Goal: Information Seeking & Learning: Find contact information

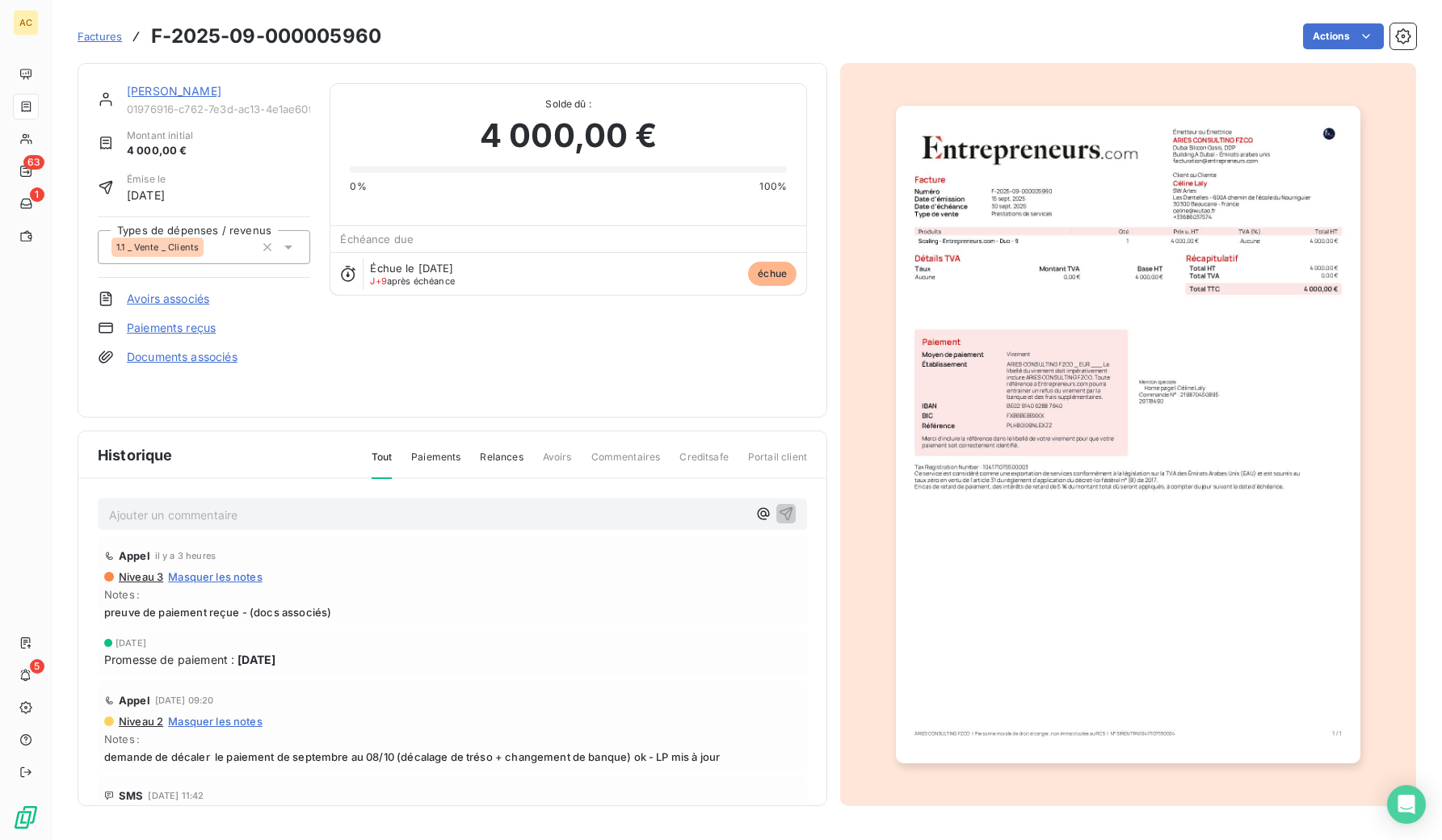
click at [139, 90] on link "[PERSON_NAME]" at bounding box center [174, 91] width 95 height 14
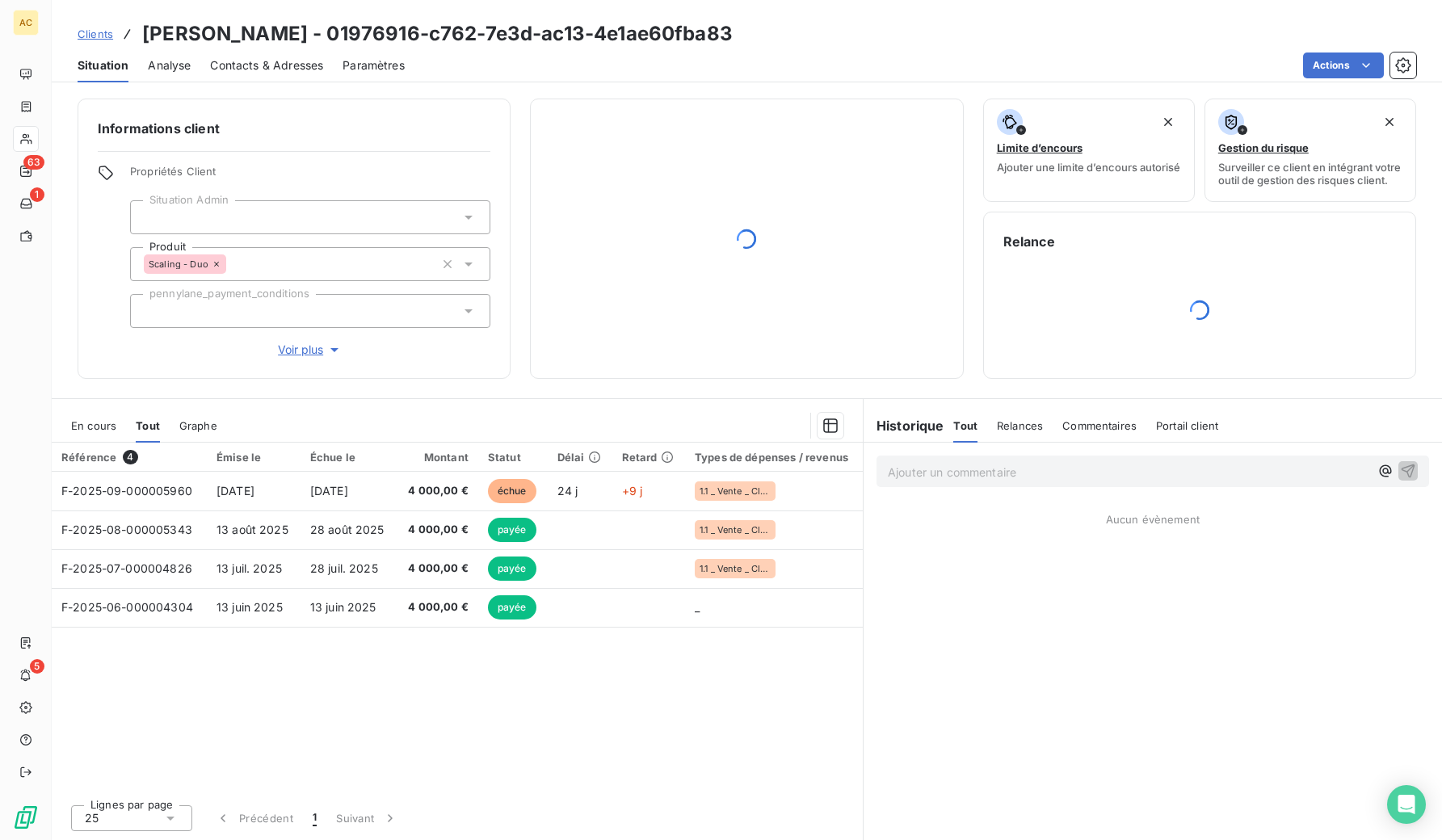
click at [99, 34] on span "Clients" at bounding box center [95, 34] width 36 height 13
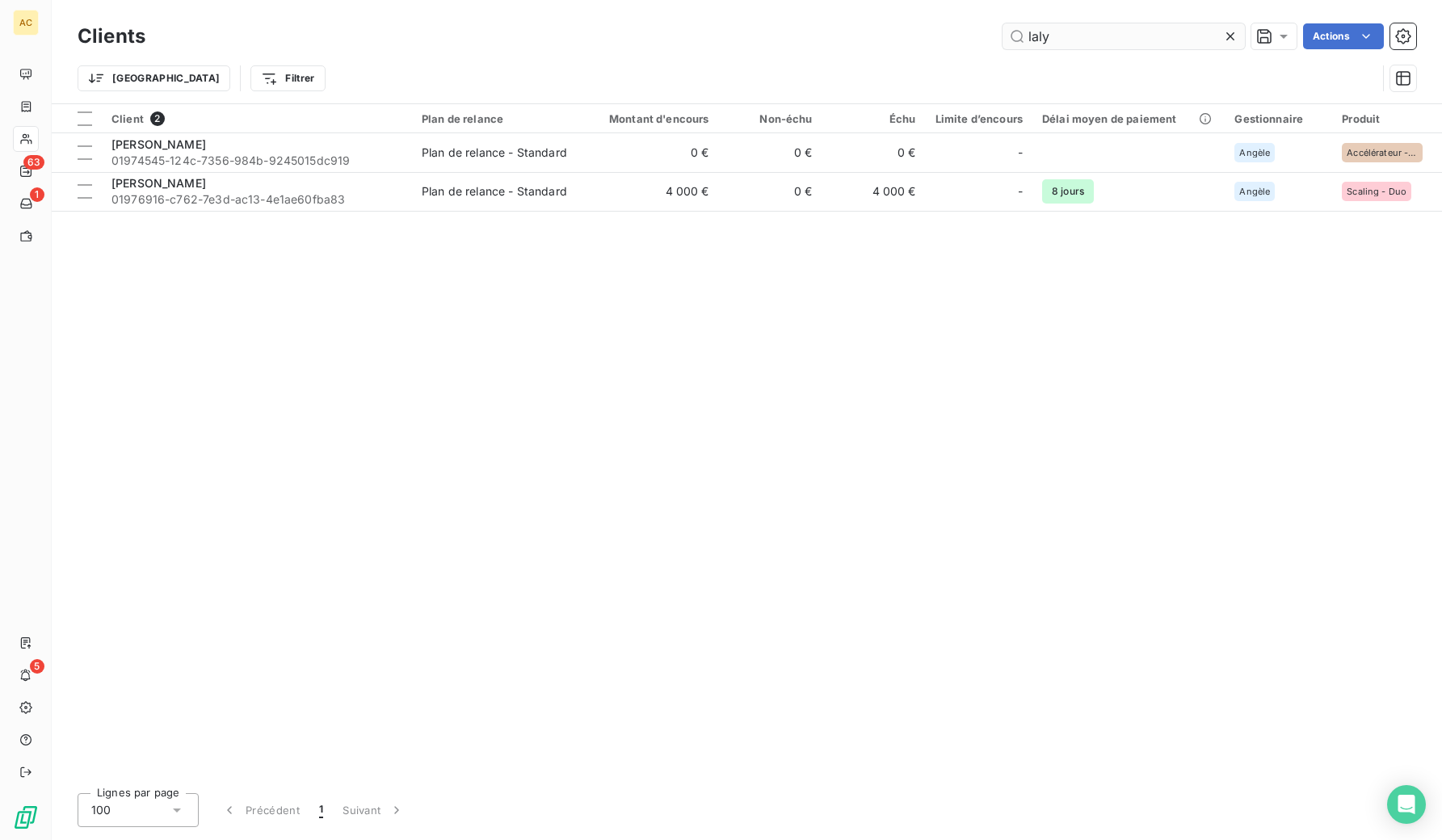
drag, startPoint x: 1050, startPoint y: 32, endPoint x: 1009, endPoint y: 32, distance: 41.0
click at [1009, 32] on input "laly" at bounding box center [1123, 36] width 242 height 26
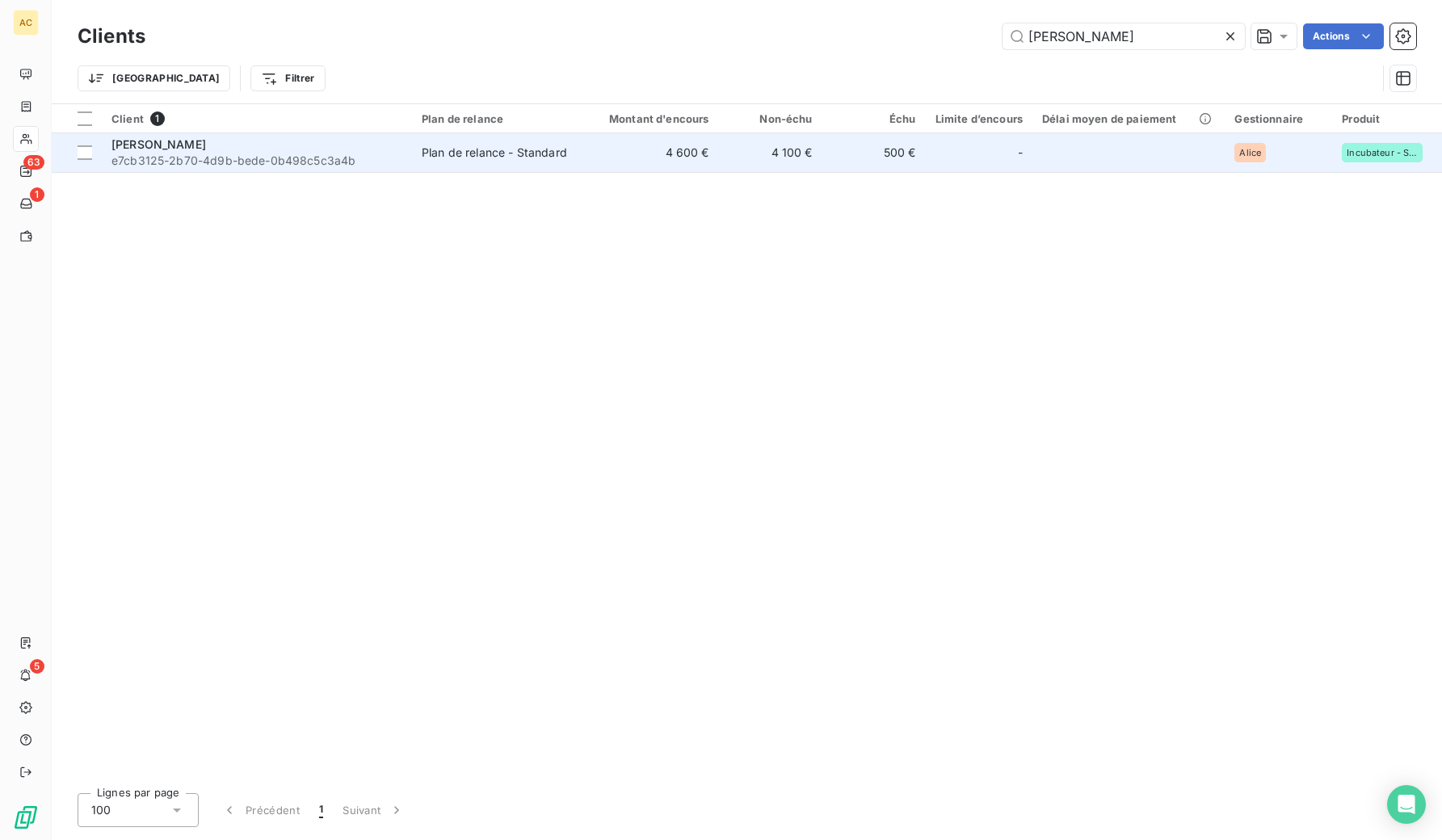
type input "[PERSON_NAME]"
click at [330, 157] on span "e7cb3125-2b70-4d9b-bede-0b498c5c3a4b" at bounding box center [256, 161] width 291 height 16
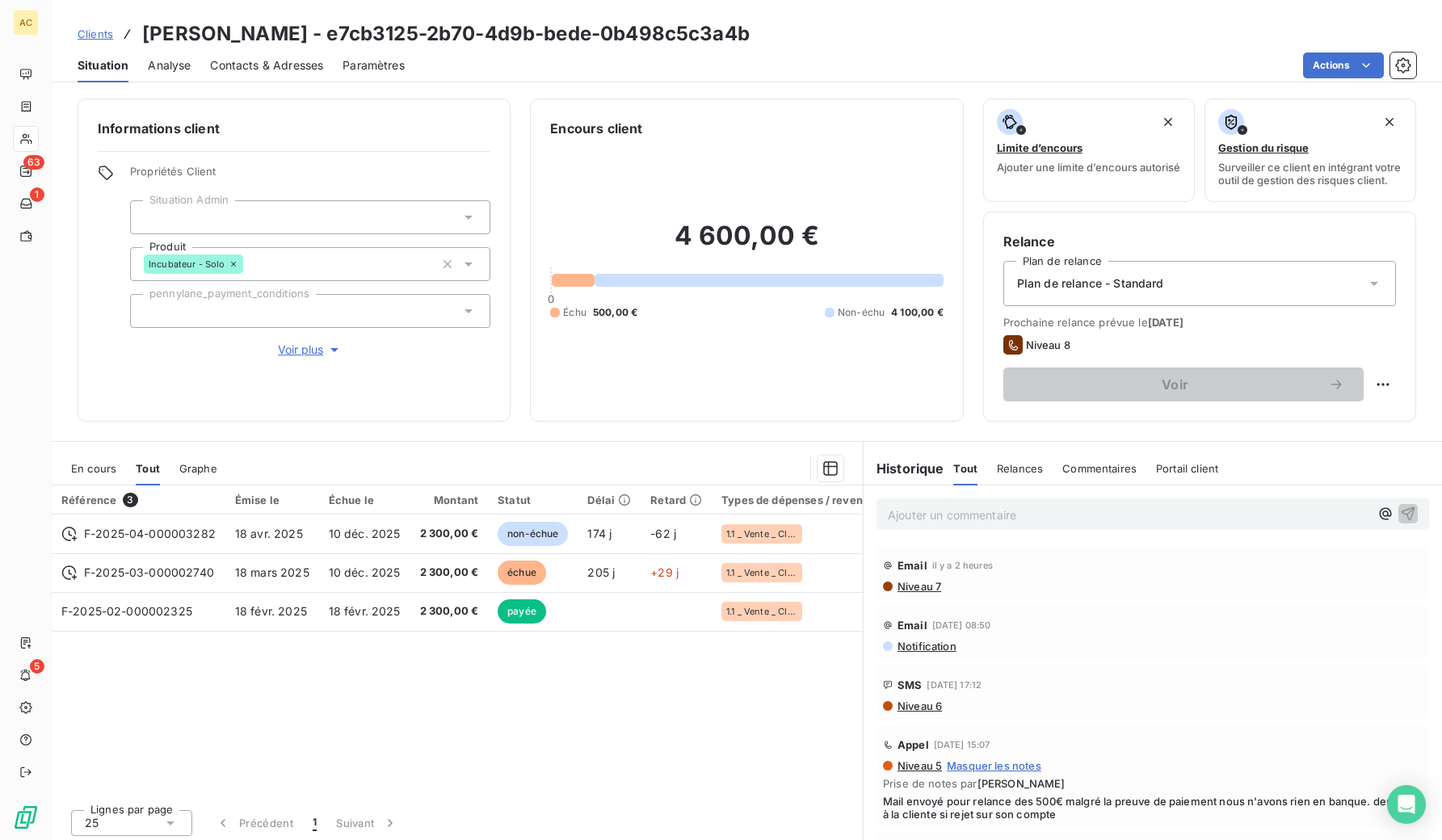
click at [292, 342] on span "Voir plus" at bounding box center [310, 350] width 64 height 16
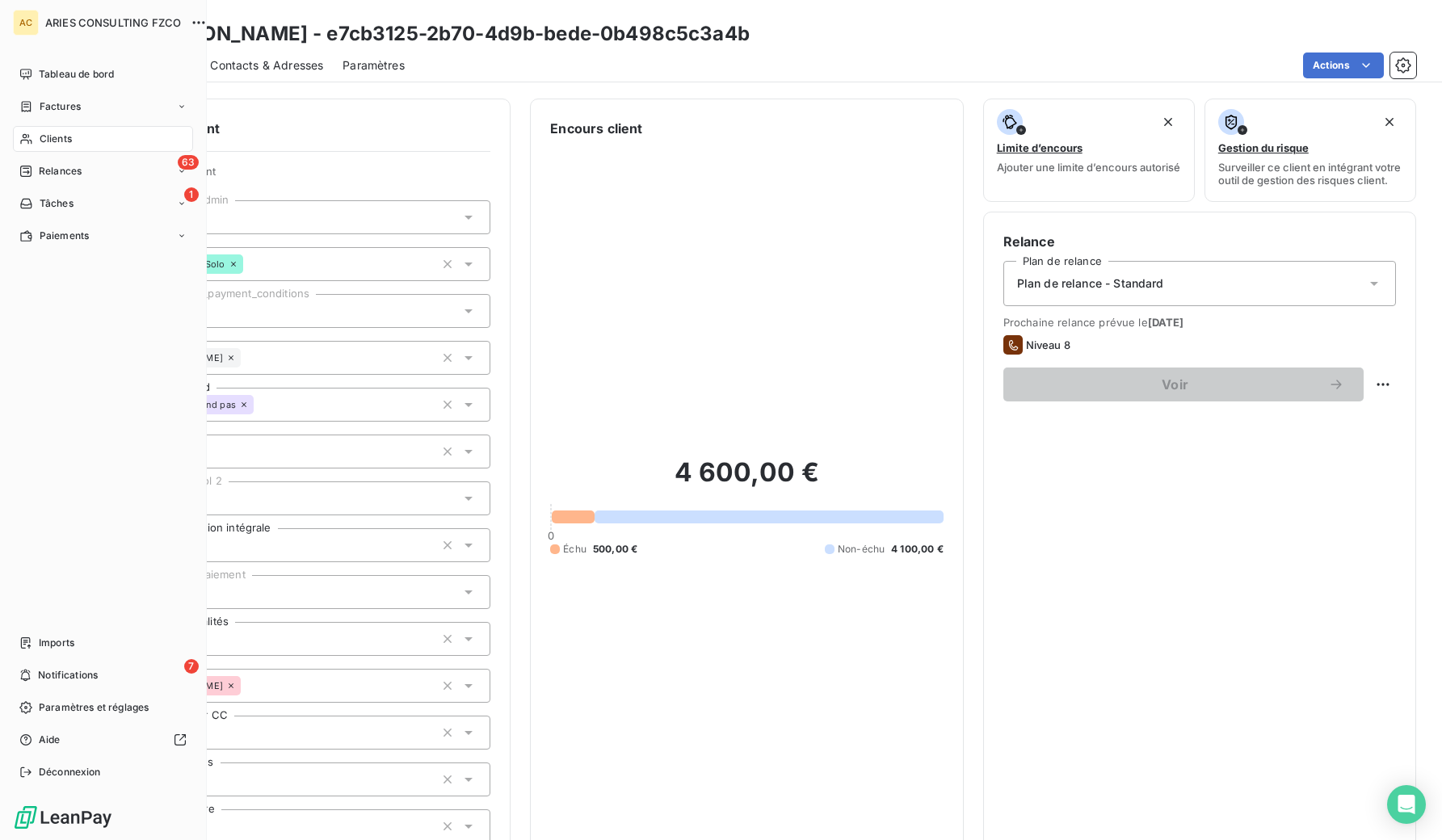
click at [63, 140] on span "Clients" at bounding box center [56, 139] width 32 height 15
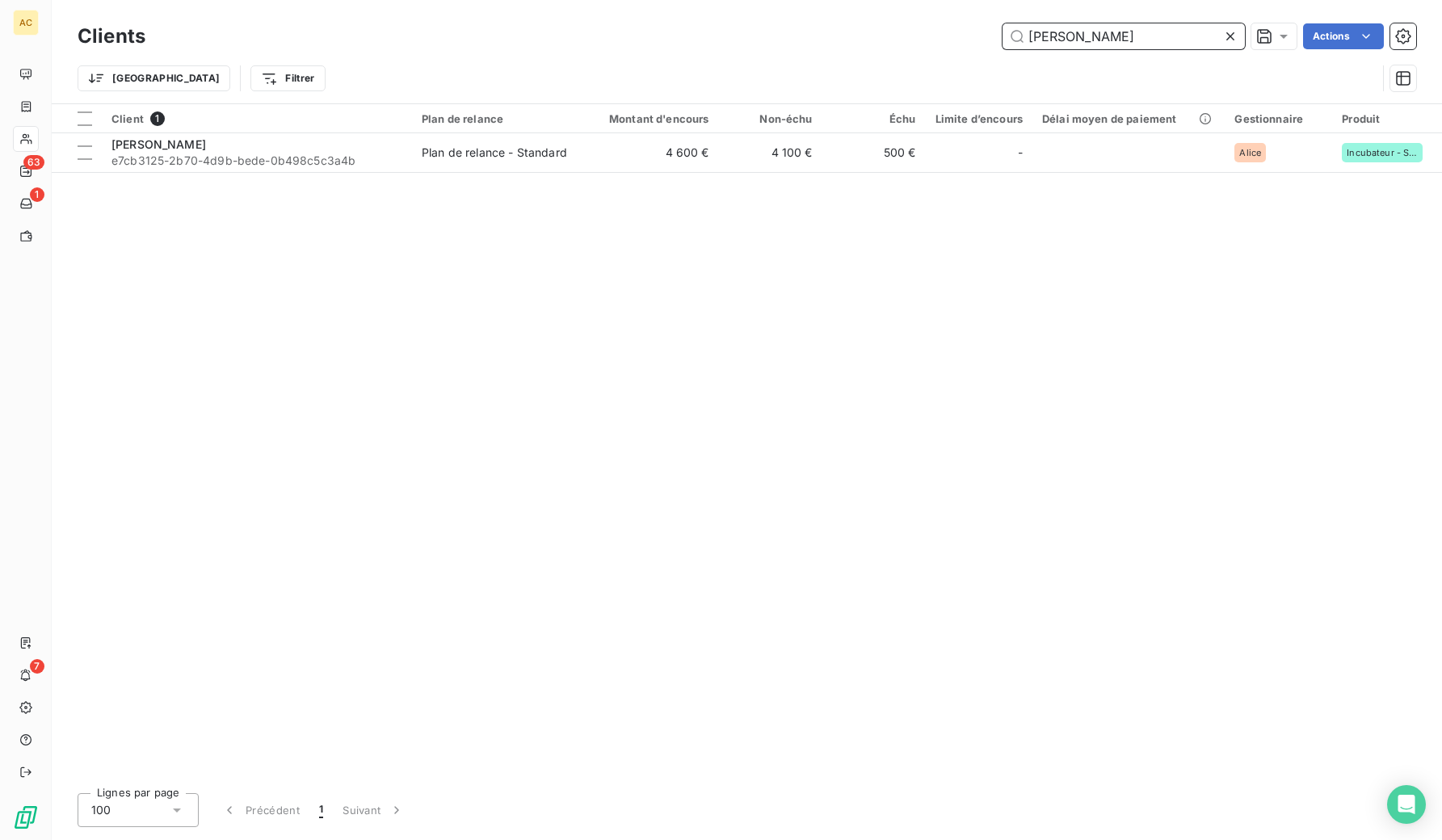
drag, startPoint x: 1074, startPoint y: 39, endPoint x: 1020, endPoint y: 40, distance: 54.0
click at [1021, 40] on input "[PERSON_NAME]" at bounding box center [1123, 36] width 242 height 26
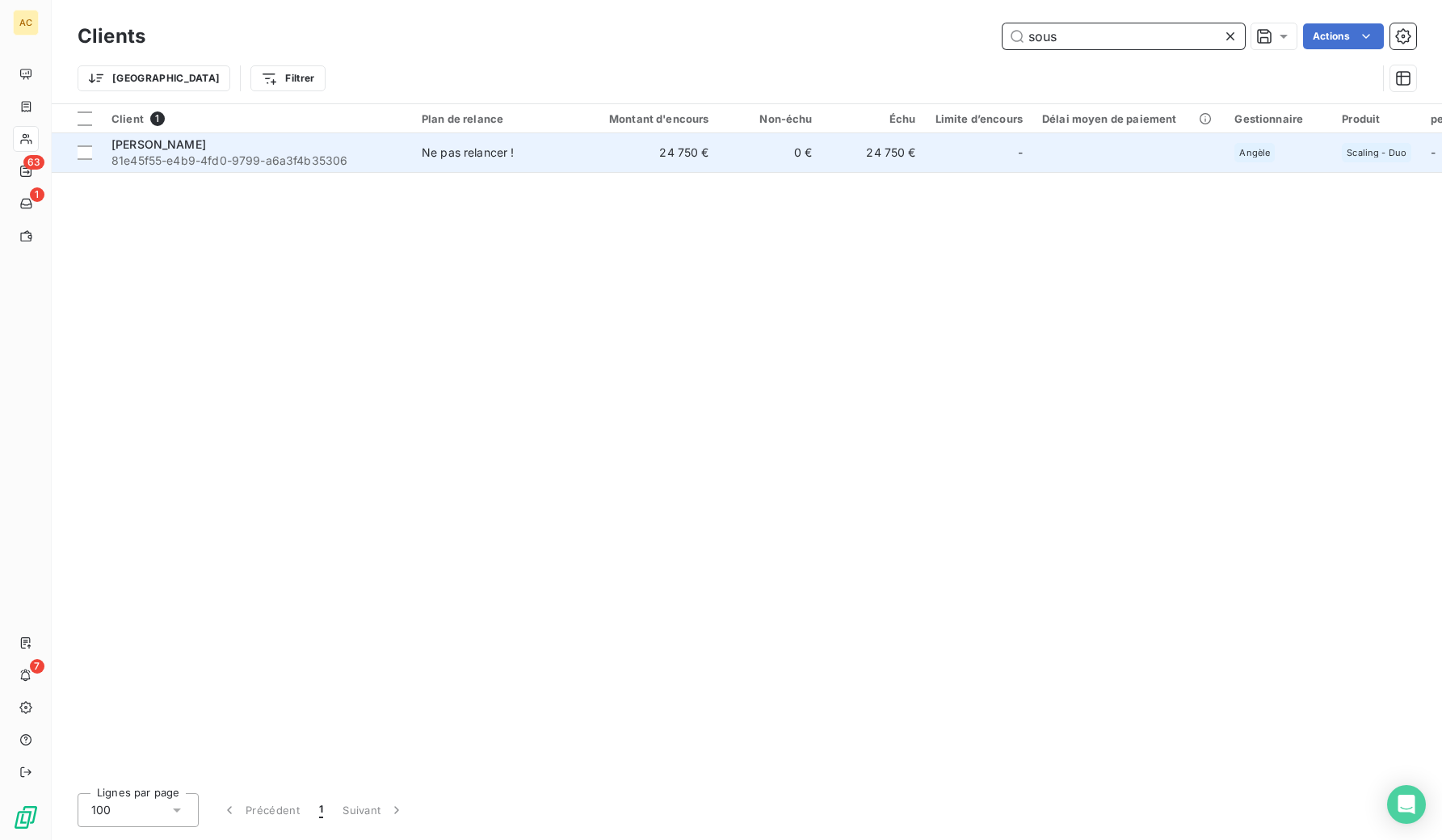
type input "sous"
click at [553, 154] on span "Ne pas relancer !" at bounding box center [496, 153] width 148 height 16
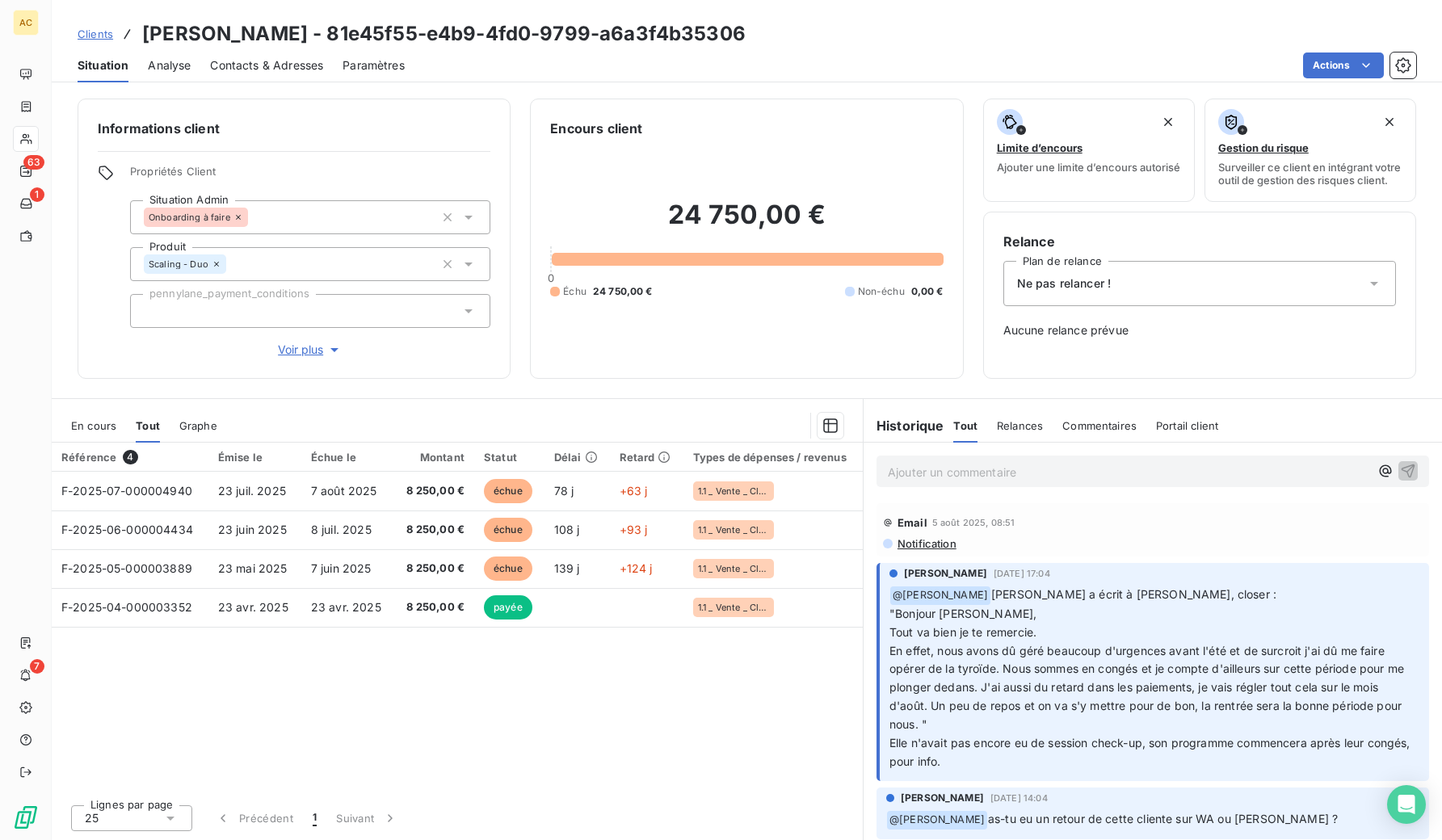
click at [99, 33] on span "Clients" at bounding box center [95, 34] width 36 height 13
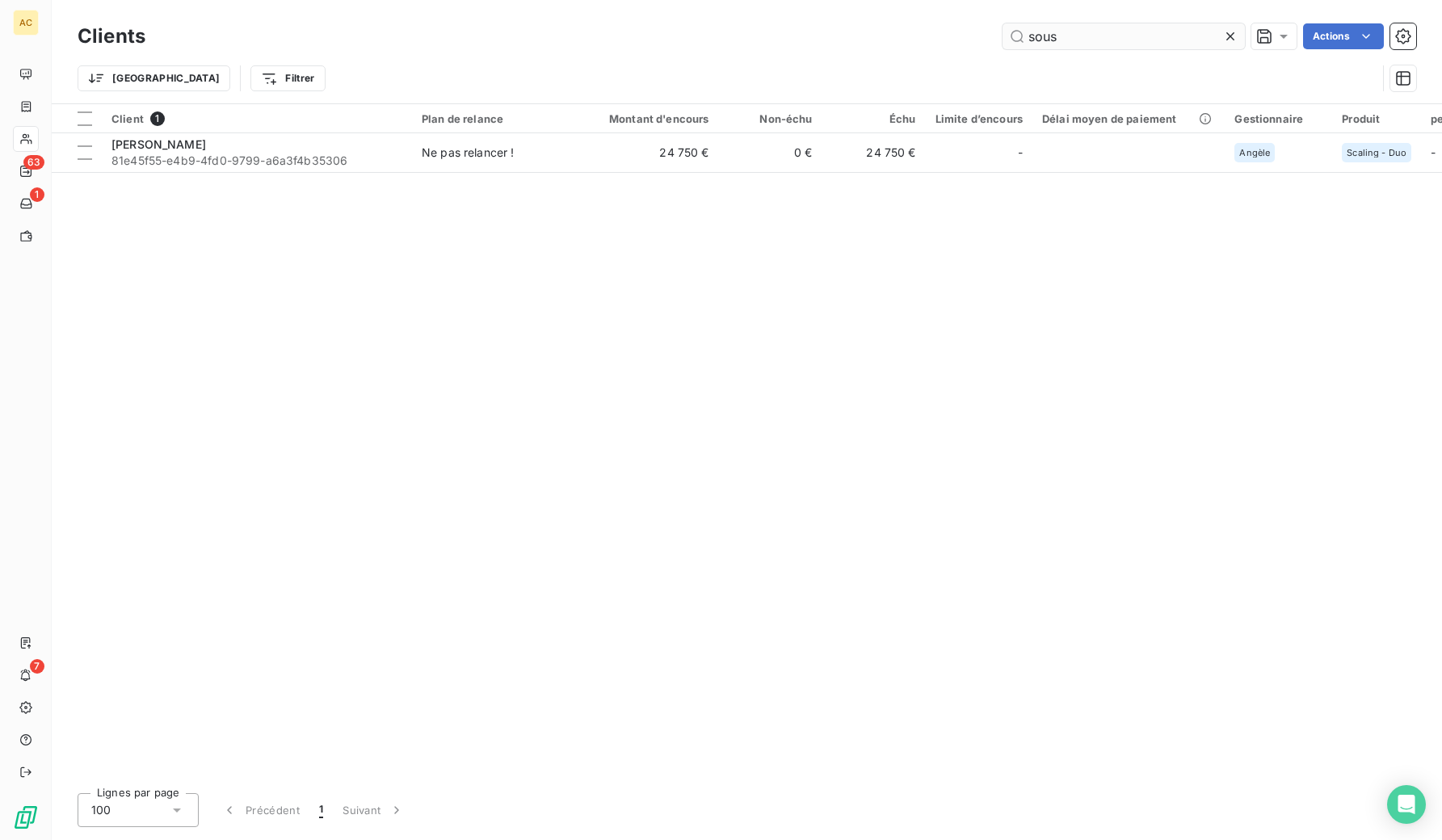
drag, startPoint x: 1064, startPoint y: 36, endPoint x: 1024, endPoint y: 33, distance: 40.1
click at [1023, 31] on input "sous" at bounding box center [1123, 36] width 242 height 26
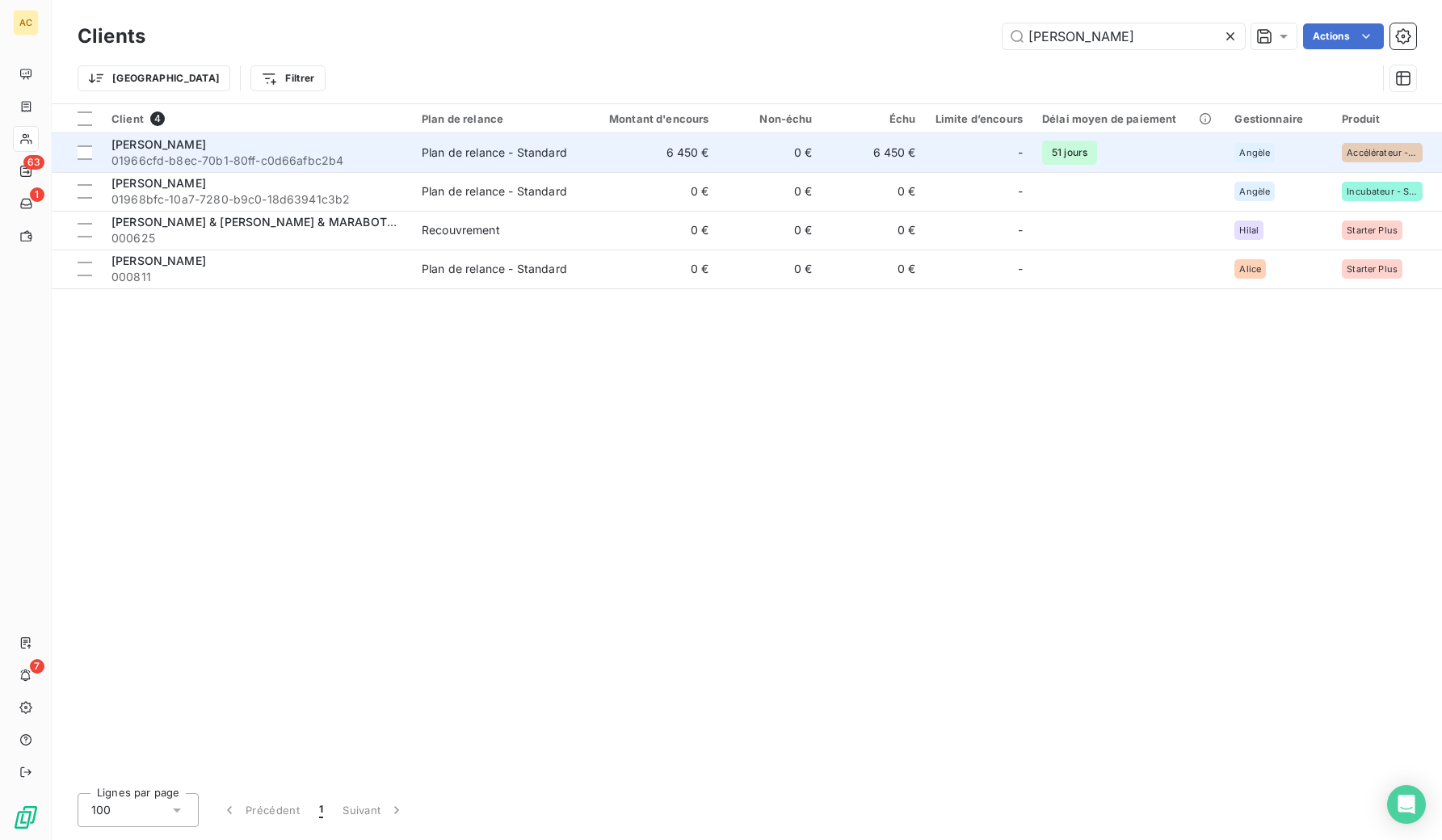
type input "[PERSON_NAME]"
click at [477, 145] on div "Plan de relance - Standard" at bounding box center [494, 153] width 145 height 16
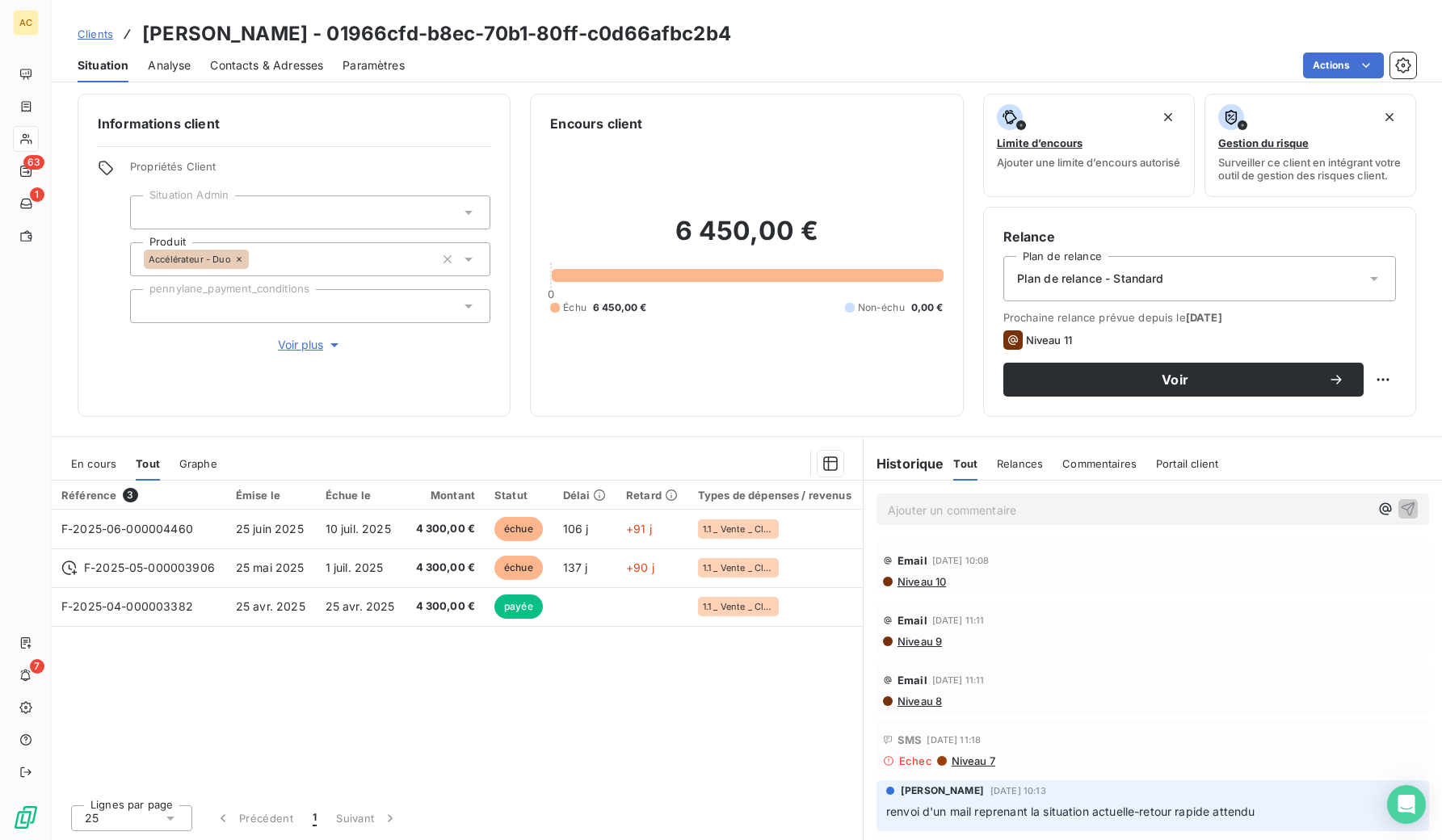
scroll to position [13, 0]
click at [914, 509] on p "Ajouter un commentaire ﻿" at bounding box center [1129, 509] width 482 height 20
click at [1399, 508] on icon "button" at bounding box center [1407, 508] width 16 height 16
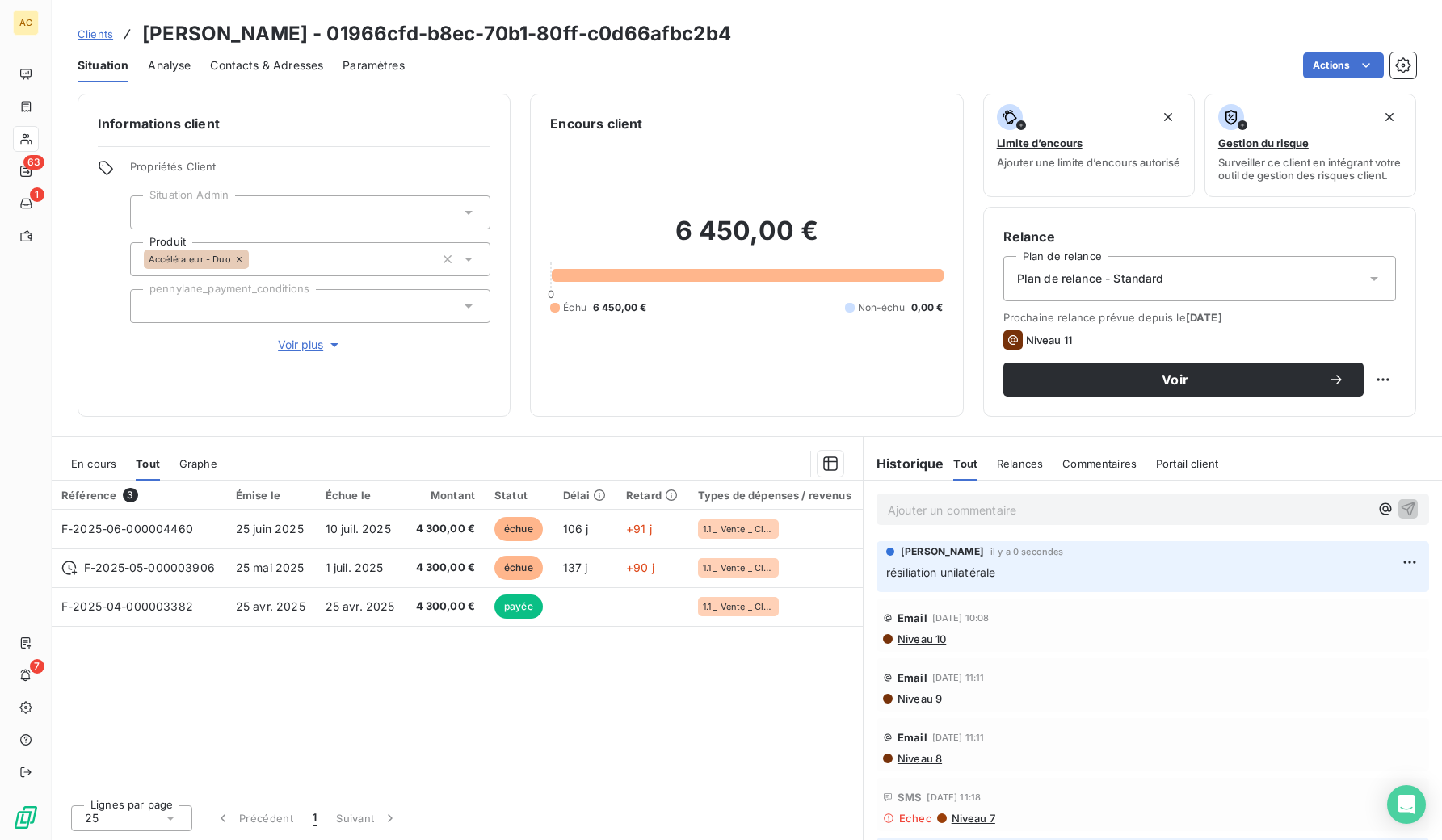
click at [102, 32] on span "Clients" at bounding box center [95, 34] width 36 height 13
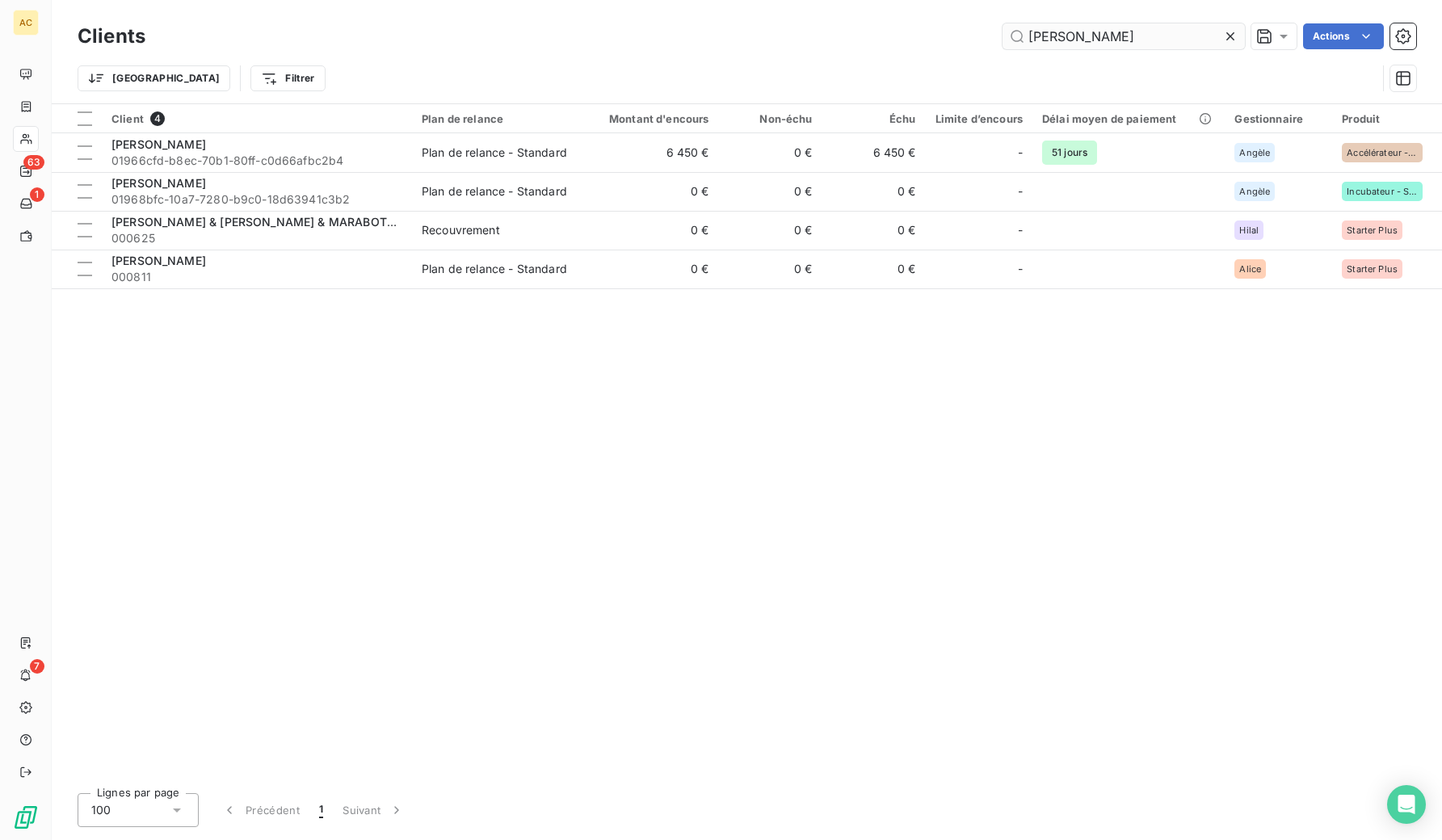
drag, startPoint x: 1071, startPoint y: 40, endPoint x: 1029, endPoint y: 28, distance: 43.7
click at [1029, 28] on input "[PERSON_NAME]" at bounding box center [1123, 36] width 242 height 26
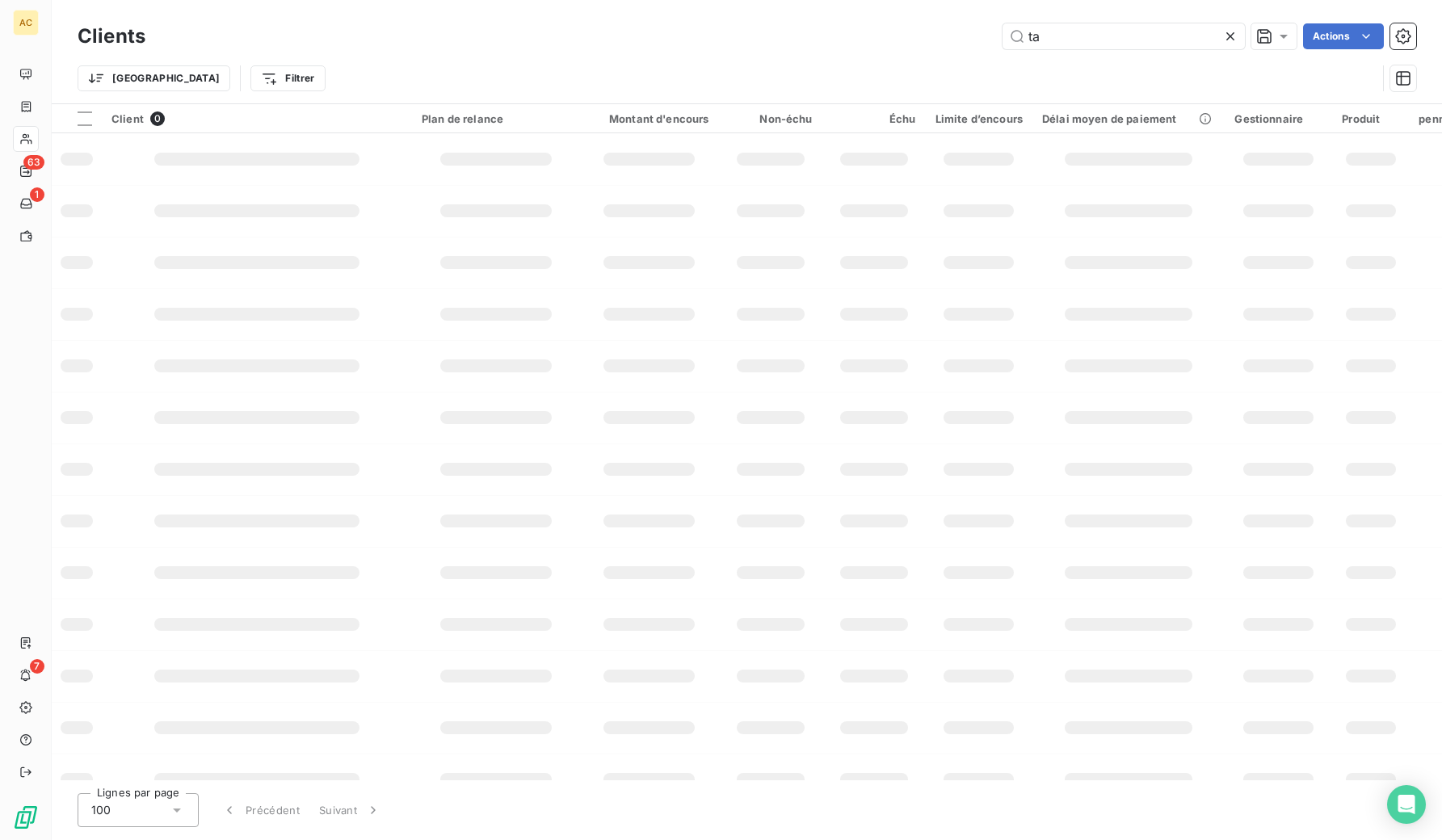
type input "a"
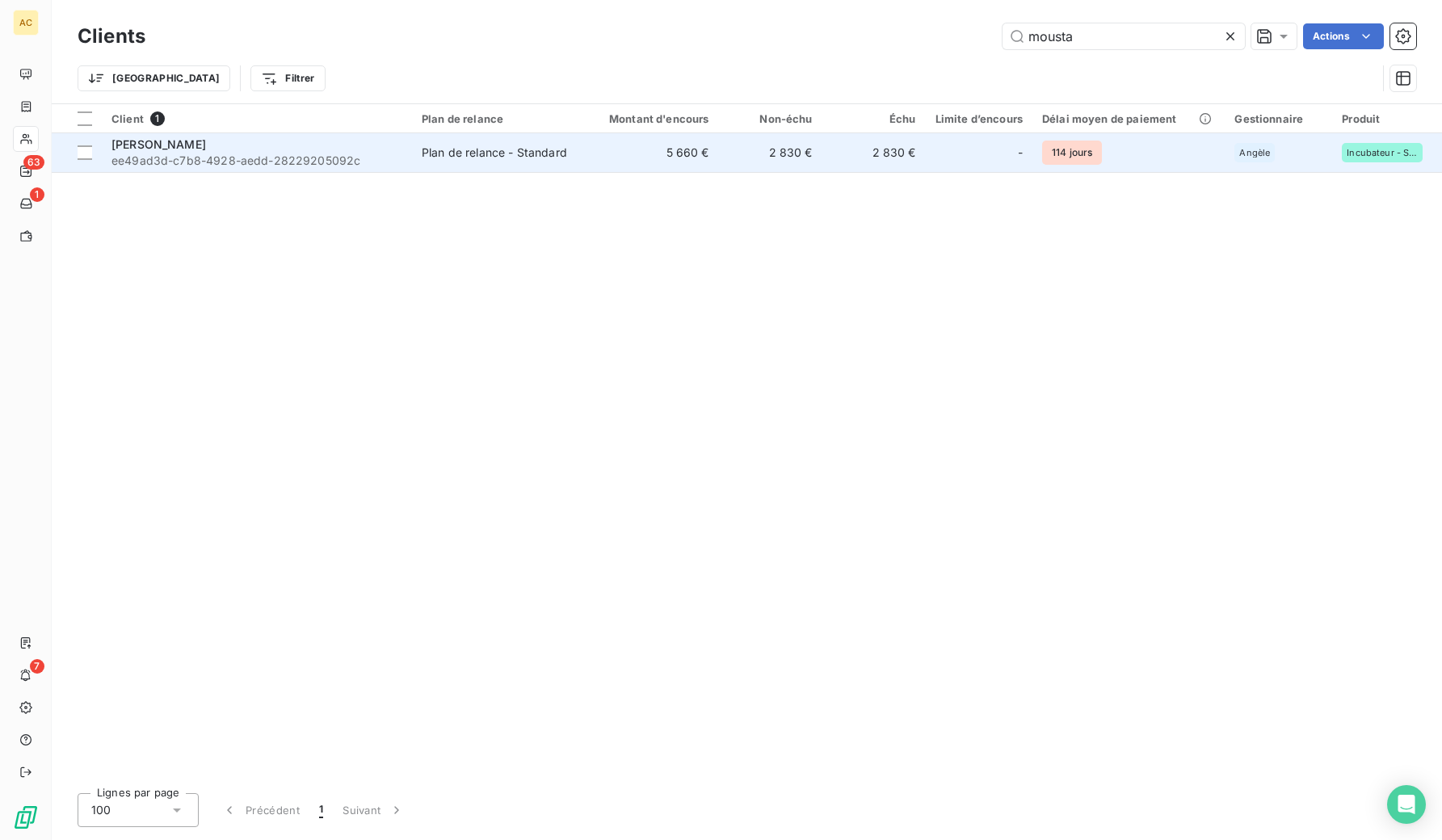
type input "mousta"
click at [284, 160] on span "ee49ad3d-c7b8-4928-aedd-28229205092c" at bounding box center [256, 161] width 291 height 16
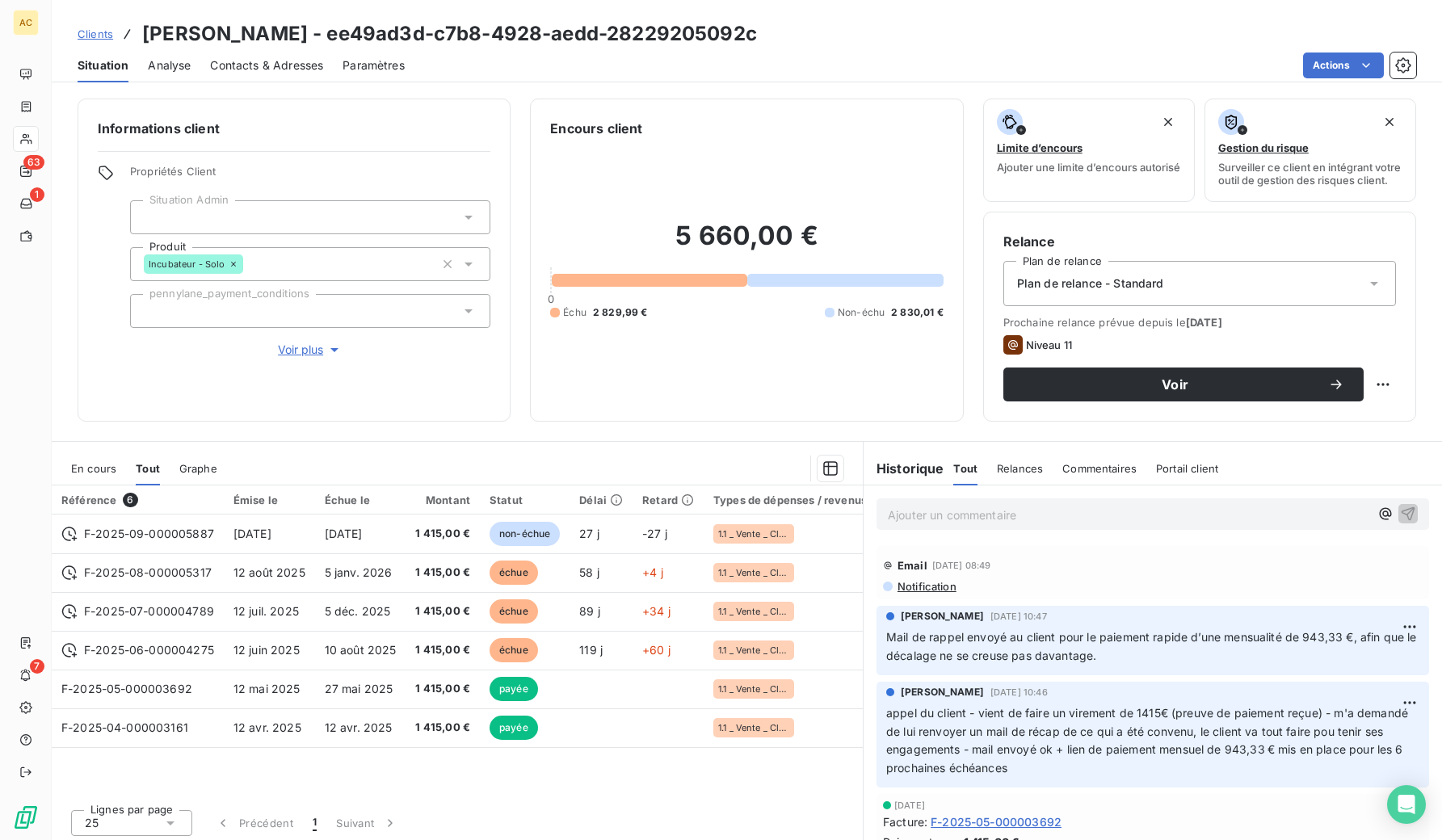
click at [913, 525] on p "Ajouter un commentaire ﻿" at bounding box center [1129, 514] width 482 height 20
click at [1399, 521] on icon "button" at bounding box center [1407, 512] width 16 height 16
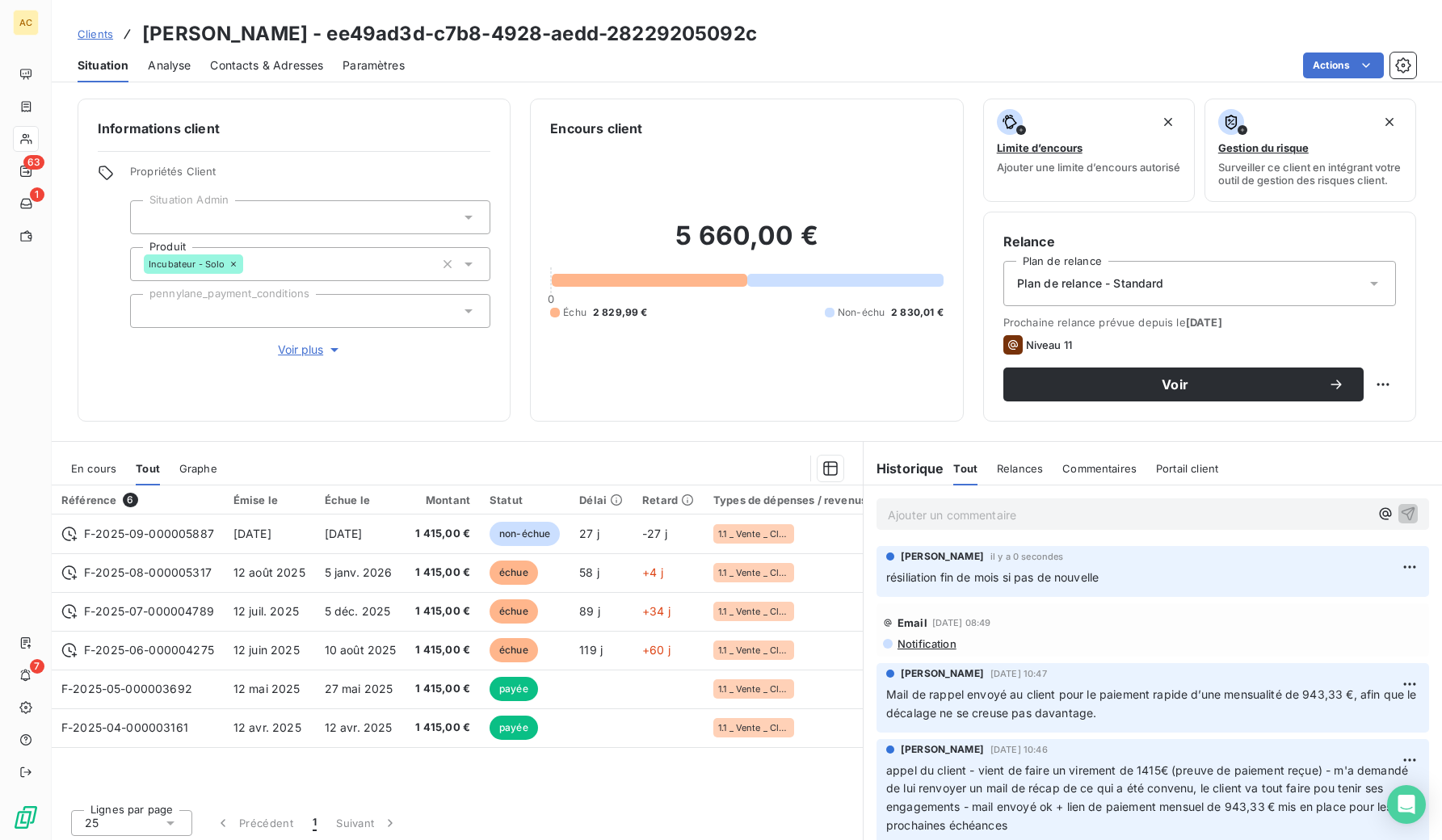
click at [104, 36] on span "Clients" at bounding box center [95, 34] width 36 height 13
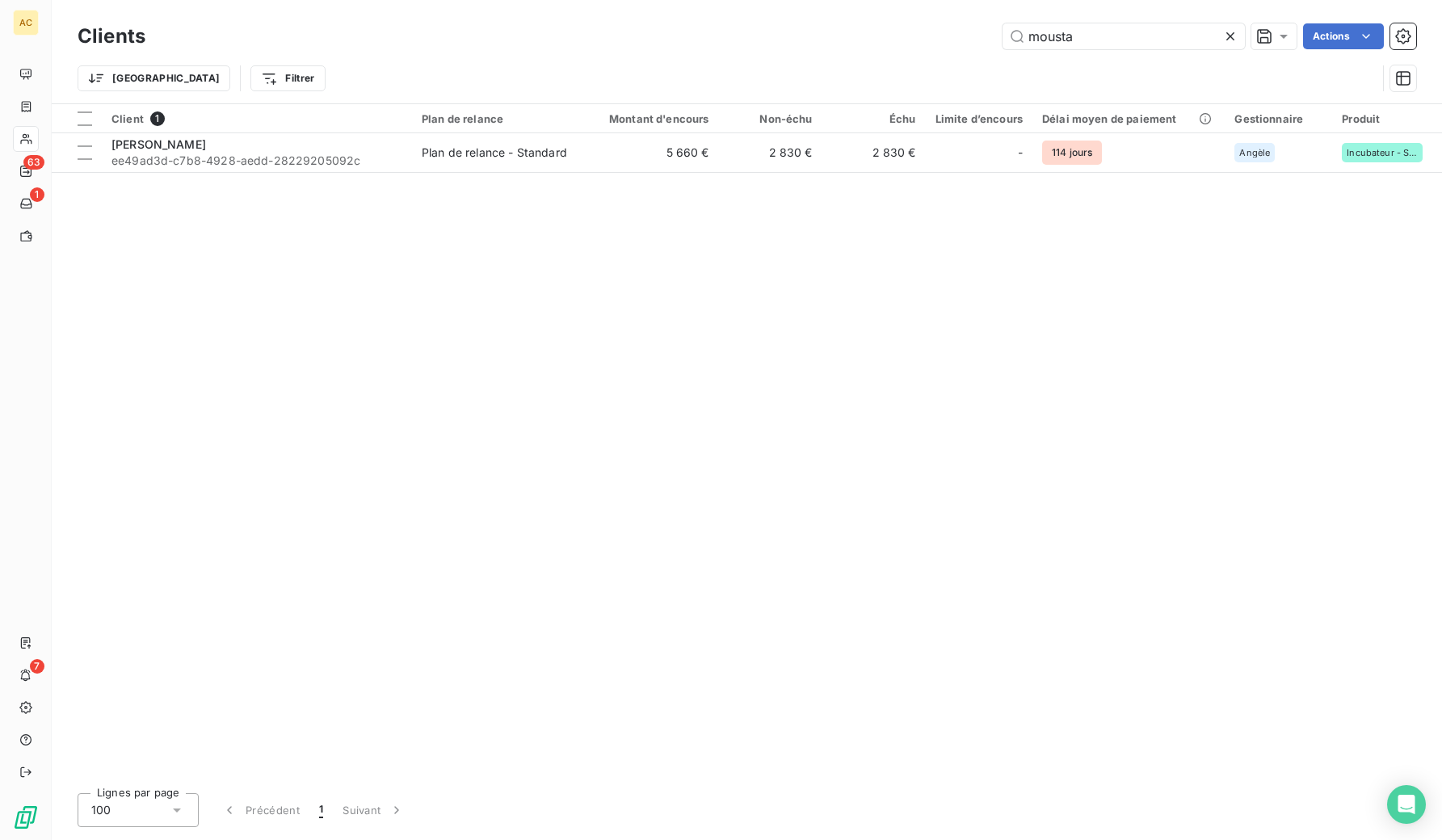
drag, startPoint x: 1088, startPoint y: 38, endPoint x: 992, endPoint y: 37, distance: 96.0
click at [992, 37] on div "mousta Actions" at bounding box center [790, 36] width 1251 height 26
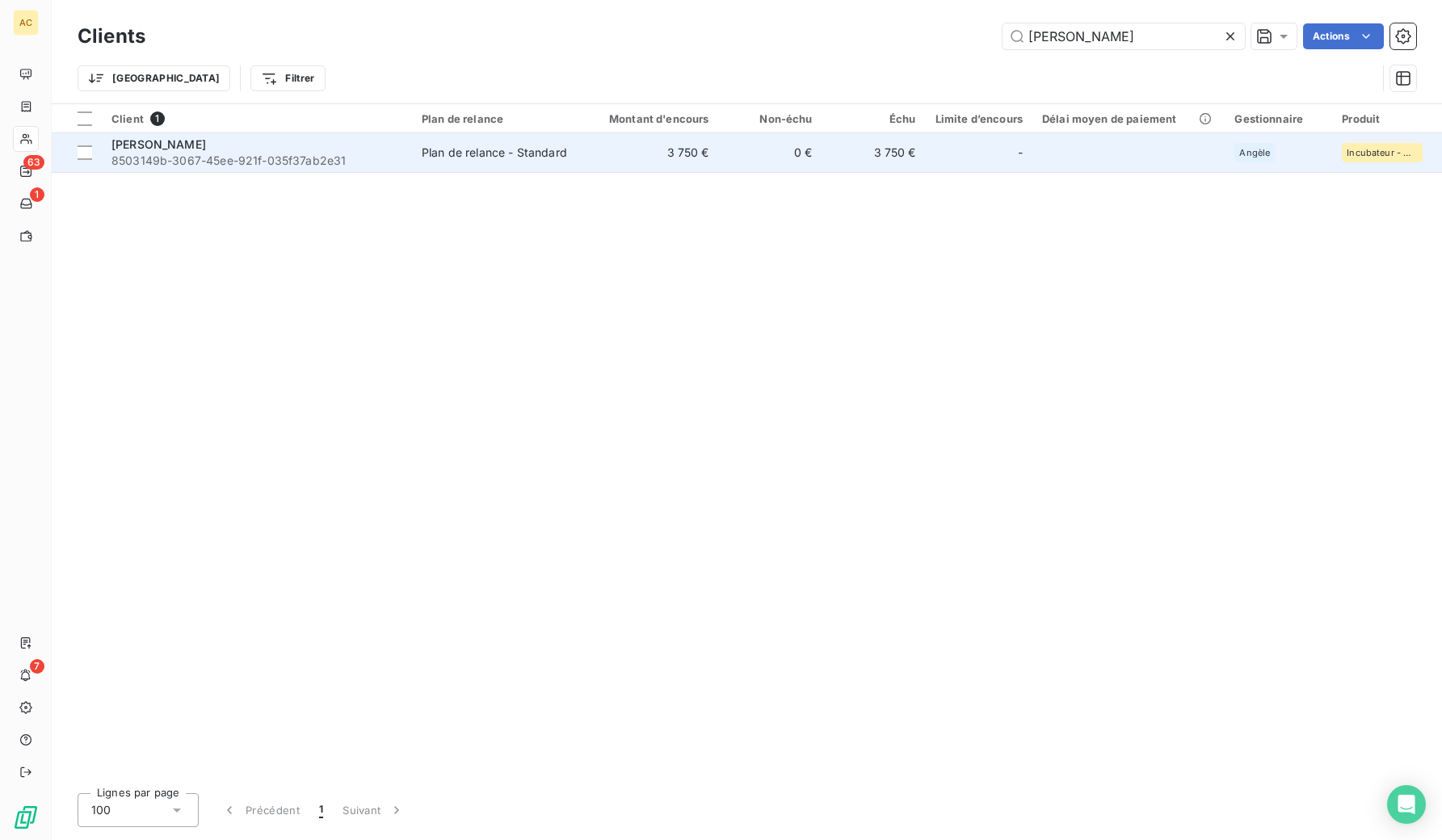
type input "[PERSON_NAME]"
click at [327, 154] on span "8503149b-3067-45ee-921f-035f37ab2e31" at bounding box center [256, 161] width 291 height 16
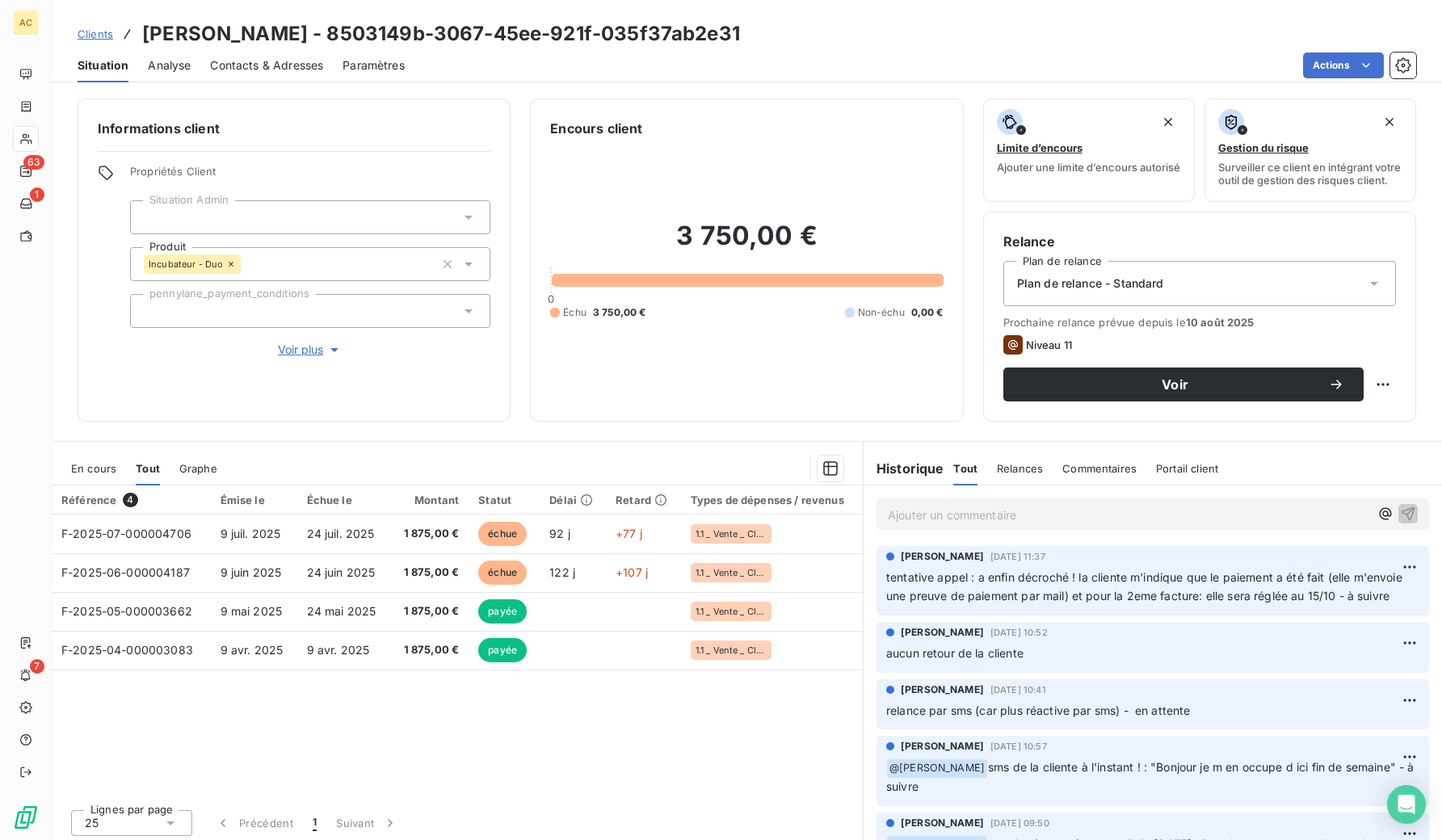
click at [99, 31] on span "Clients" at bounding box center [95, 34] width 36 height 13
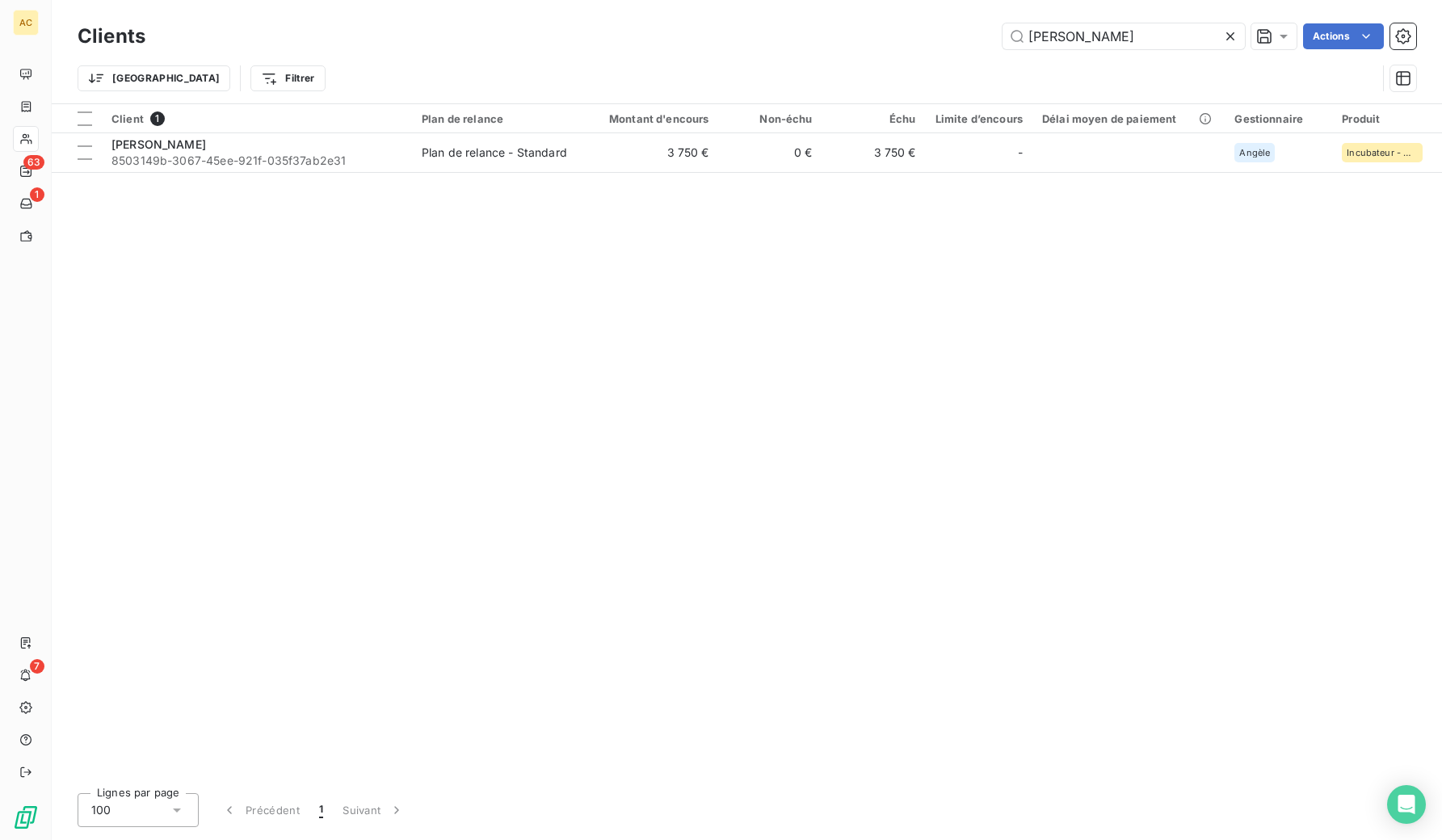
drag, startPoint x: 1051, startPoint y: 40, endPoint x: 1030, endPoint y: 52, distance: 24.2
click at [998, 38] on div "[PERSON_NAME] Actions" at bounding box center [790, 36] width 1251 height 26
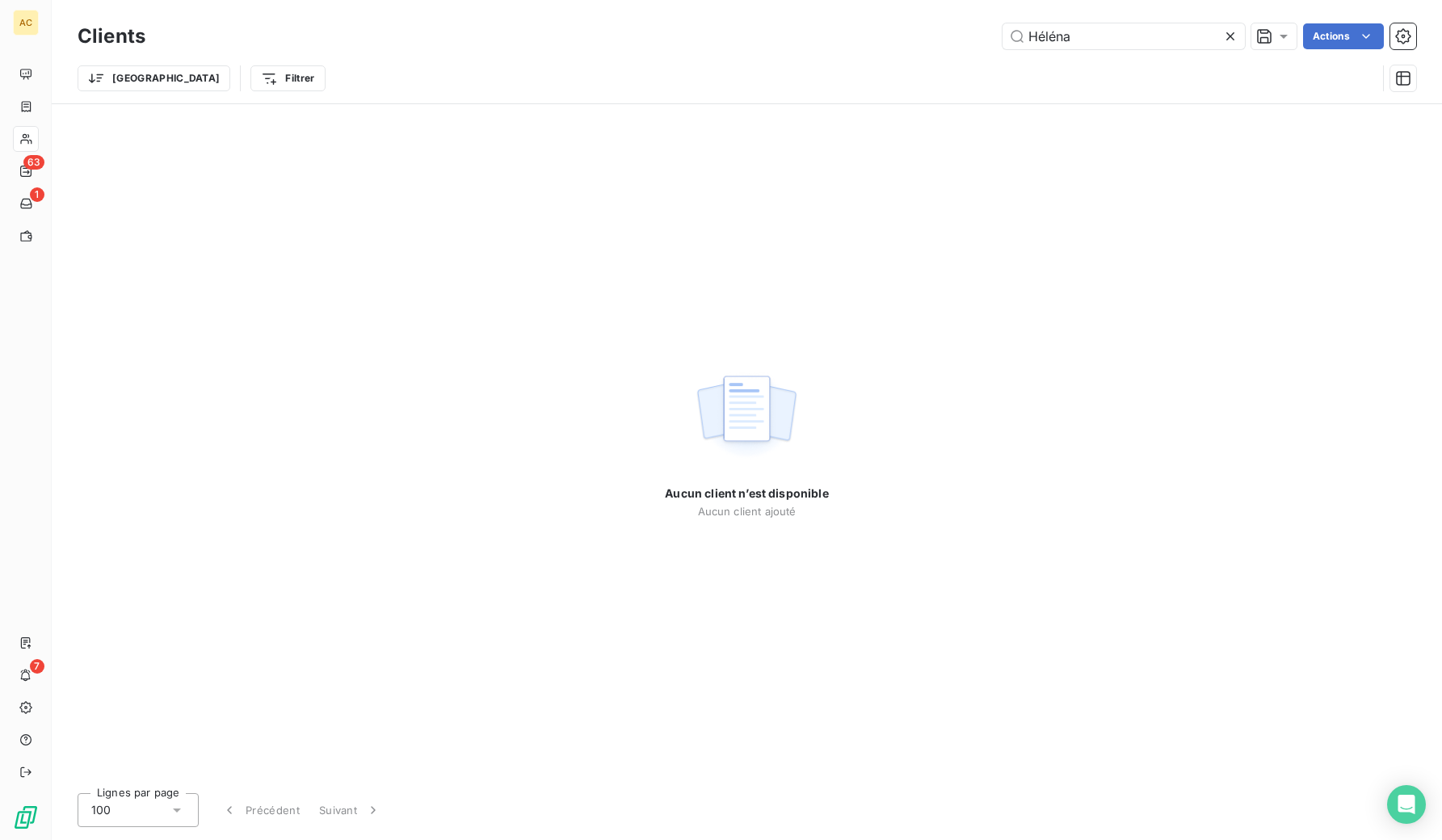
drag, startPoint x: 1054, startPoint y: 29, endPoint x: 1033, endPoint y: 113, distance: 86.6
click at [1054, 29] on input "Héléna" at bounding box center [1123, 36] width 242 height 26
drag, startPoint x: 1097, startPoint y: 37, endPoint x: 991, endPoint y: 34, distance: 106.0
click at [991, 34] on div "Hélena Actions" at bounding box center [790, 36] width 1251 height 26
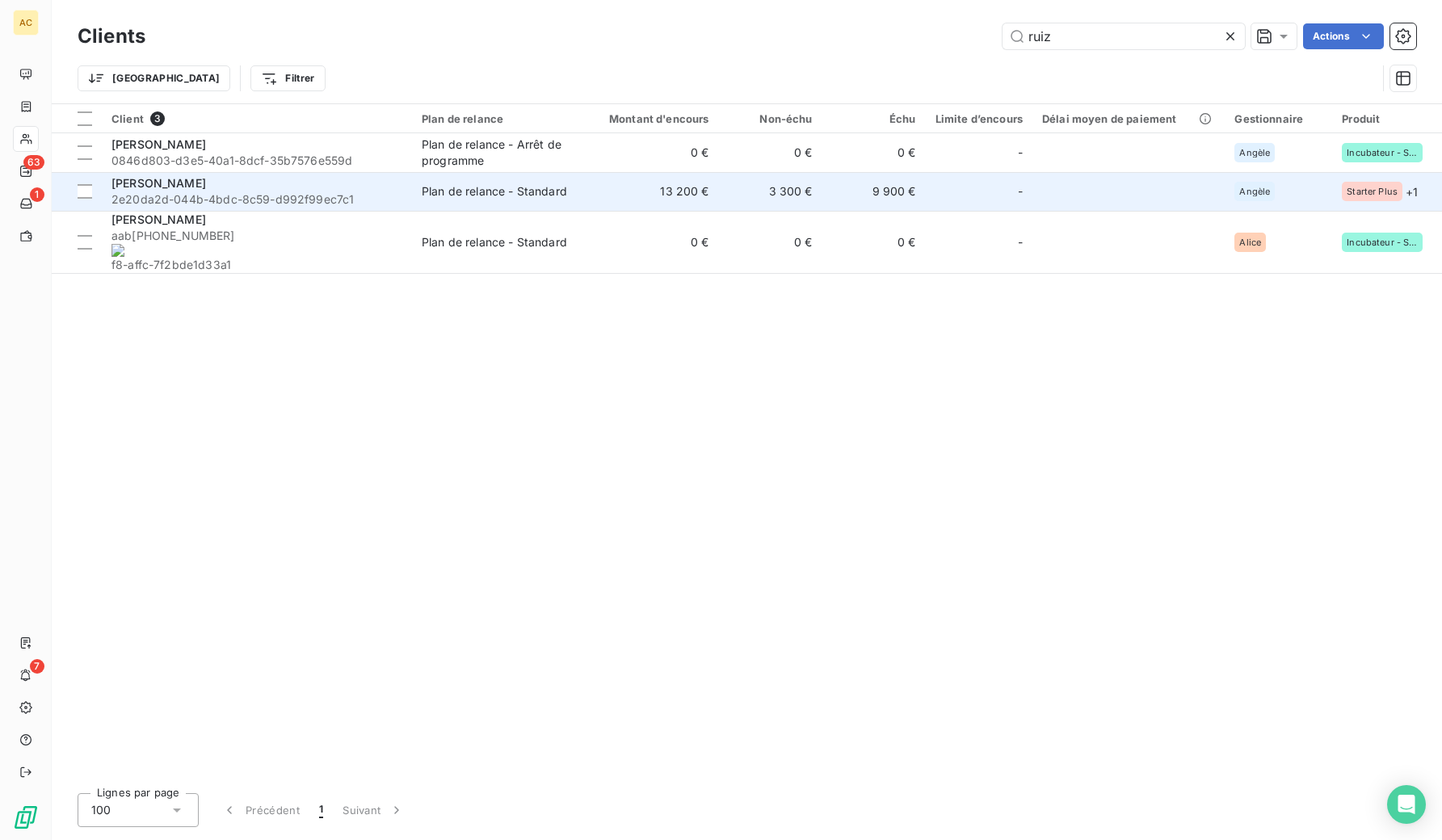
type input "ruiz"
click at [319, 196] on span "2e20da2d-044b-4bdc-8c59-d992f99ec7c1" at bounding box center [256, 200] width 291 height 16
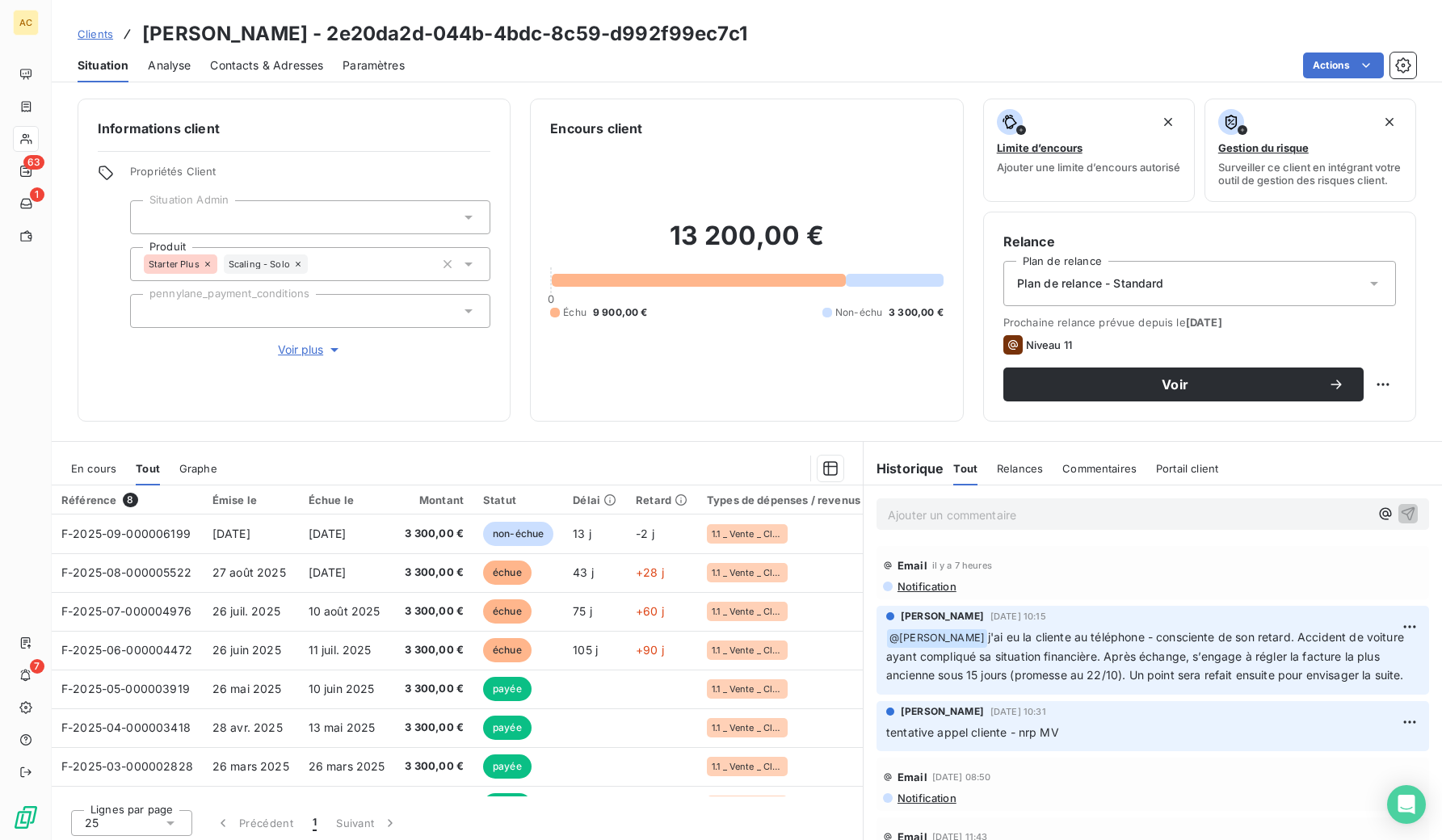
click at [307, 353] on span "Voir plus" at bounding box center [310, 350] width 64 height 16
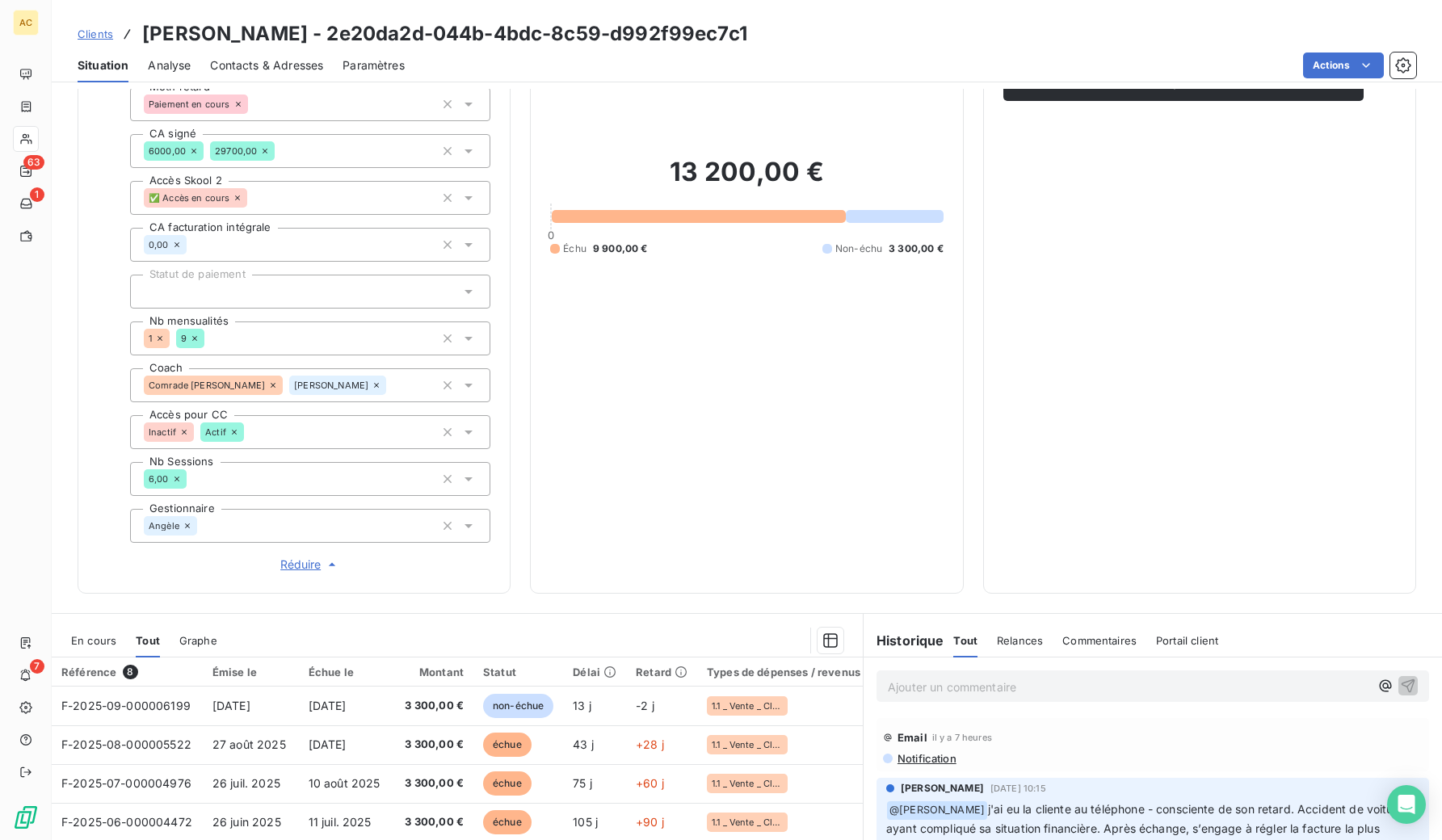
scroll to position [447, 0]
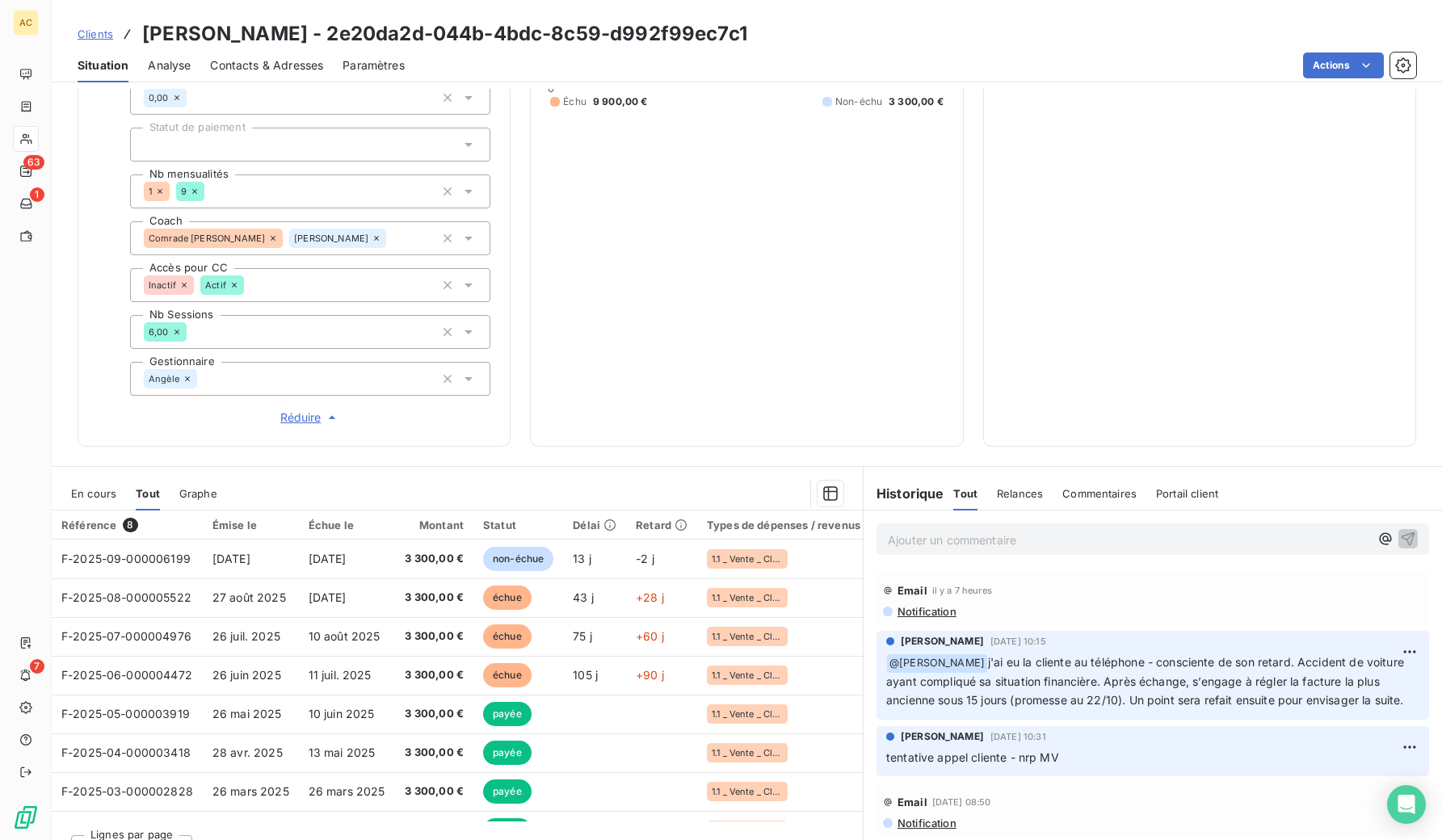
click at [92, 36] on span "Clients" at bounding box center [95, 34] width 36 height 13
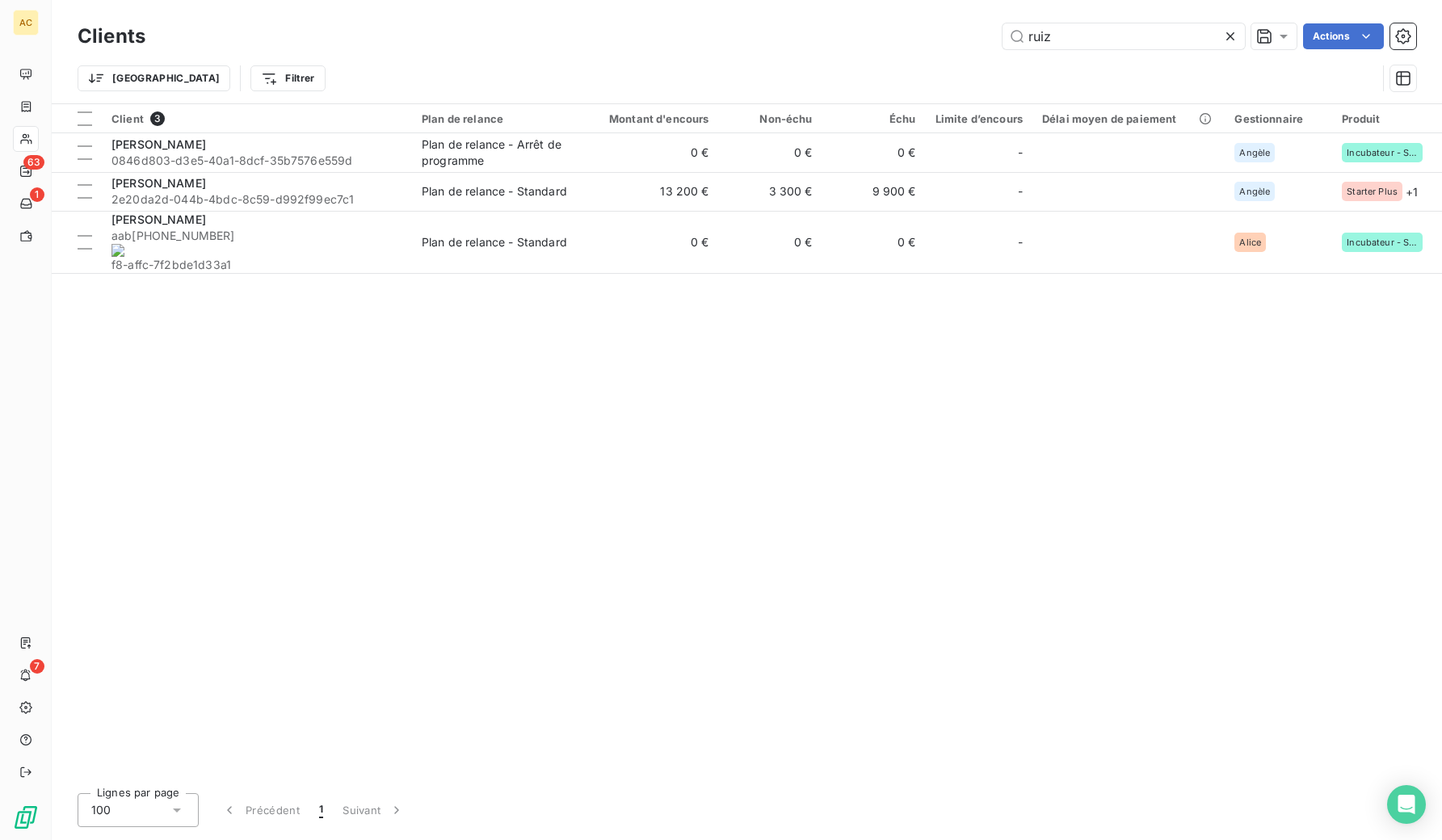
drag, startPoint x: 1007, startPoint y: 34, endPoint x: 977, endPoint y: 34, distance: 30.0
click at [977, 34] on div "ruiz Actions" at bounding box center [790, 36] width 1251 height 26
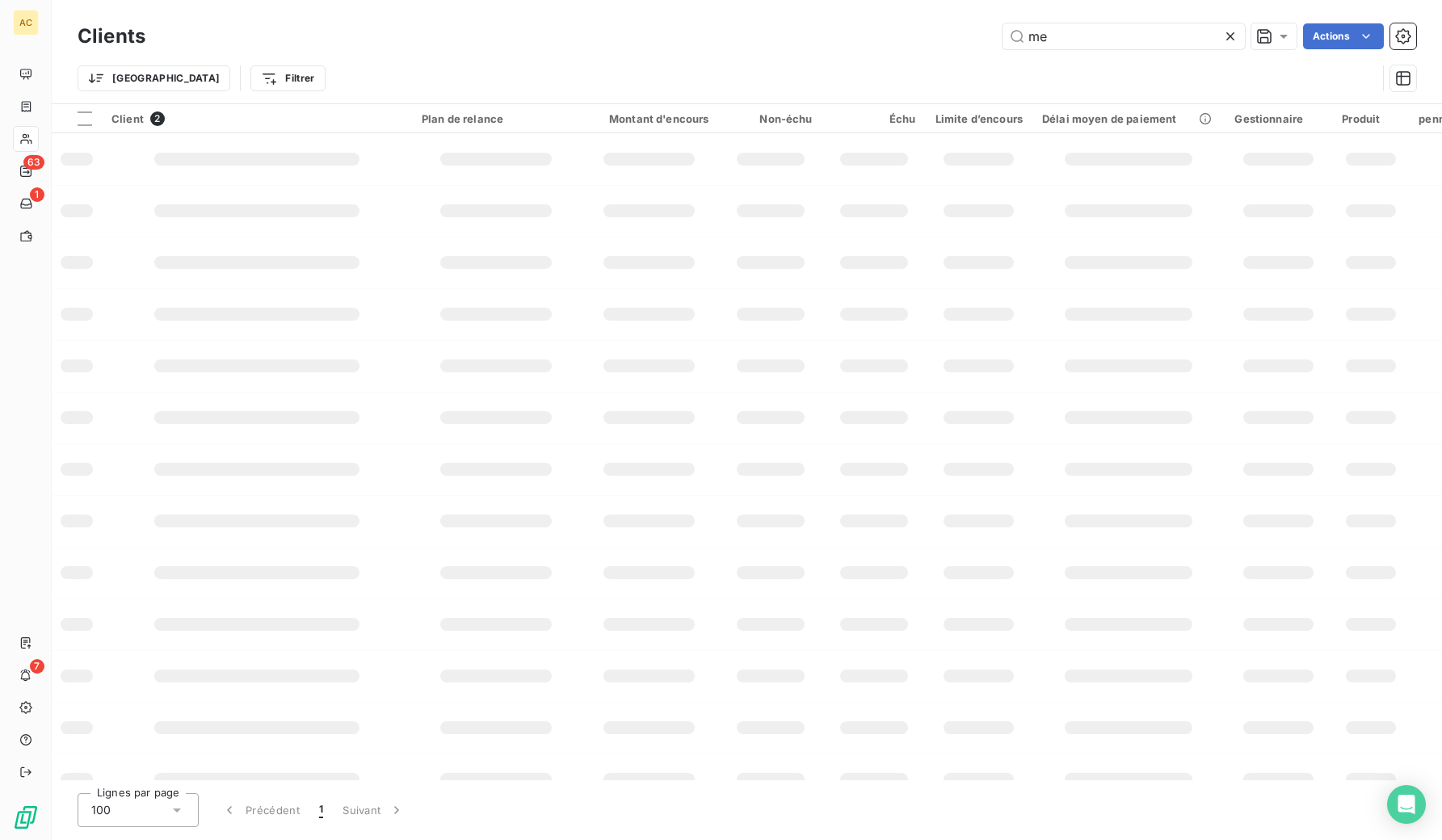
type input "m"
type input "d"
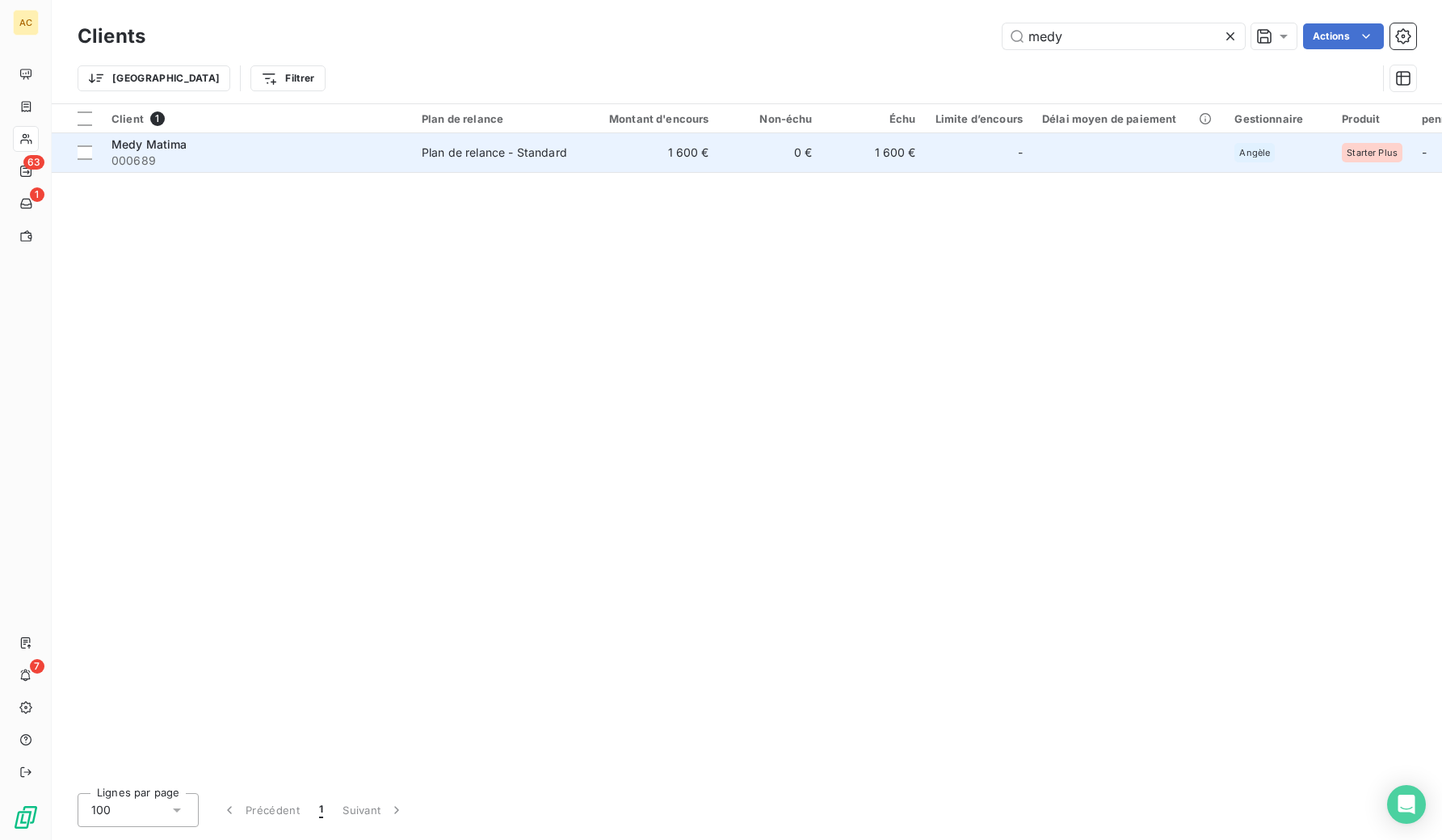
type input "medy"
click at [238, 154] on span "000689" at bounding box center [256, 161] width 291 height 16
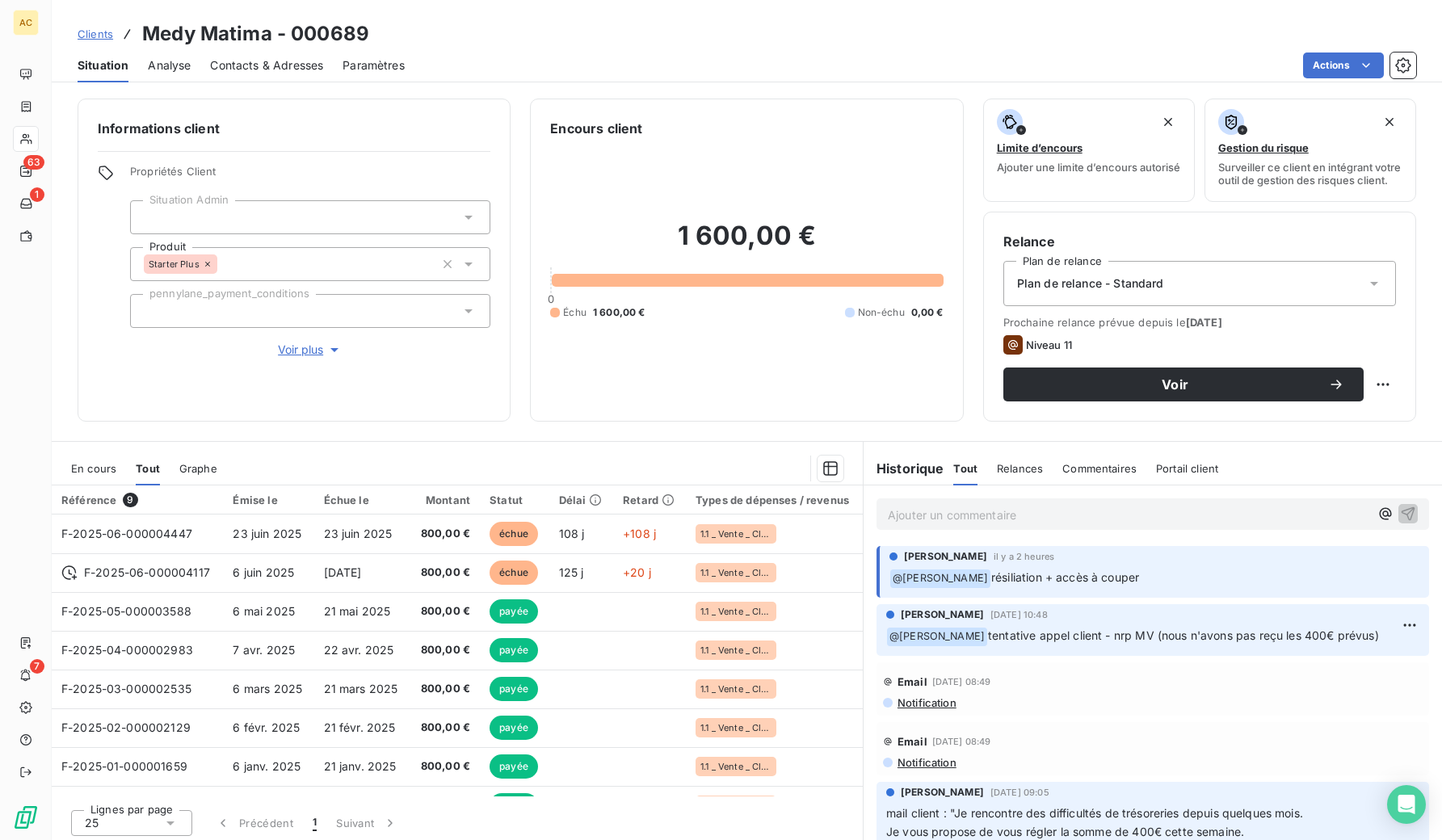
click at [328, 354] on icon "button" at bounding box center [334, 350] width 16 height 16
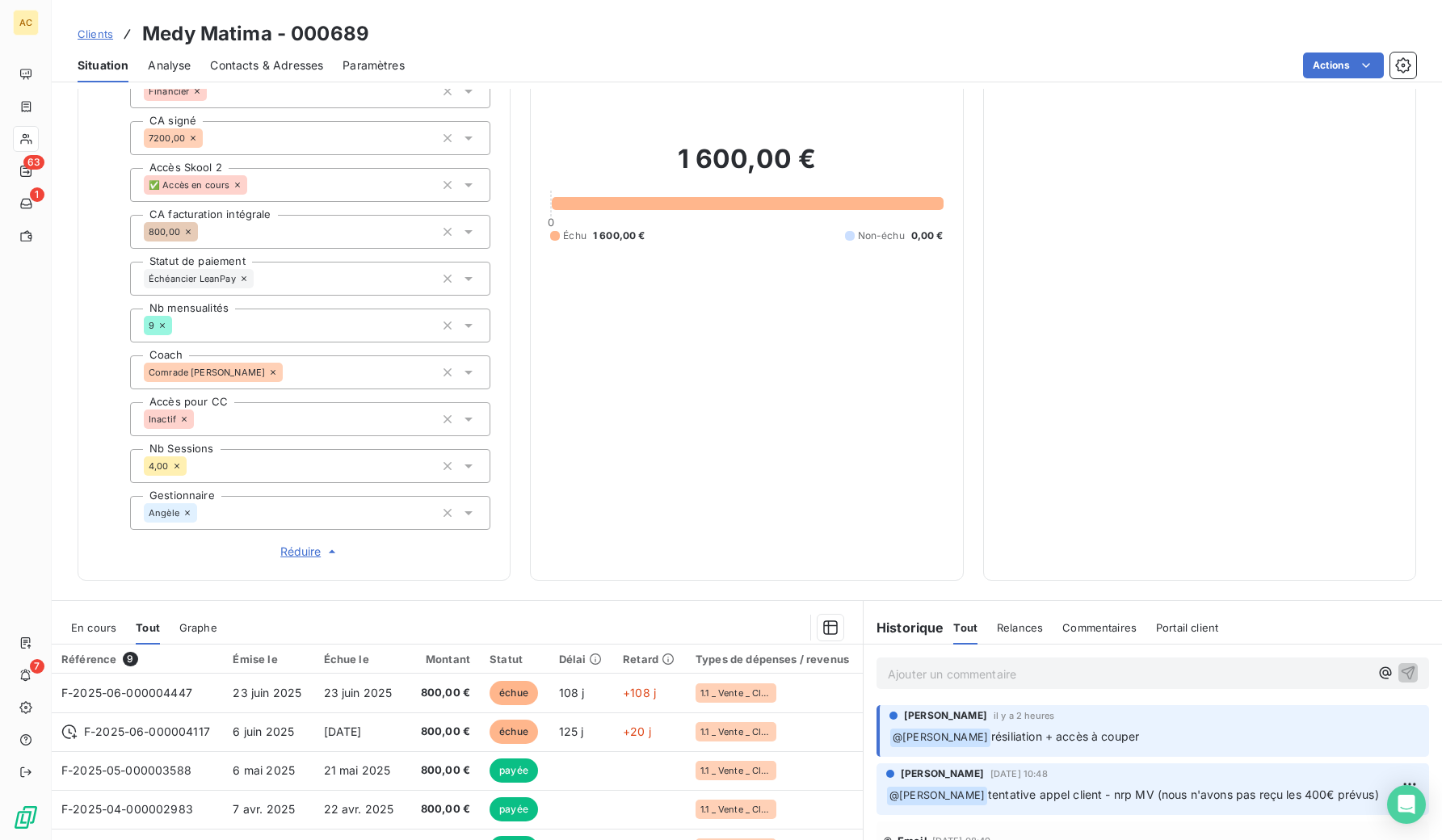
scroll to position [477, 0]
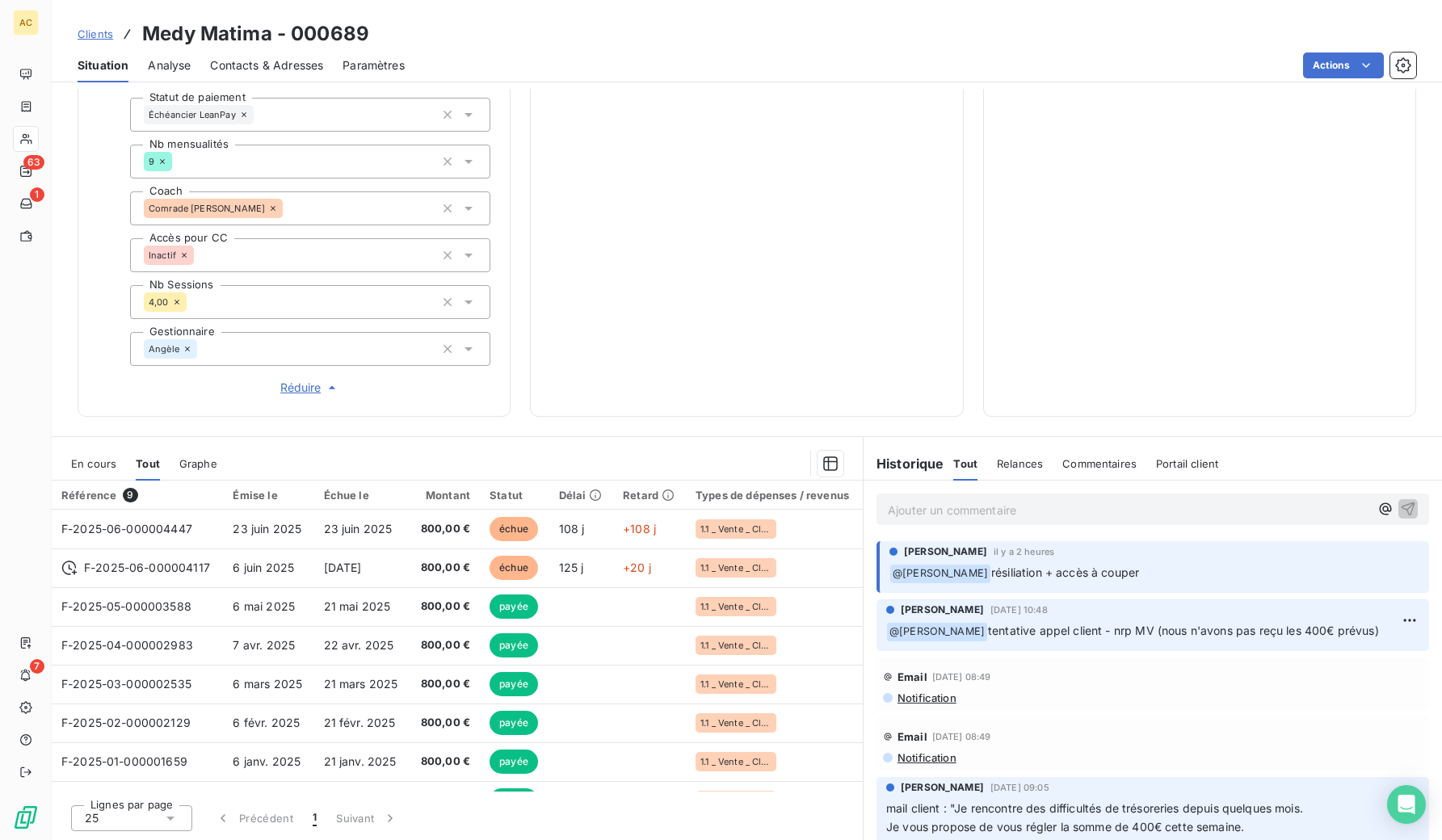
click at [100, 35] on span "Clients" at bounding box center [95, 34] width 36 height 13
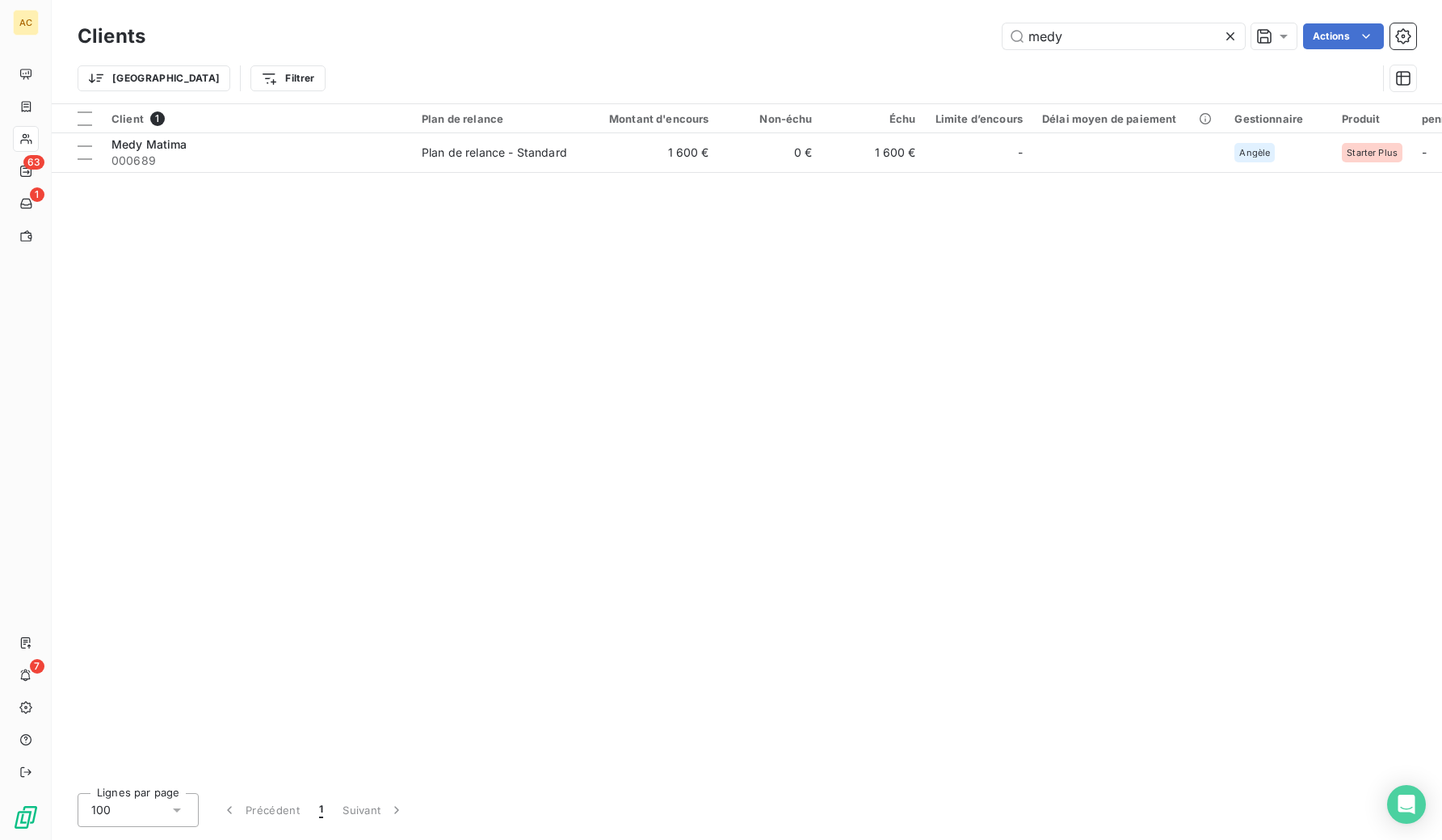
drag, startPoint x: 1062, startPoint y: 36, endPoint x: 998, endPoint y: 34, distance: 64.0
click at [998, 34] on div "medy Actions" at bounding box center [790, 36] width 1251 height 26
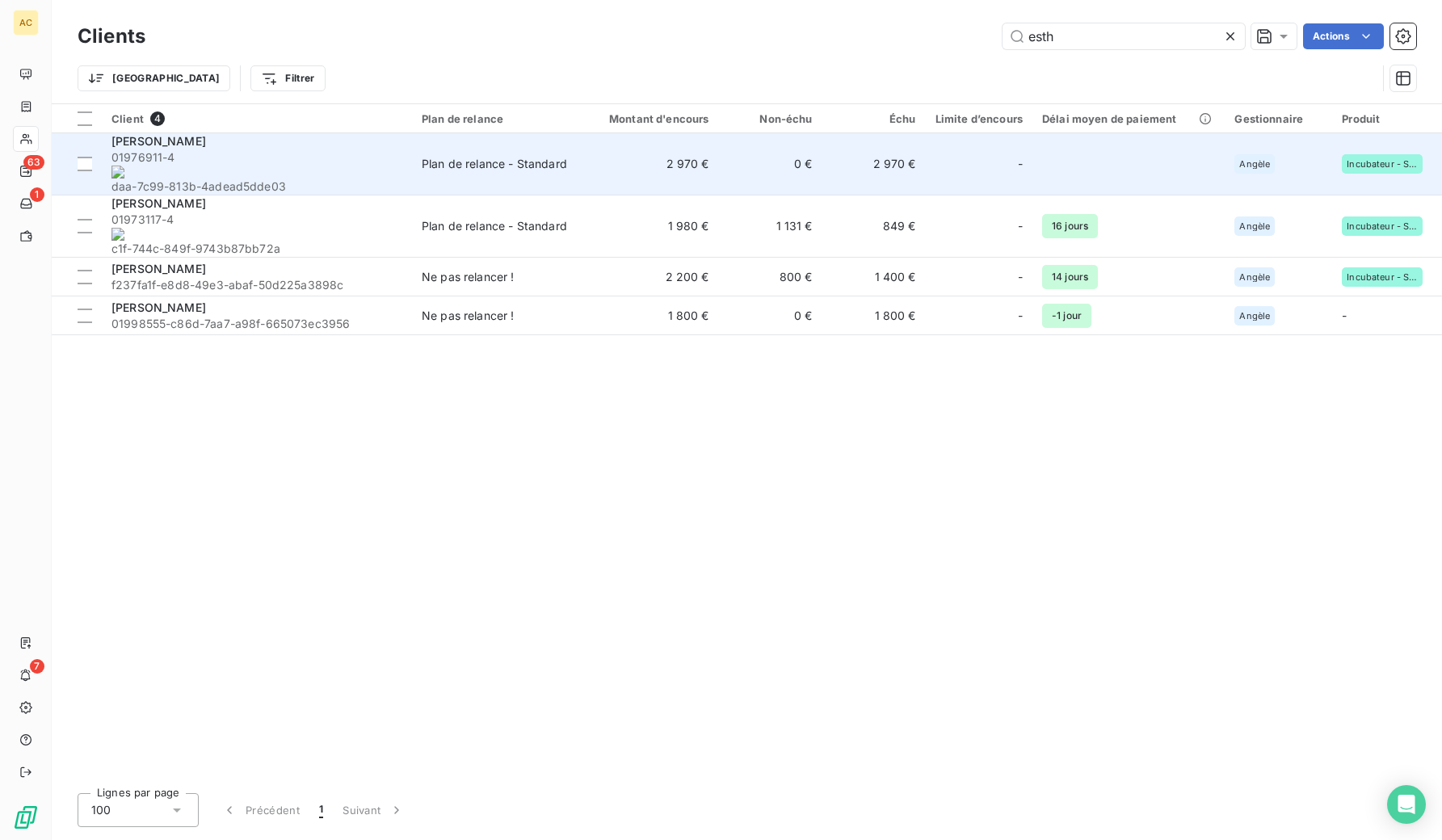
type input "esth"
click at [271, 153] on span "01976911-4 daa-7c99-813b-4adead5dde03" at bounding box center [256, 172] width 291 height 45
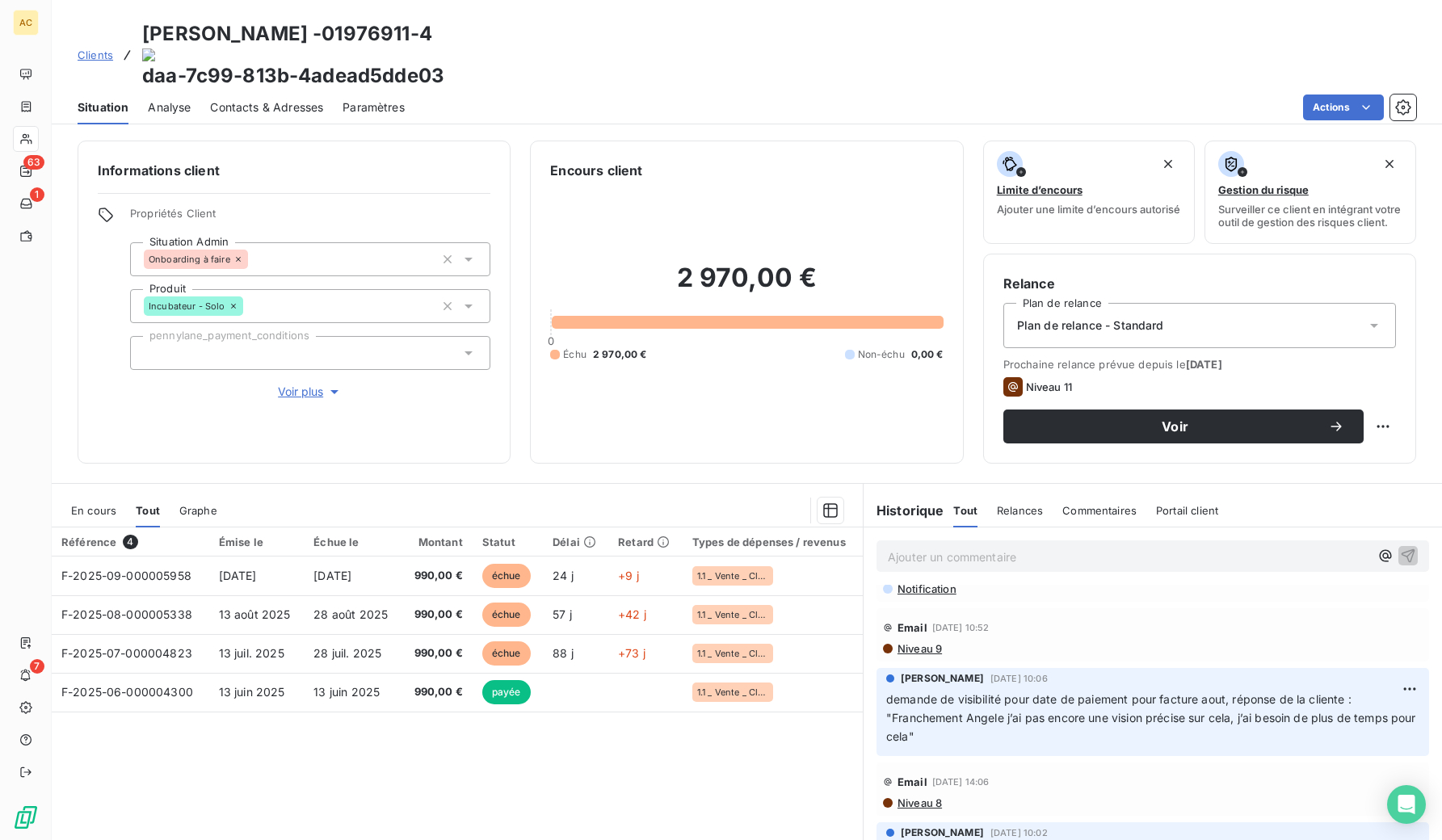
scroll to position [93, 0]
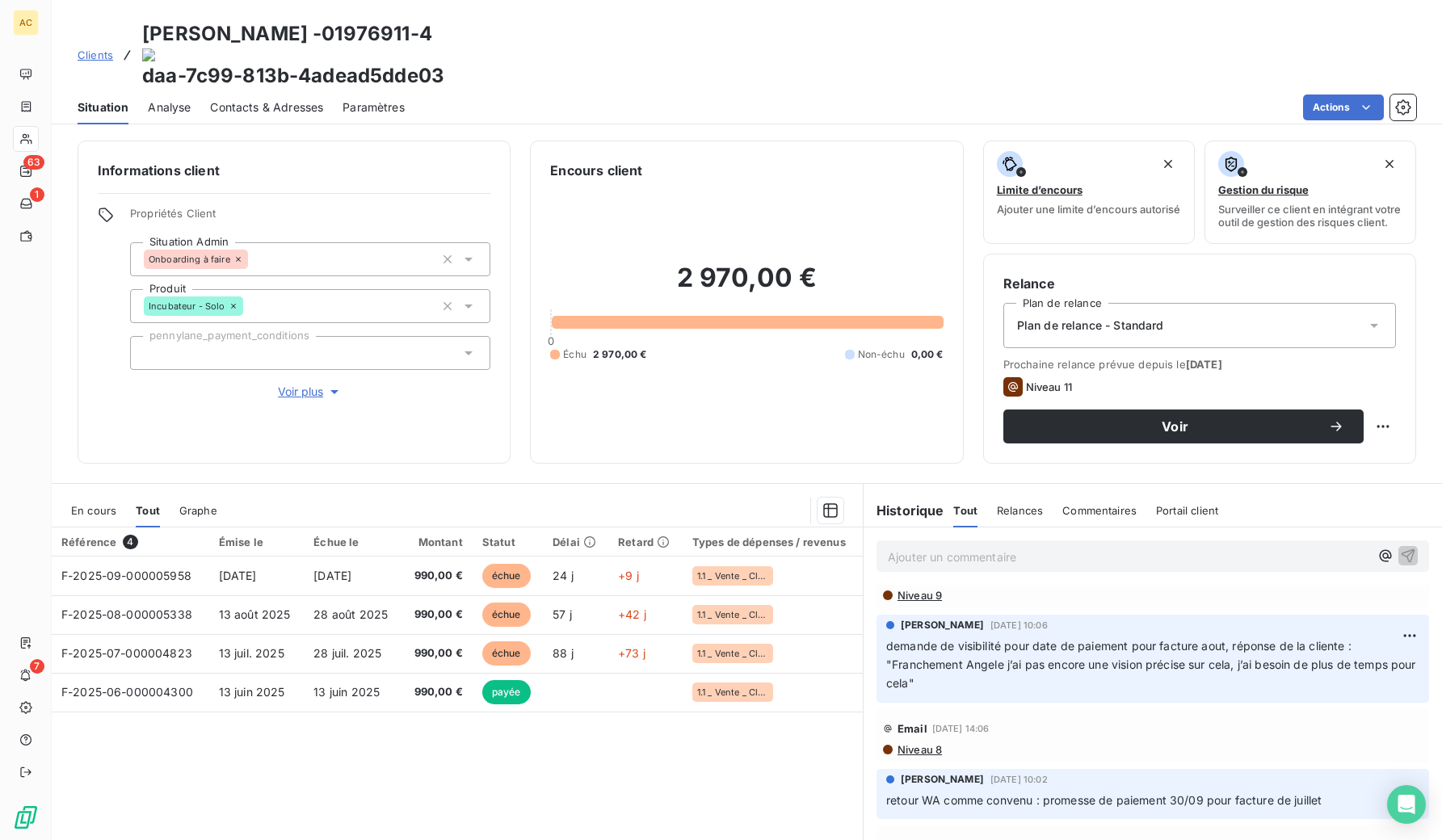
drag, startPoint x: 138, startPoint y: 30, endPoint x: 329, endPoint y: 37, distance: 191.1
click at [329, 37] on div "Clients [PERSON_NAME] - 01976911-4 daa-7c99-813b-4adead5dde03" at bounding box center [260, 55] width 366 height 71
copy h3 "[PERSON_NAME]"
click at [96, 49] on span "Clients" at bounding box center [95, 55] width 36 height 13
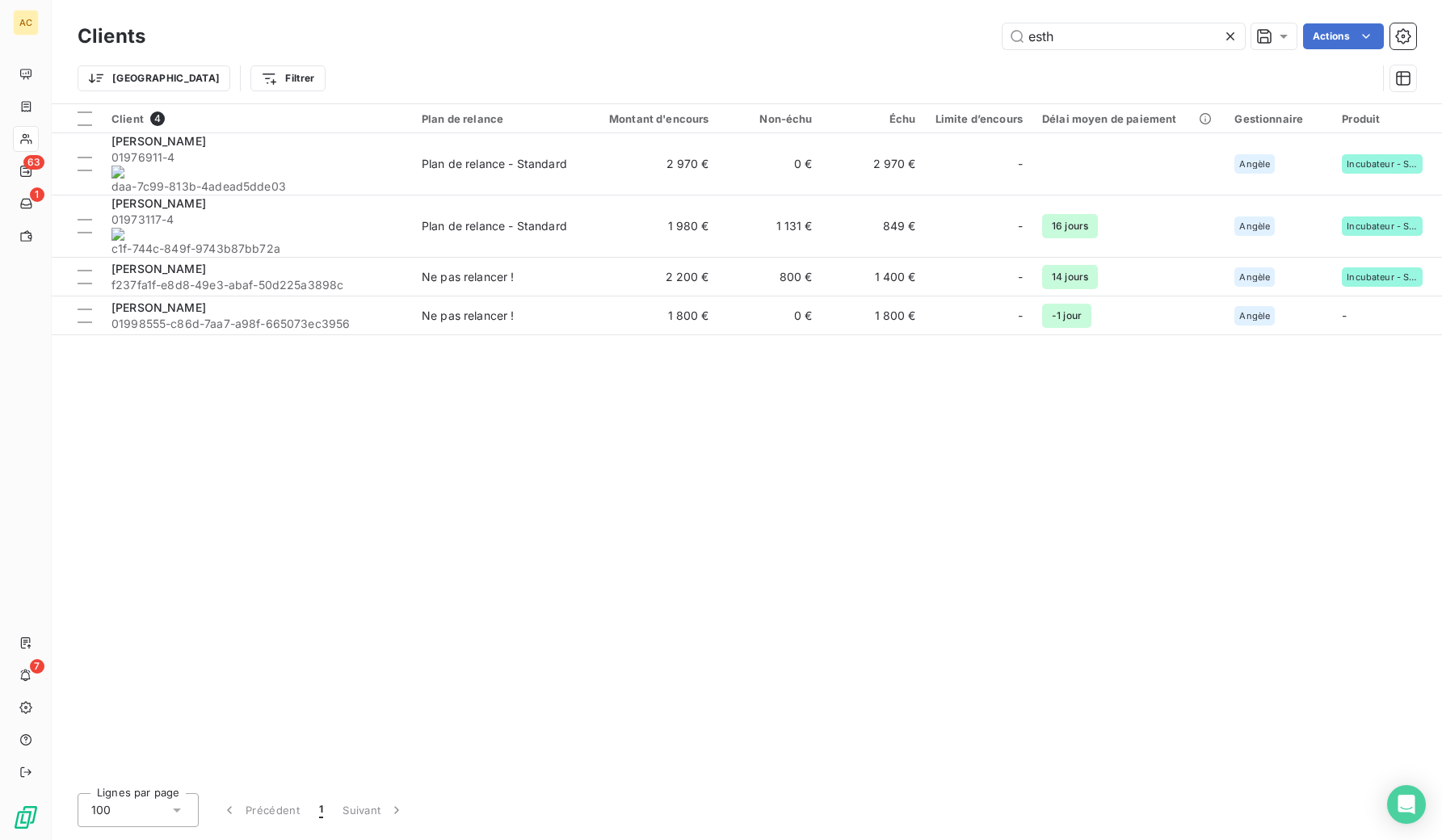
drag, startPoint x: 1050, startPoint y: 33, endPoint x: 996, endPoint y: 29, distance: 54.1
click at [995, 29] on div "esth Actions" at bounding box center [790, 36] width 1251 height 26
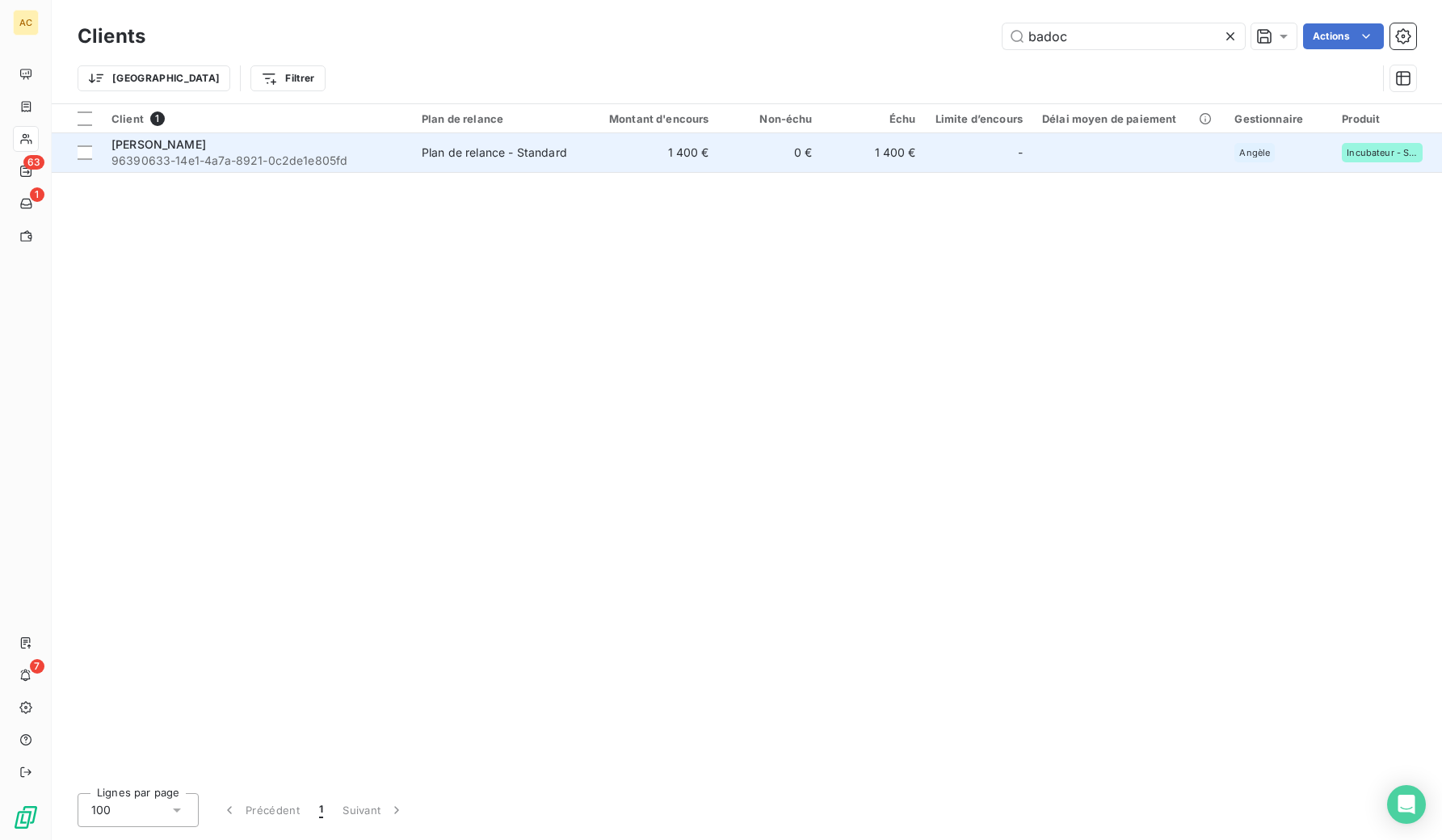
type input "badoc"
click at [673, 158] on td "1 400 €" at bounding box center [649, 153] width 139 height 39
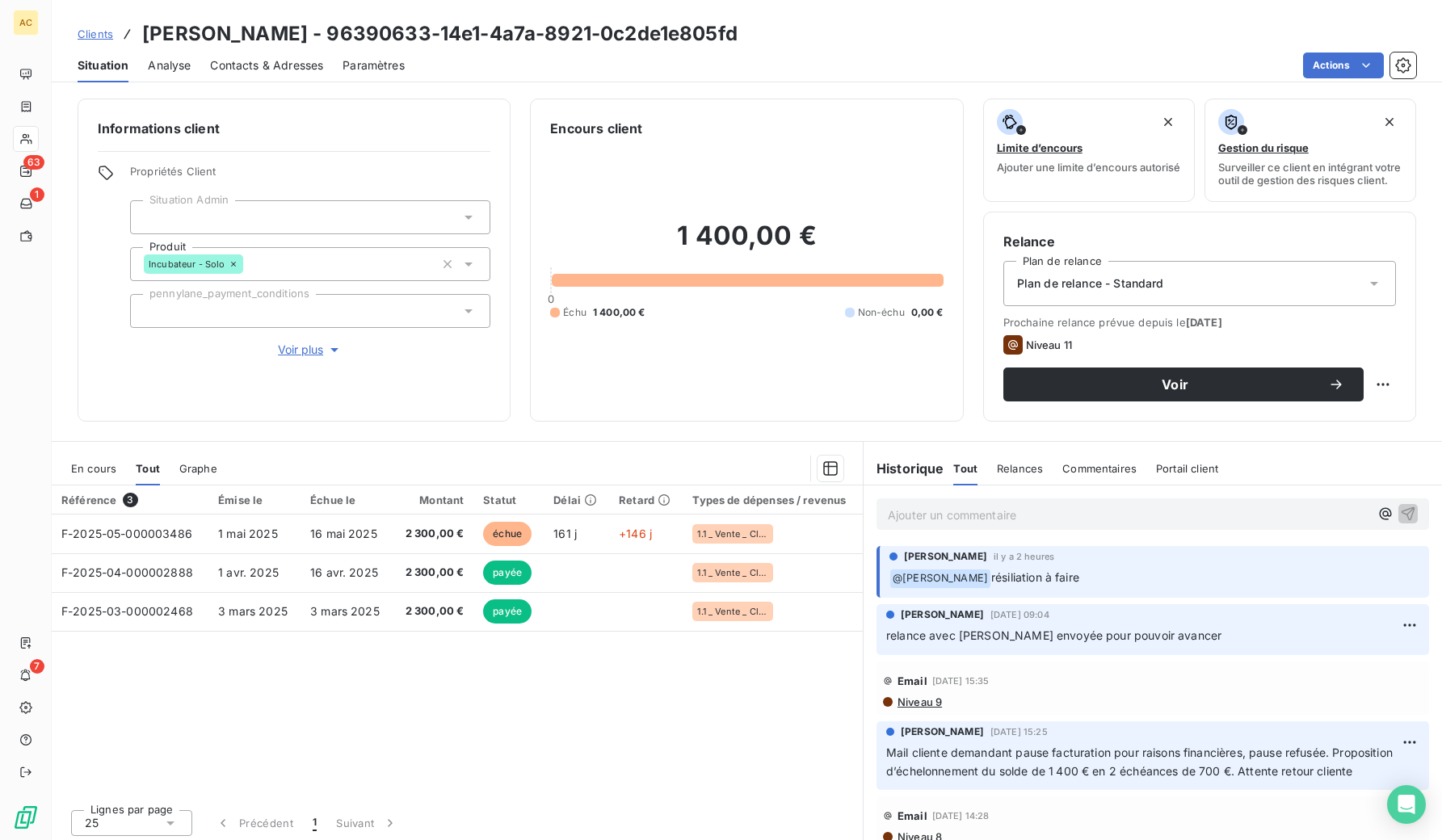
click at [114, 35] on div "Clients [PERSON_NAME] - 96390633-14e1-4a7a-8921-0c2de1e805fd" at bounding box center [407, 33] width 660 height 29
click at [110, 35] on span "Clients" at bounding box center [95, 34] width 36 height 13
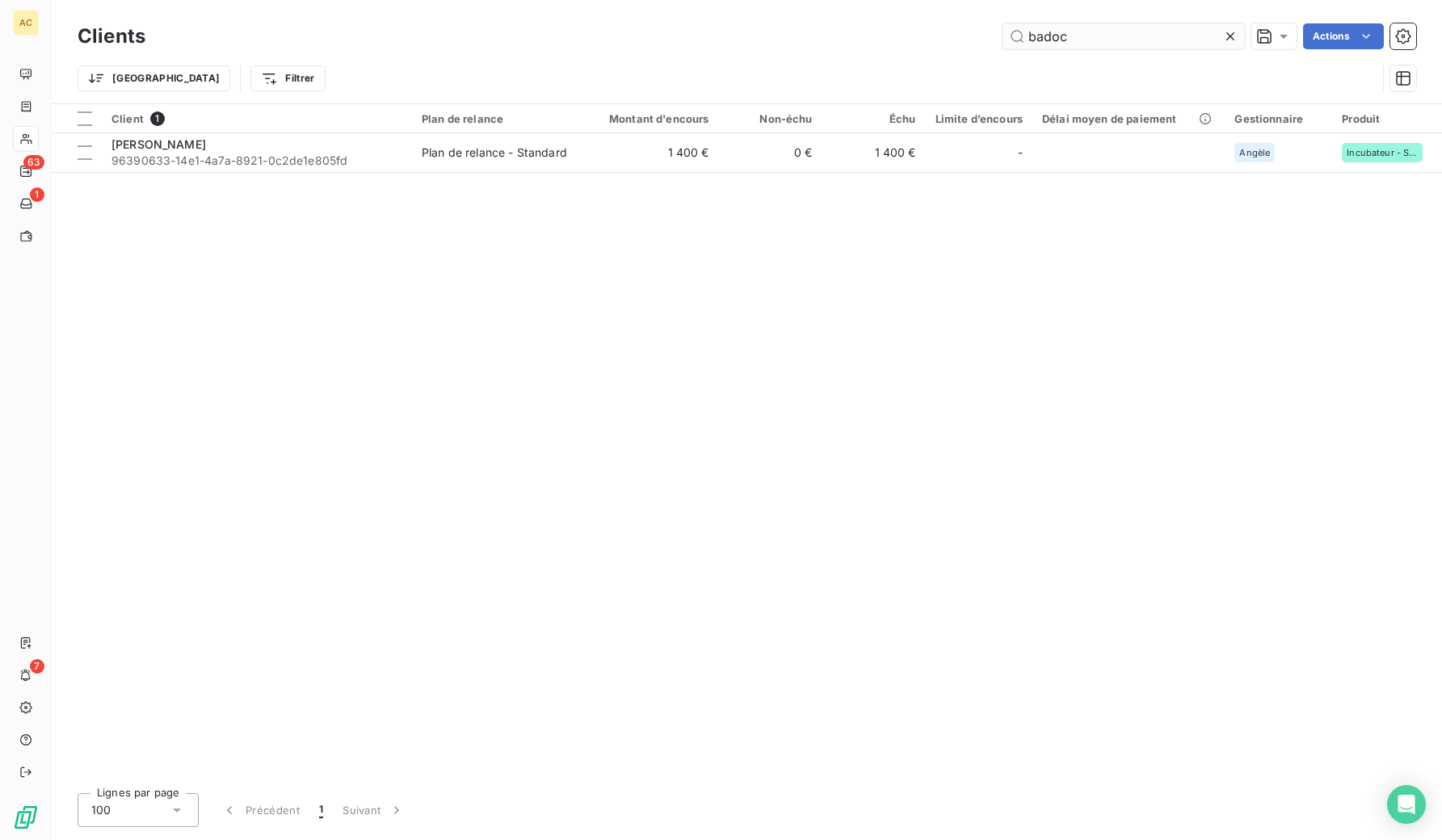
drag, startPoint x: 1071, startPoint y: 41, endPoint x: 1004, endPoint y: 27, distance: 68.4
click at [1004, 27] on input "badoc" at bounding box center [1123, 36] width 242 height 26
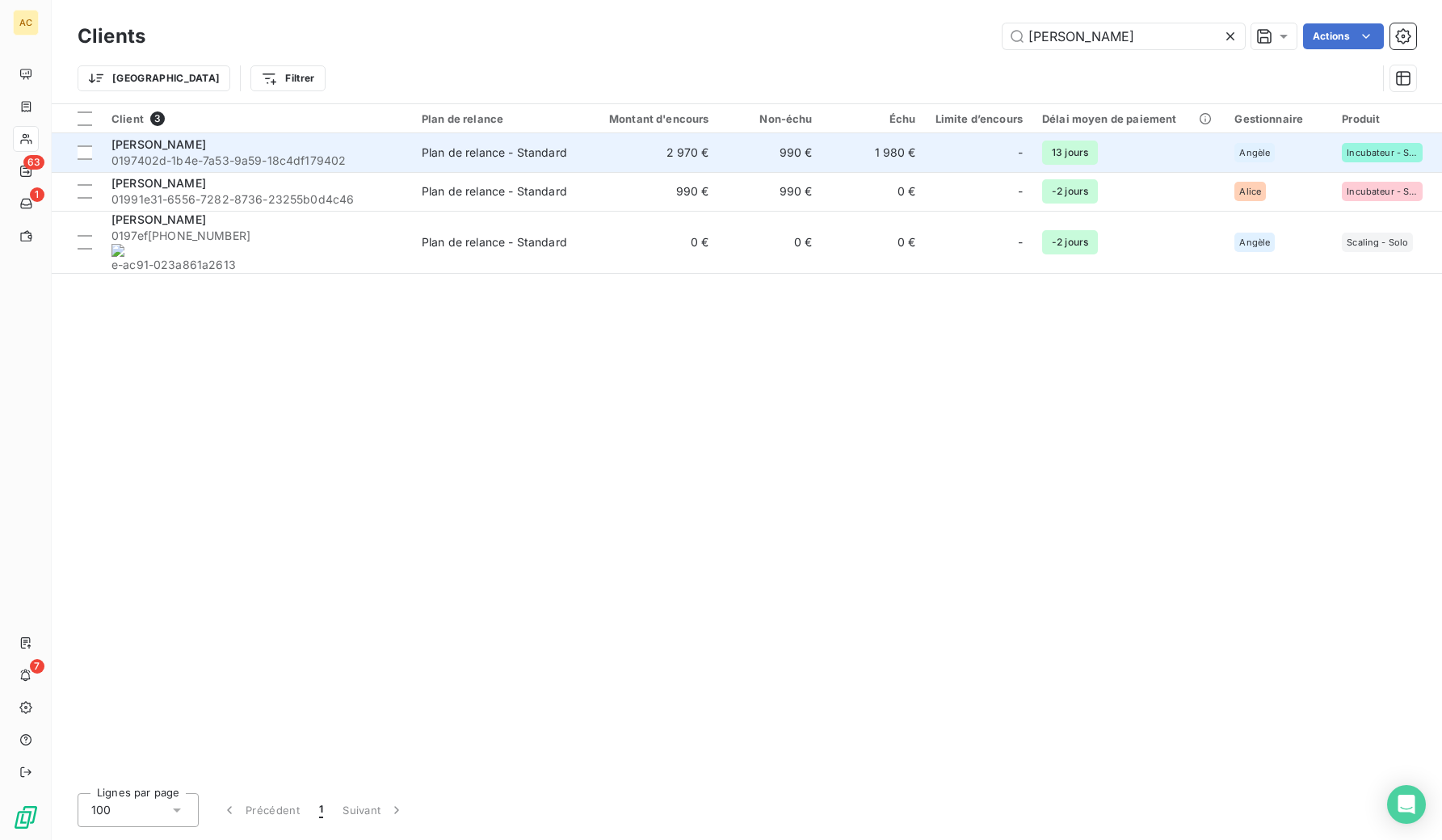
type input "[PERSON_NAME]"
click at [235, 157] on span "0197402d-1b4e-7a53-9a59-18c4df179402" at bounding box center [256, 161] width 291 height 16
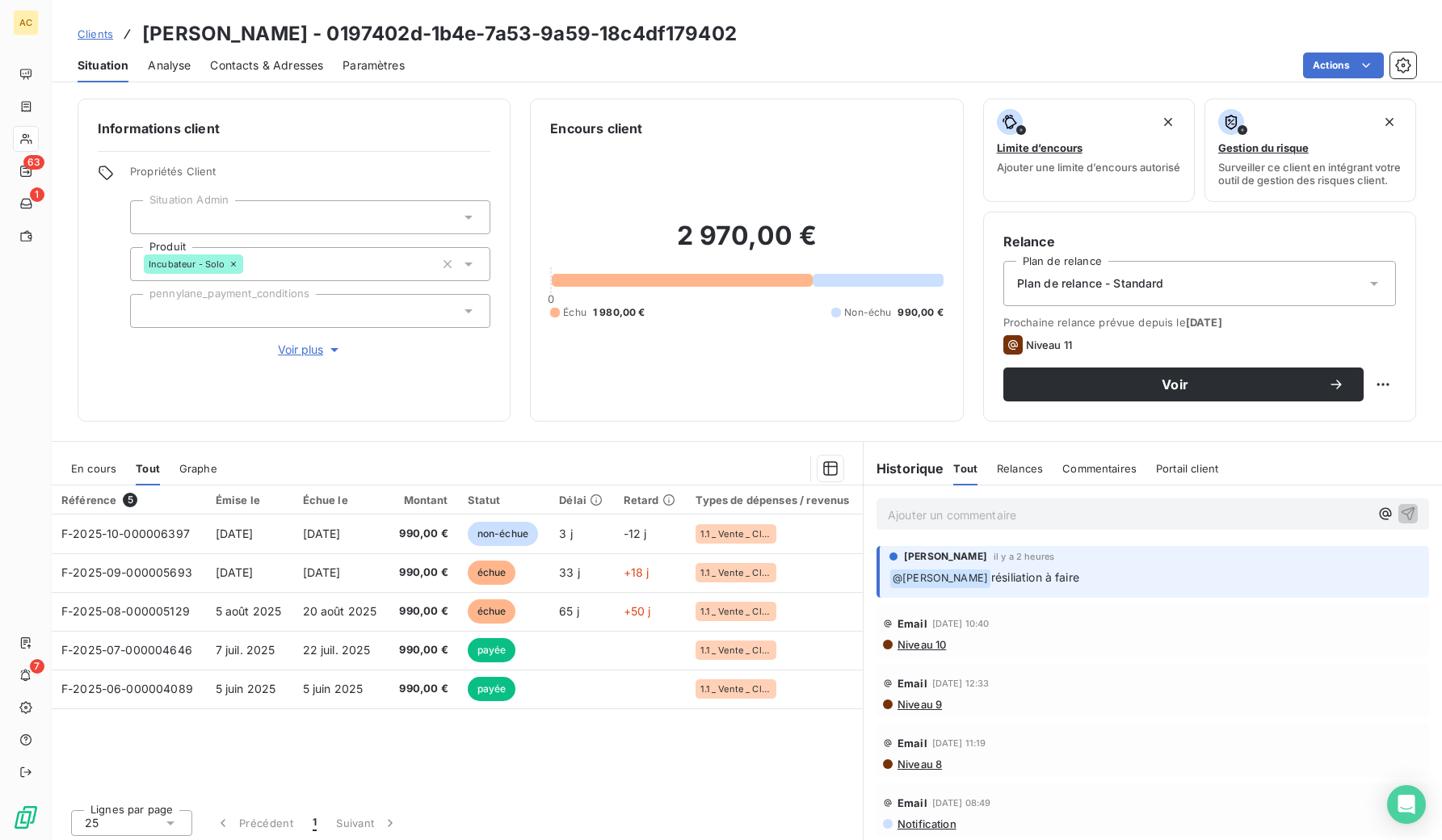
click at [99, 34] on span "Clients" at bounding box center [95, 34] width 36 height 13
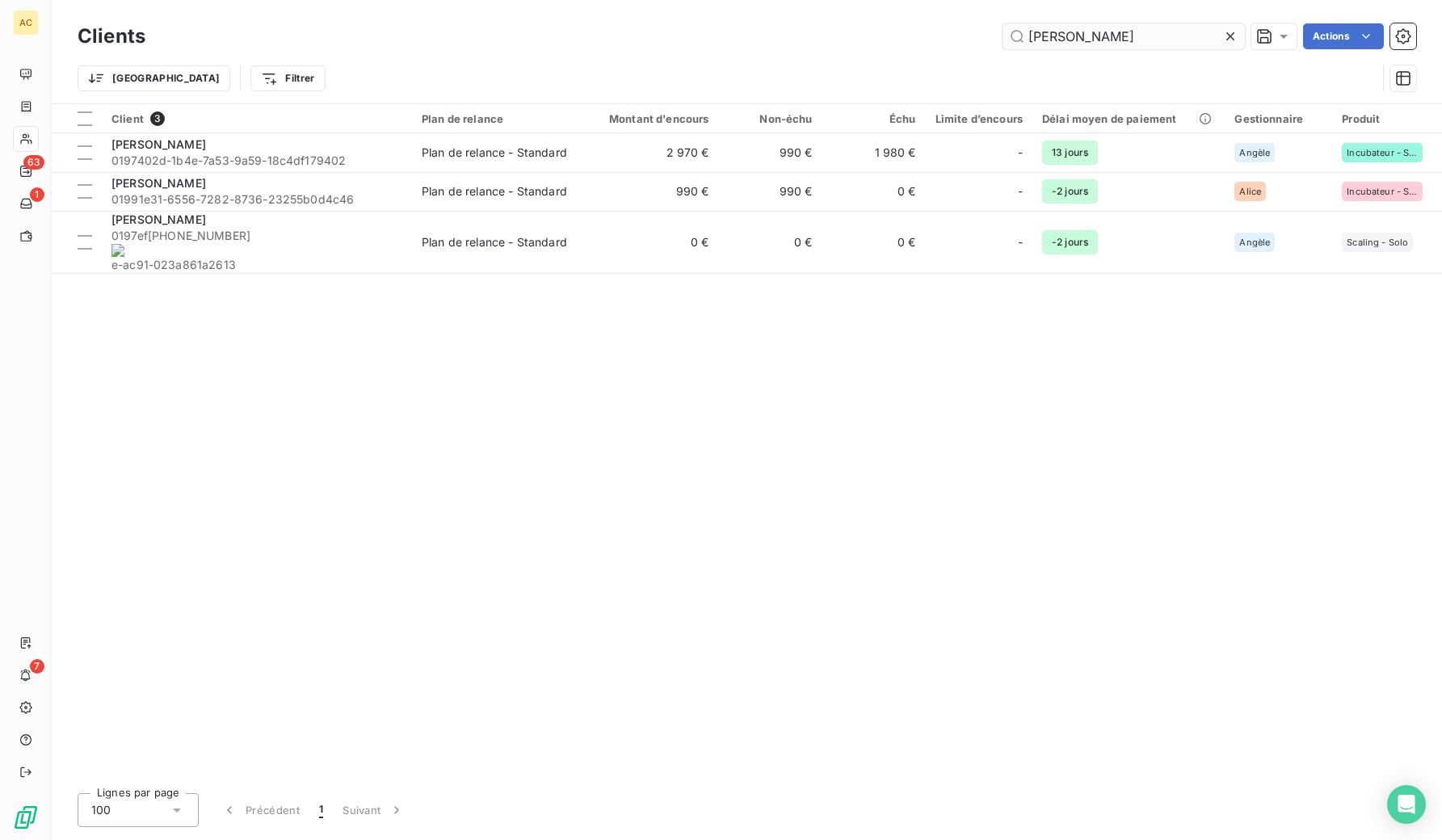
drag, startPoint x: 1088, startPoint y: 36, endPoint x: 1014, endPoint y: 26, distance: 74.7
click at [1014, 26] on input "[PERSON_NAME]" at bounding box center [1123, 36] width 242 height 26
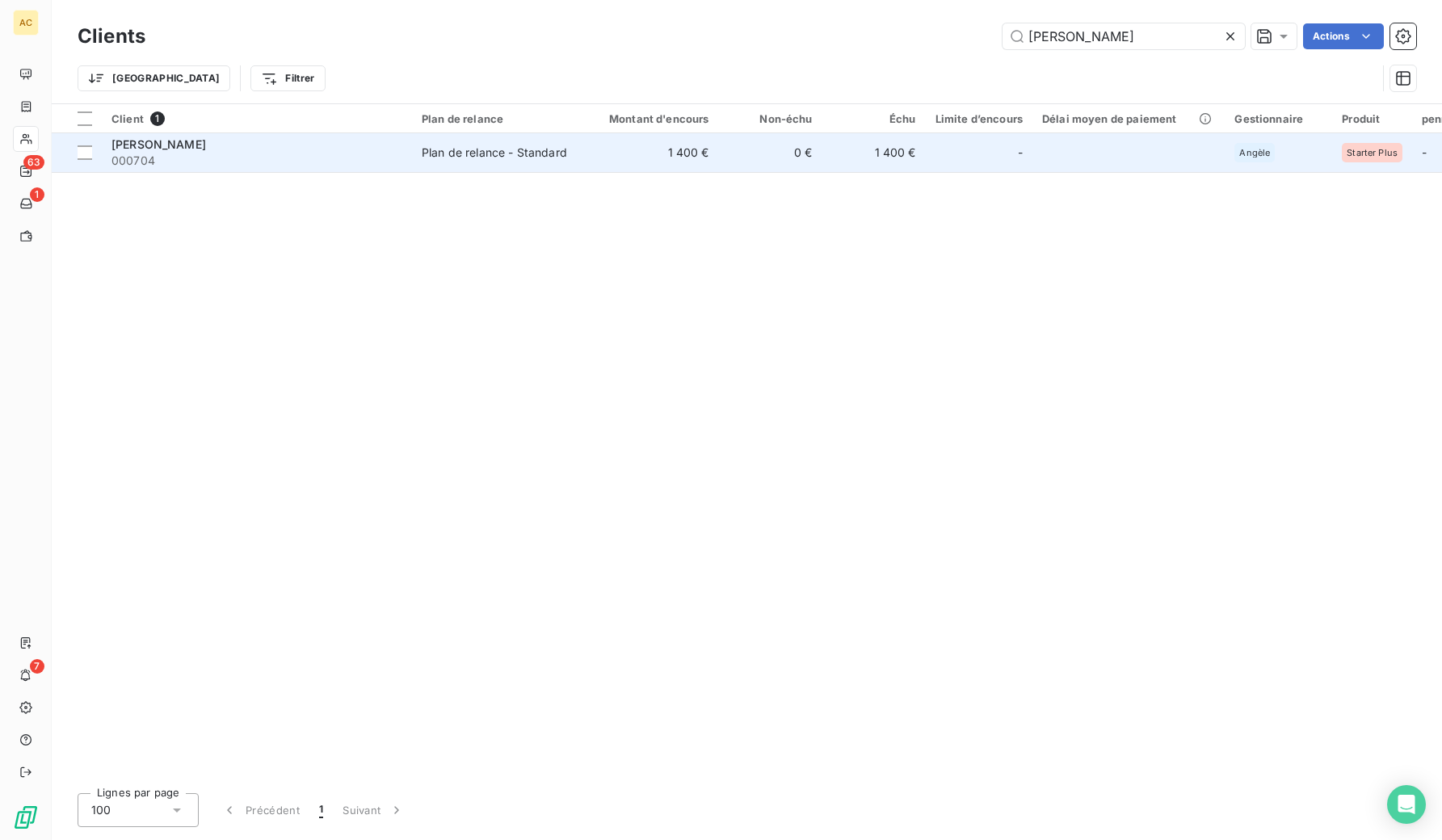
type input "[PERSON_NAME]"
click at [206, 157] on span "000704" at bounding box center [256, 161] width 291 height 16
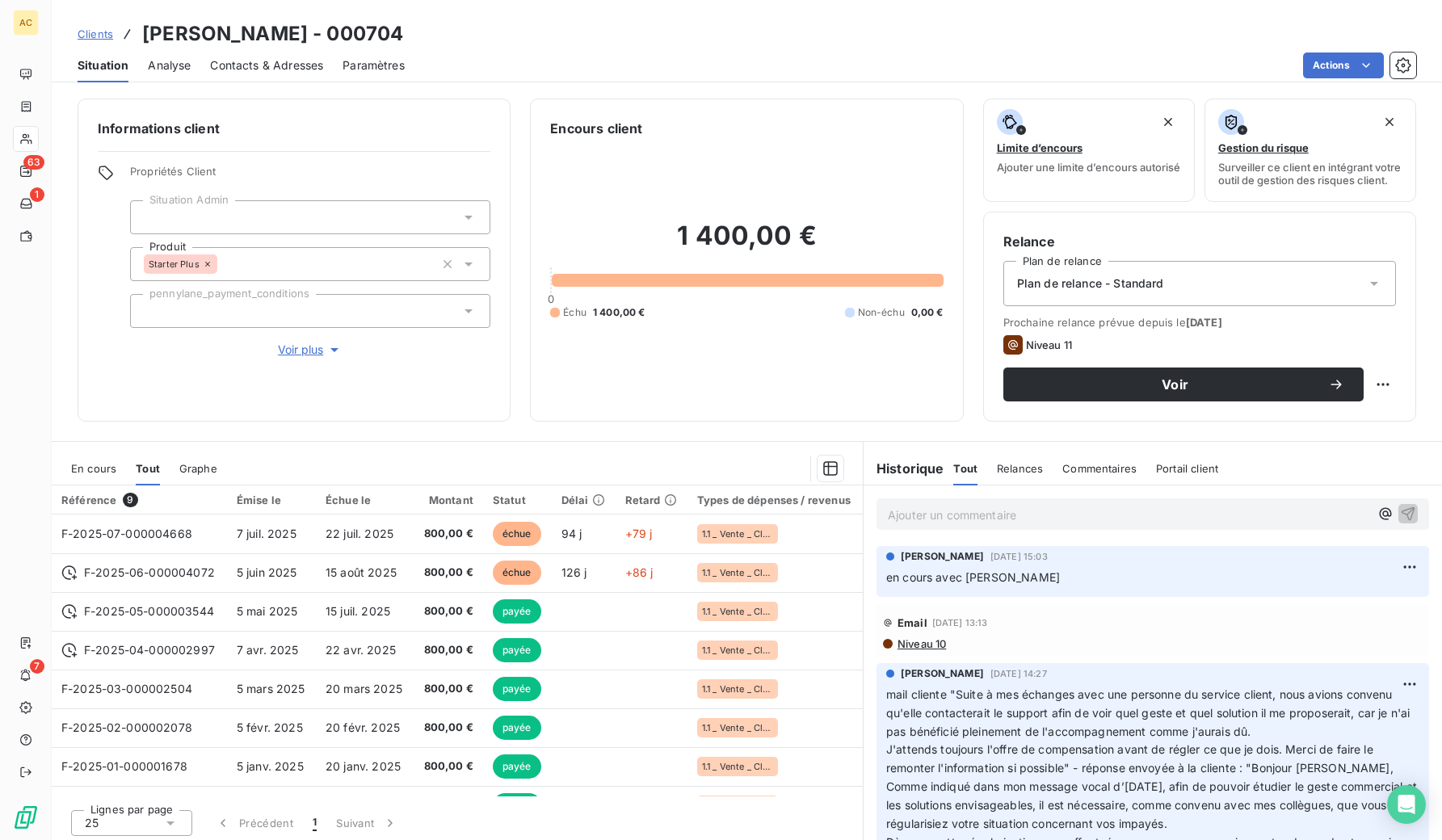
click at [399, 439] on div "Informations client Propriétés Client Situation Admin Produit Starter Plus penn…" at bounding box center [747, 463] width 1390 height 751
drag, startPoint x: 142, startPoint y: 34, endPoint x: 265, endPoint y: 41, distance: 123.2
click at [265, 41] on h3 "[PERSON_NAME] - 000704" at bounding box center [273, 33] width 261 height 29
copy h3 "[PERSON_NAME]"
click at [95, 36] on span "Clients" at bounding box center [95, 34] width 36 height 13
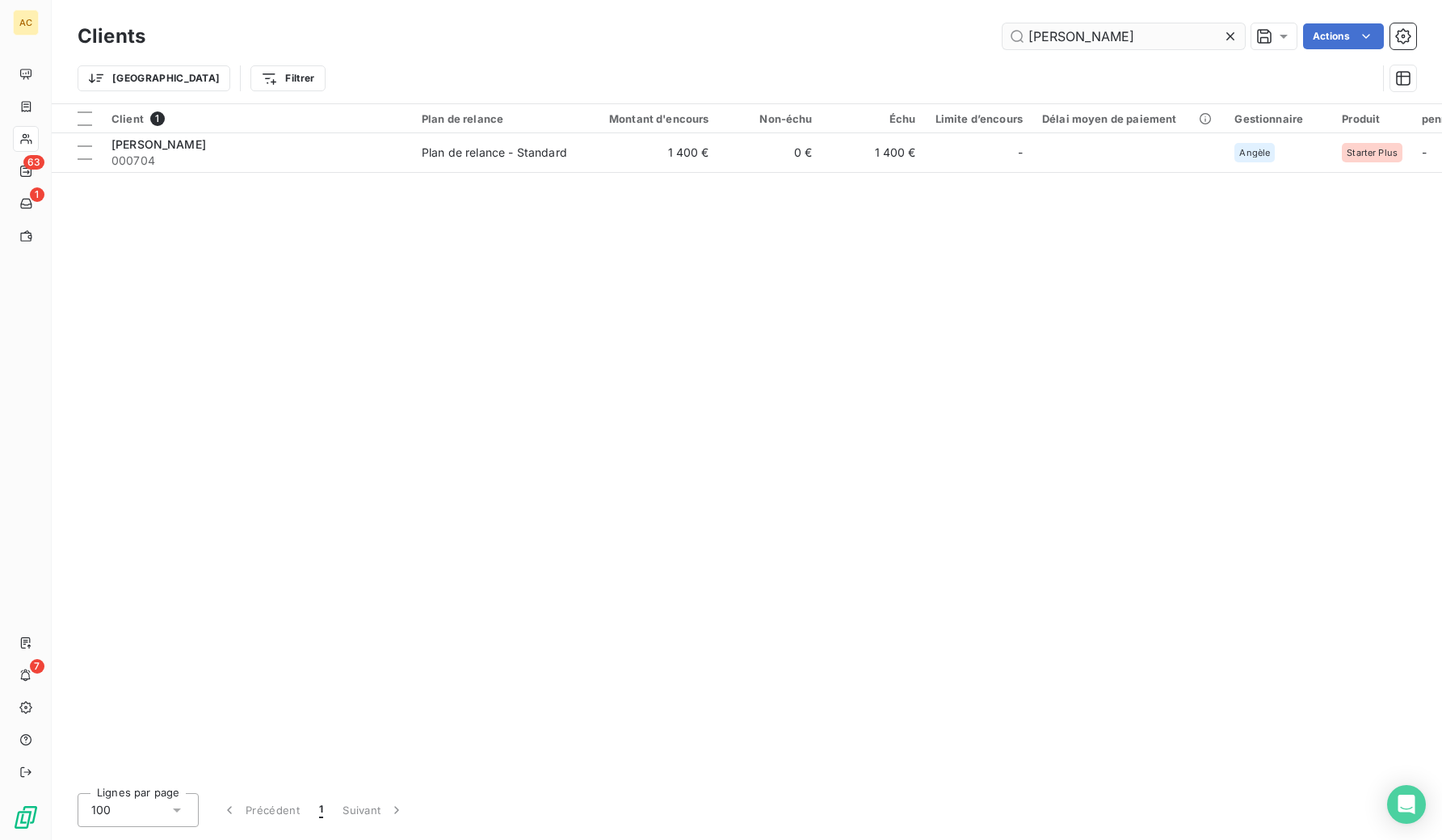
drag, startPoint x: 1057, startPoint y: 37, endPoint x: 1022, endPoint y: 36, distance: 35.0
click at [1022, 36] on input "[PERSON_NAME]" at bounding box center [1123, 36] width 242 height 26
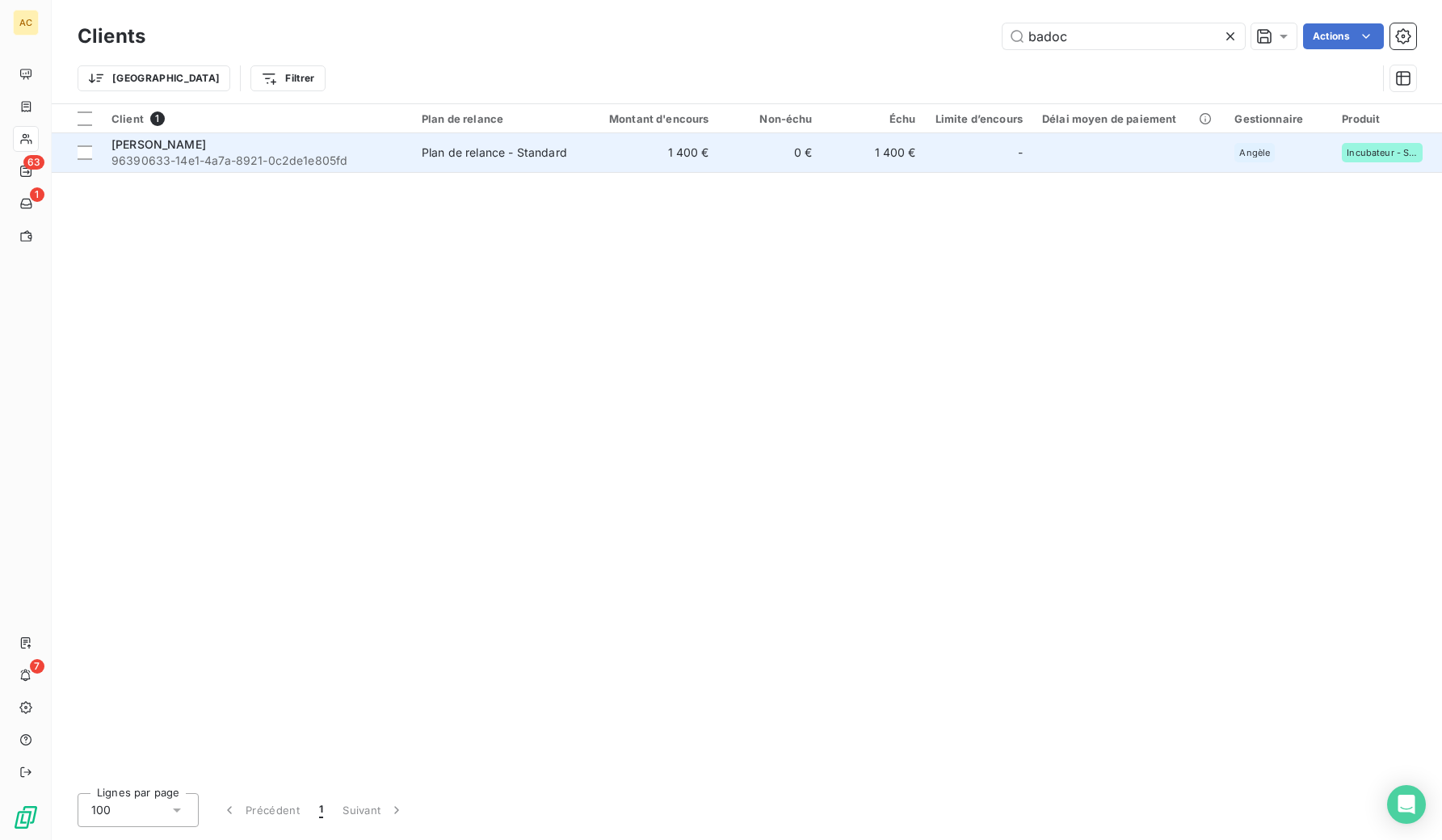
type input "badoc"
click at [440, 161] on td "Plan de relance - Standard" at bounding box center [497, 153] width 168 height 39
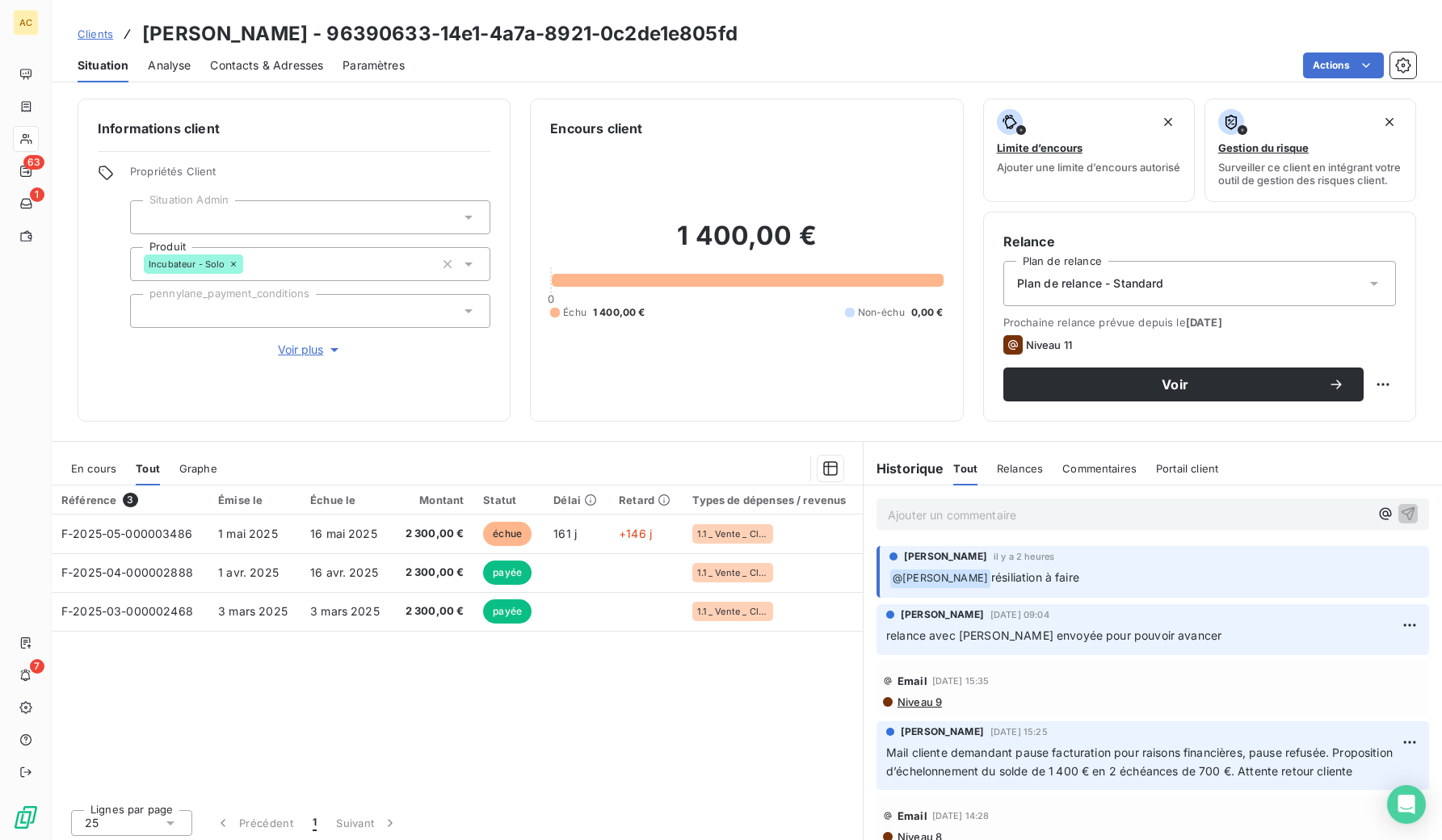
click at [102, 35] on span "Clients" at bounding box center [95, 34] width 36 height 13
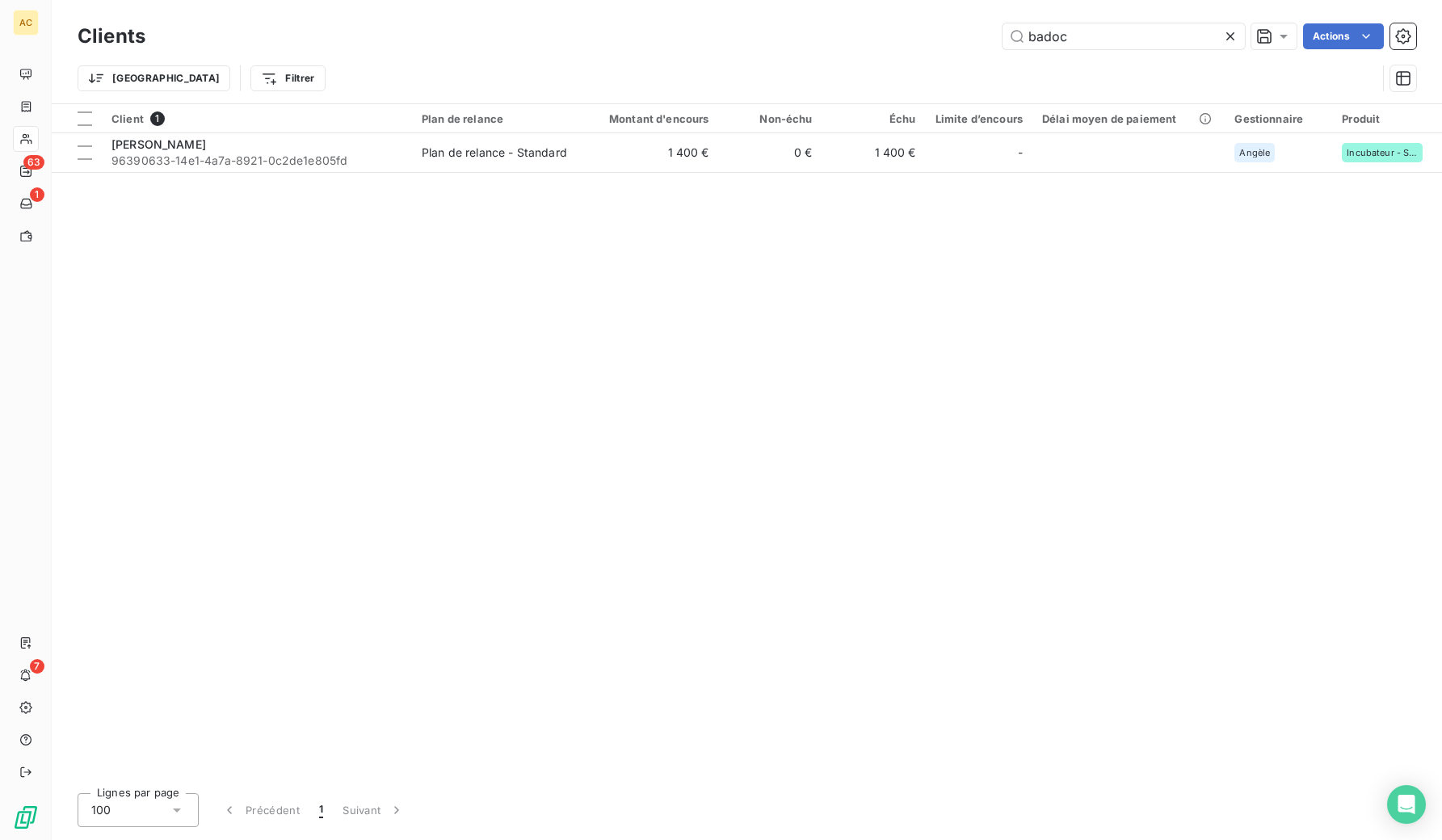
drag, startPoint x: 1061, startPoint y: 40, endPoint x: 971, endPoint y: 27, distance: 90.9
click at [971, 27] on div "badoc Actions" at bounding box center [790, 36] width 1251 height 26
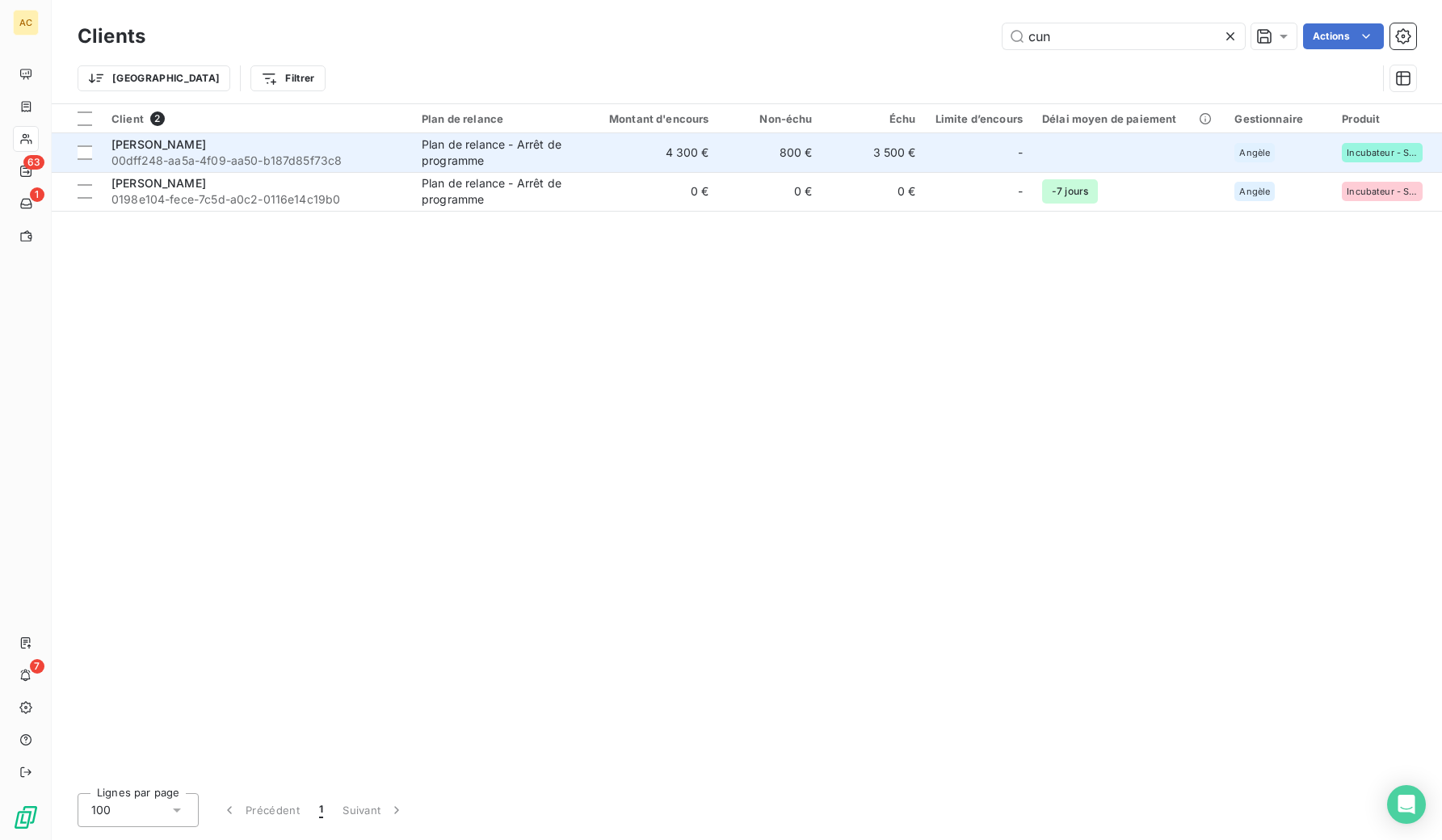
type input "cun"
click at [355, 148] on div "[PERSON_NAME]" at bounding box center [256, 144] width 291 height 16
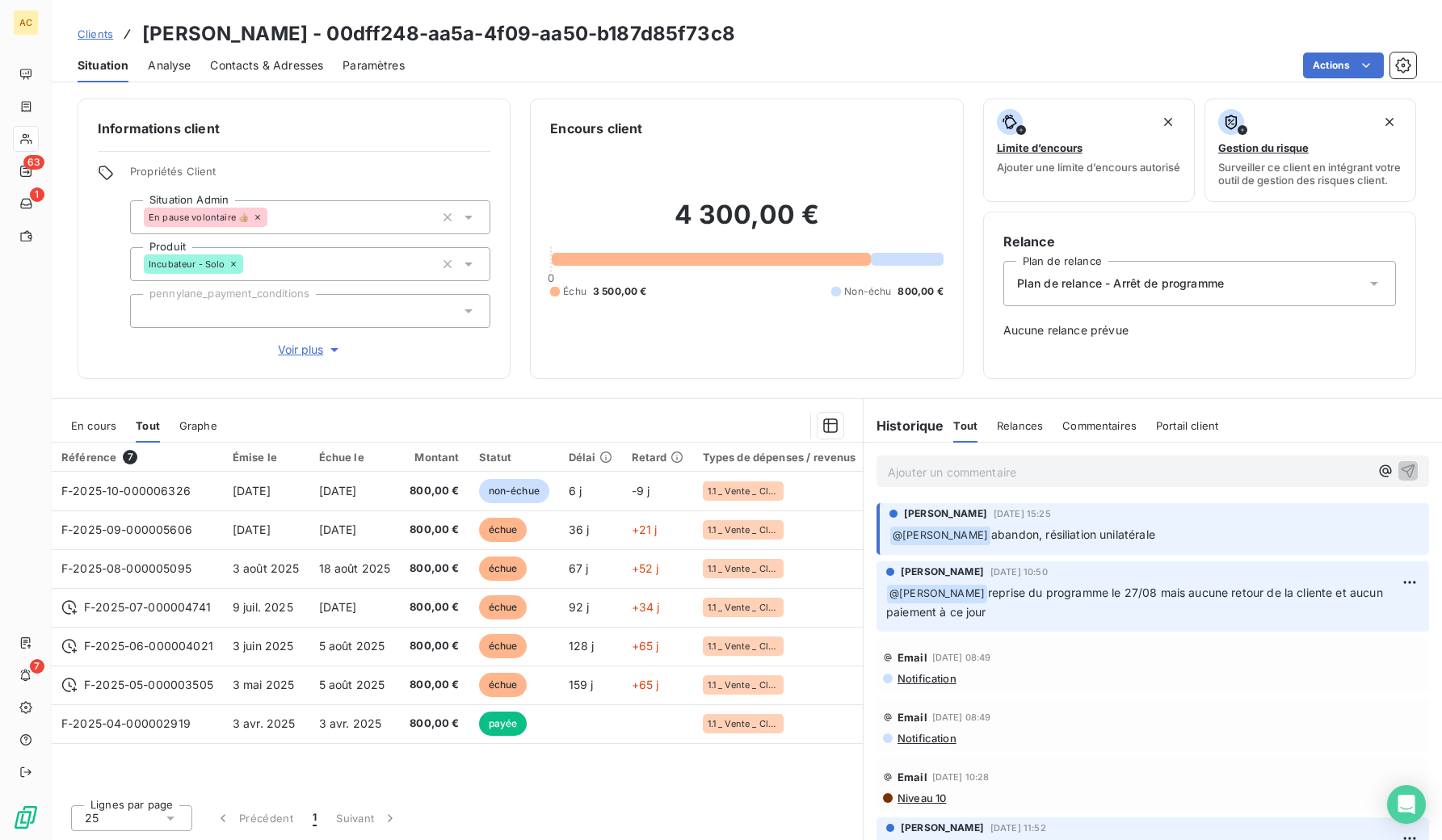
click at [299, 348] on span "Voir plus" at bounding box center [310, 350] width 64 height 16
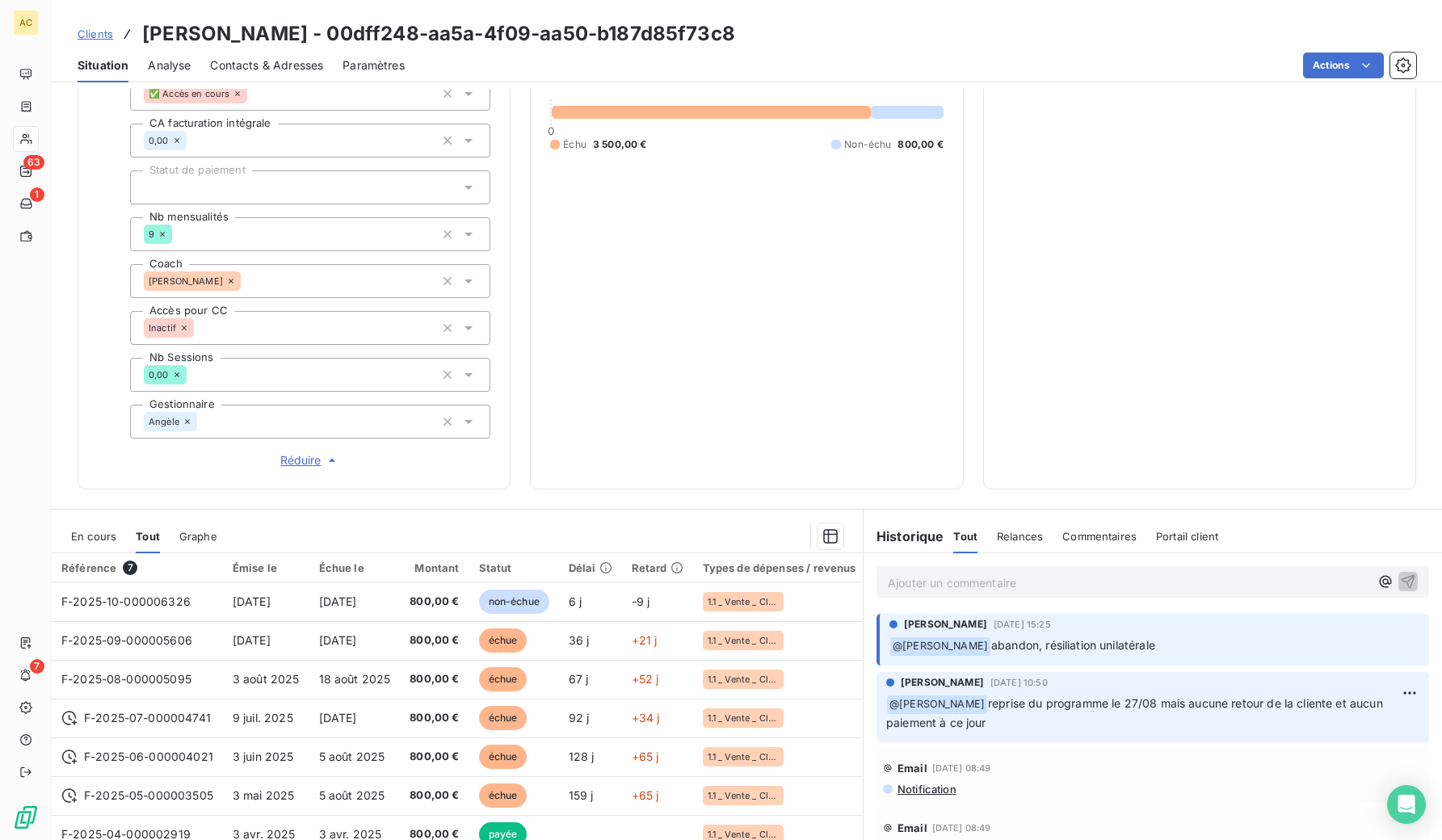
scroll to position [477, 0]
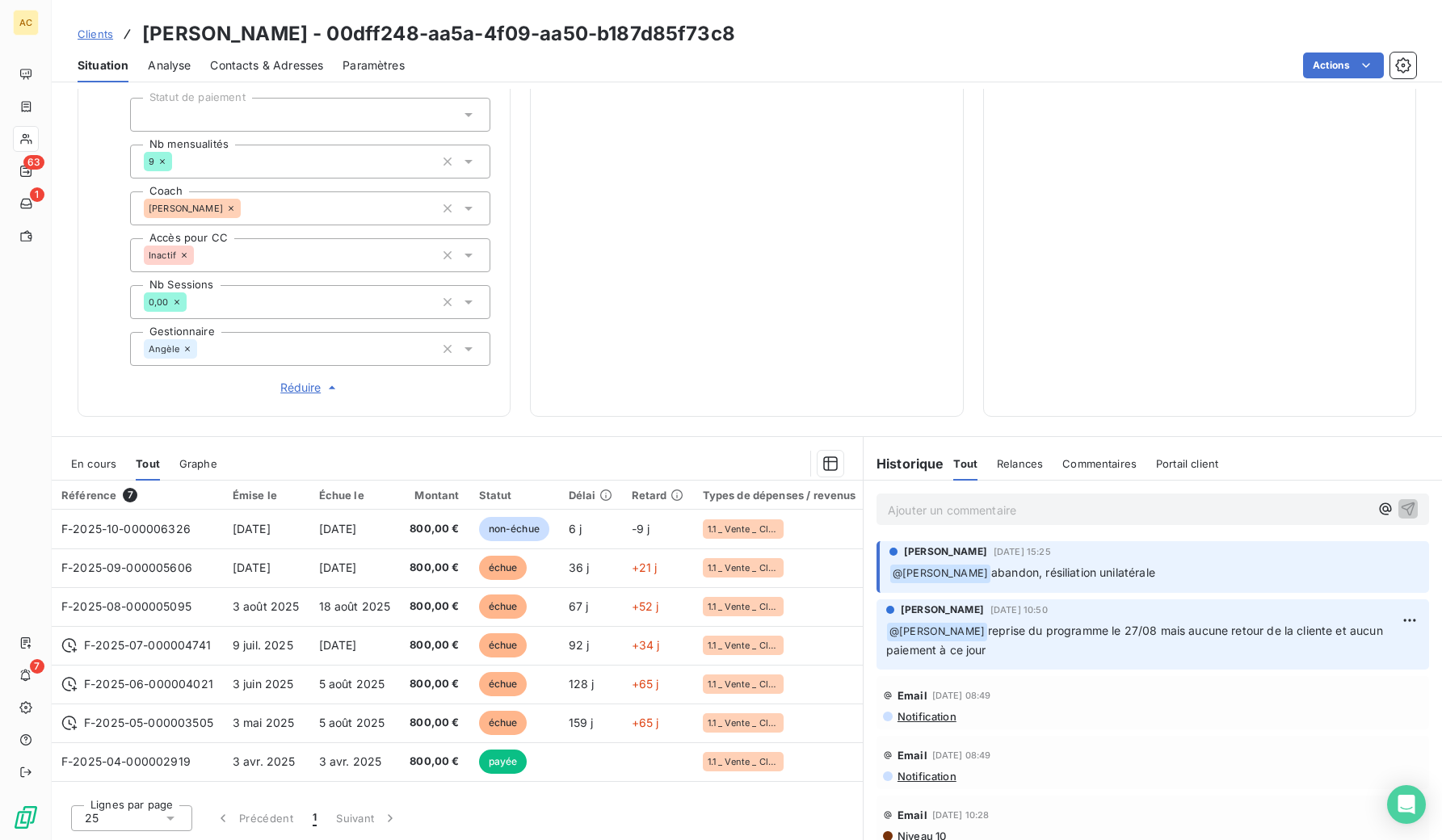
click at [95, 37] on span "Clients" at bounding box center [95, 34] width 36 height 13
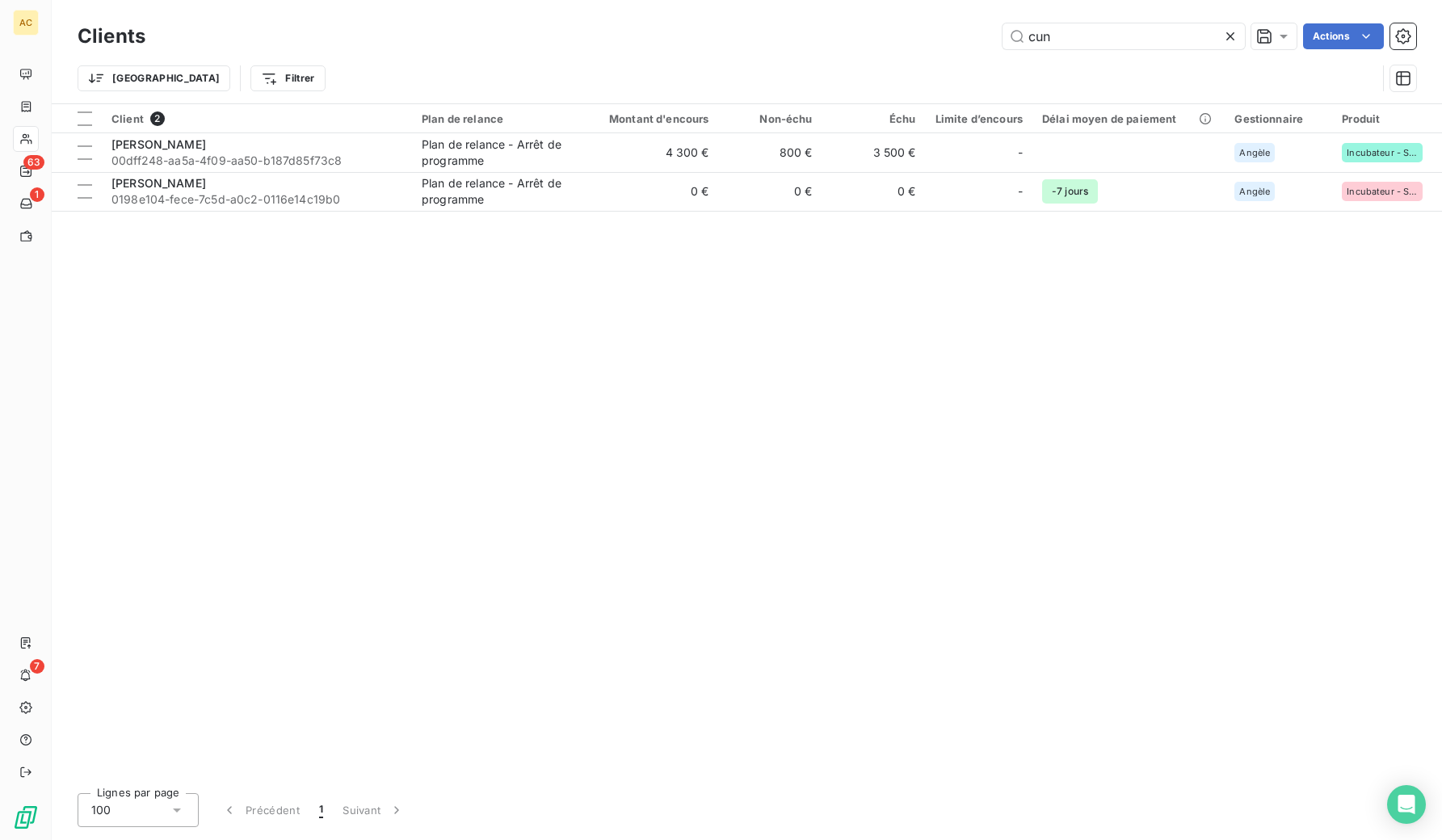
drag, startPoint x: 1061, startPoint y: 36, endPoint x: 954, endPoint y: 35, distance: 107.0
click at [954, 35] on div "cun Actions" at bounding box center [790, 36] width 1251 height 26
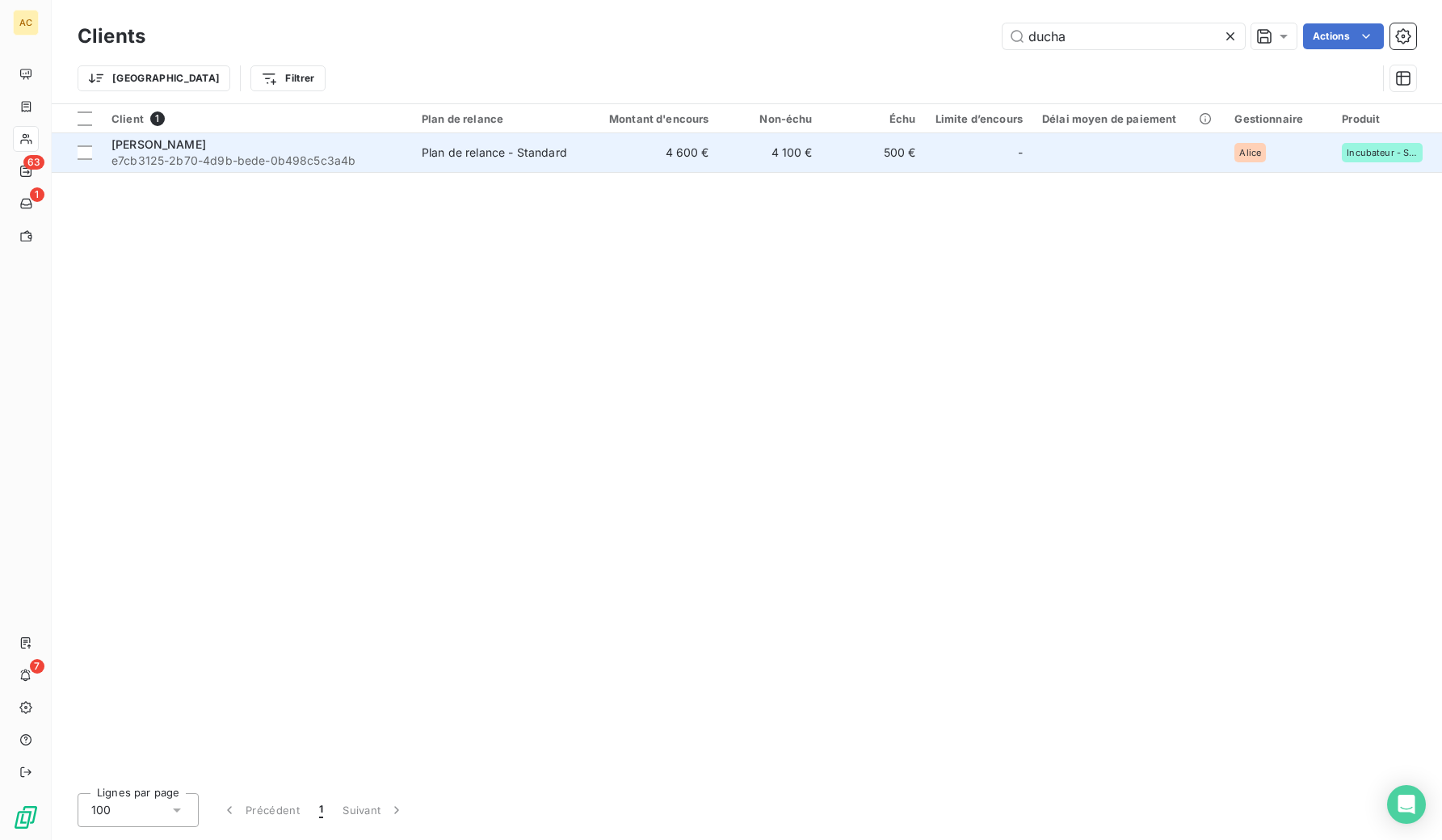
type input "ducha"
click at [395, 153] on span "e7cb3125-2b70-4d9b-bede-0b498c5c3a4b" at bounding box center [256, 161] width 291 height 16
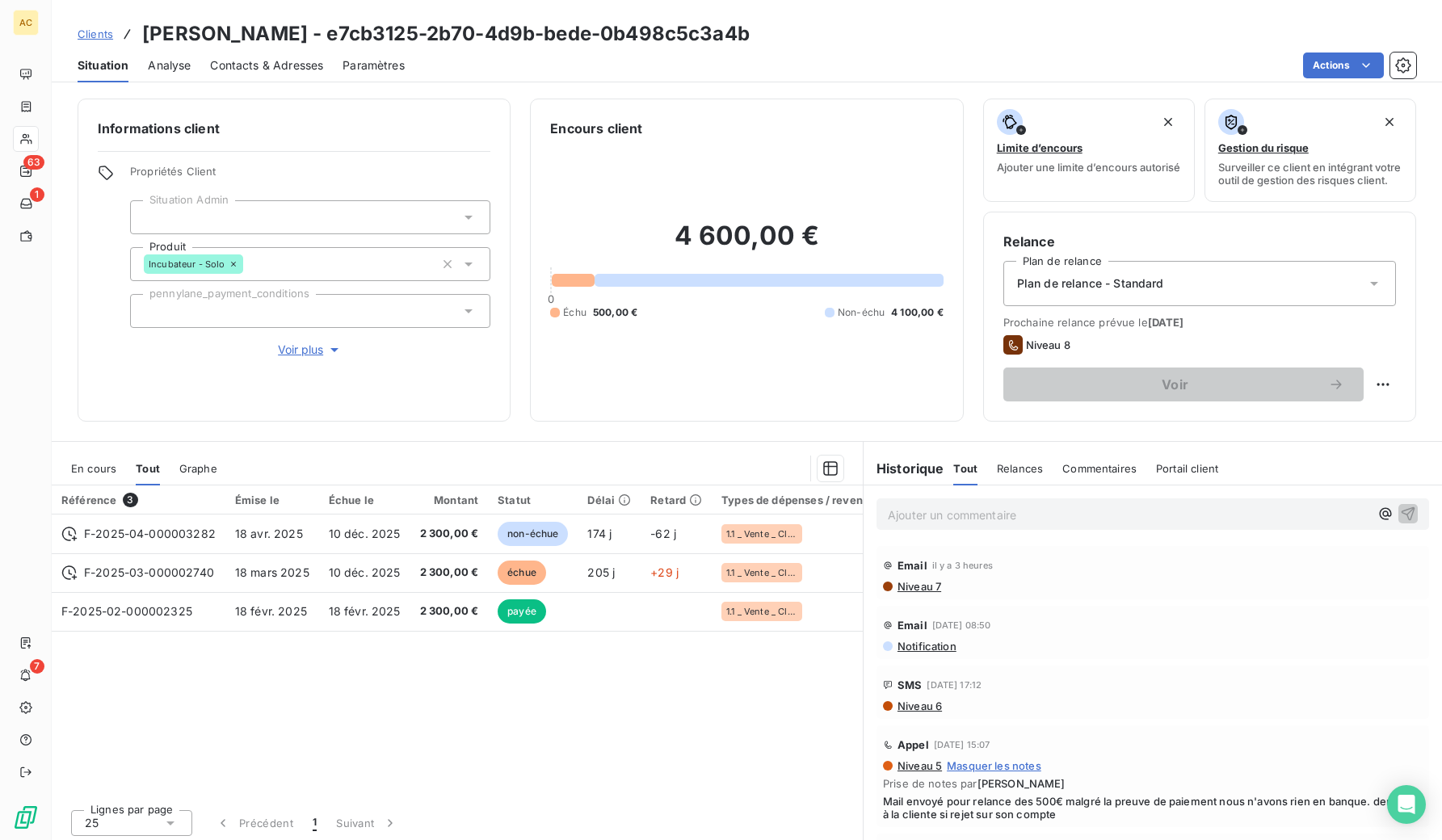
click at [319, 358] on button "Voir plus" at bounding box center [310, 350] width 360 height 17
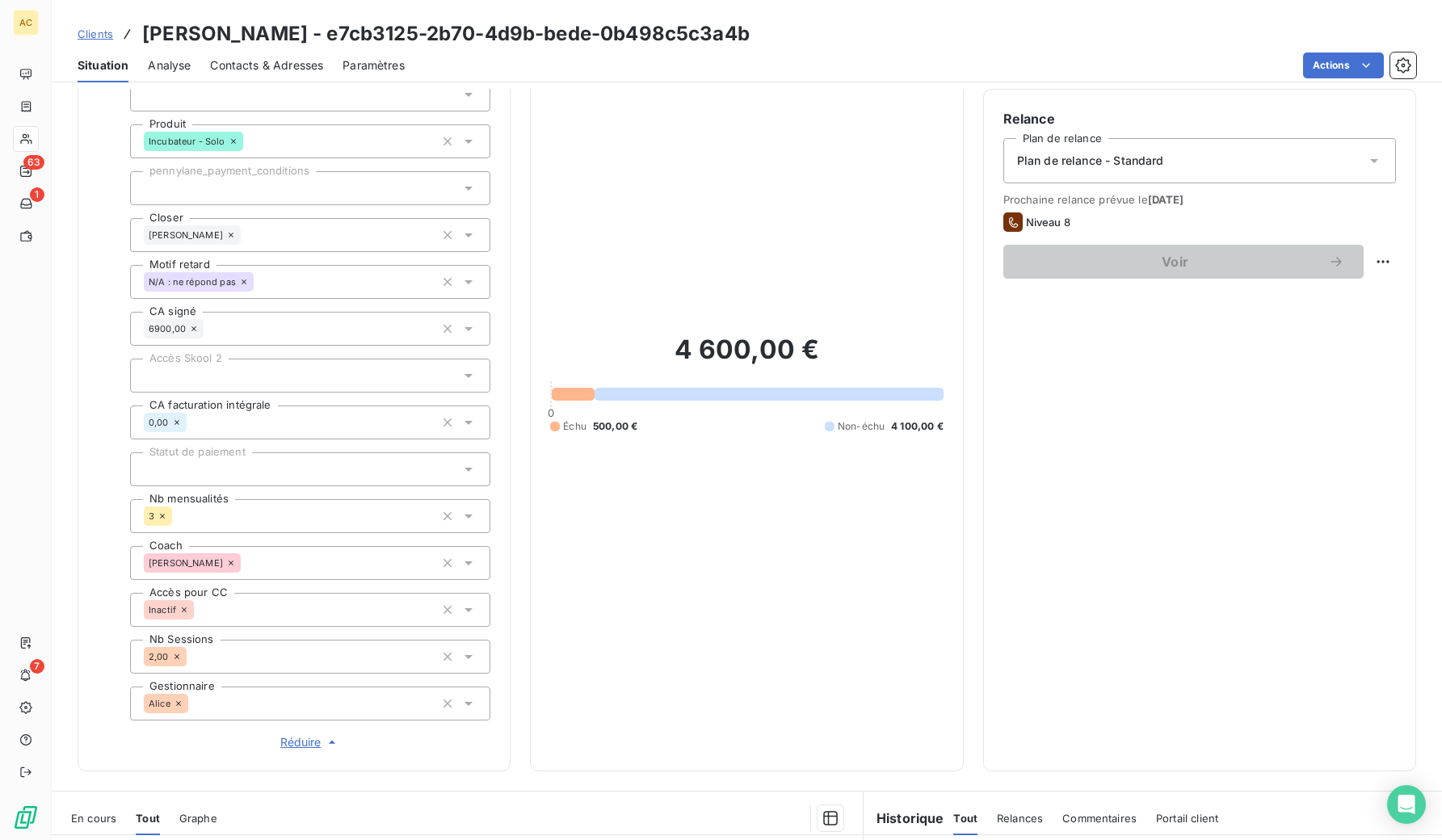
scroll to position [252, 0]
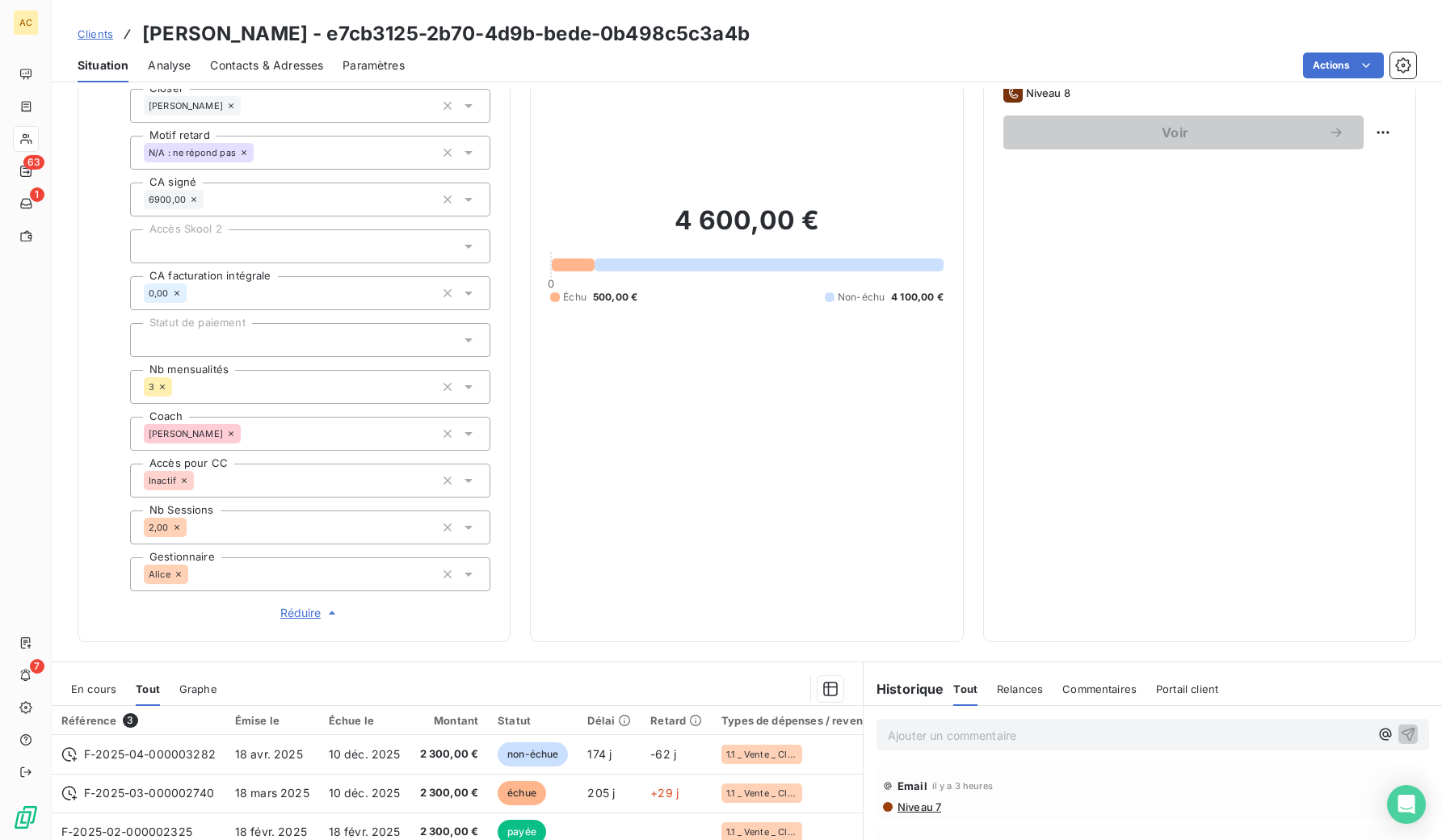
click at [300, 68] on span "Contacts & Adresses" at bounding box center [267, 65] width 113 height 16
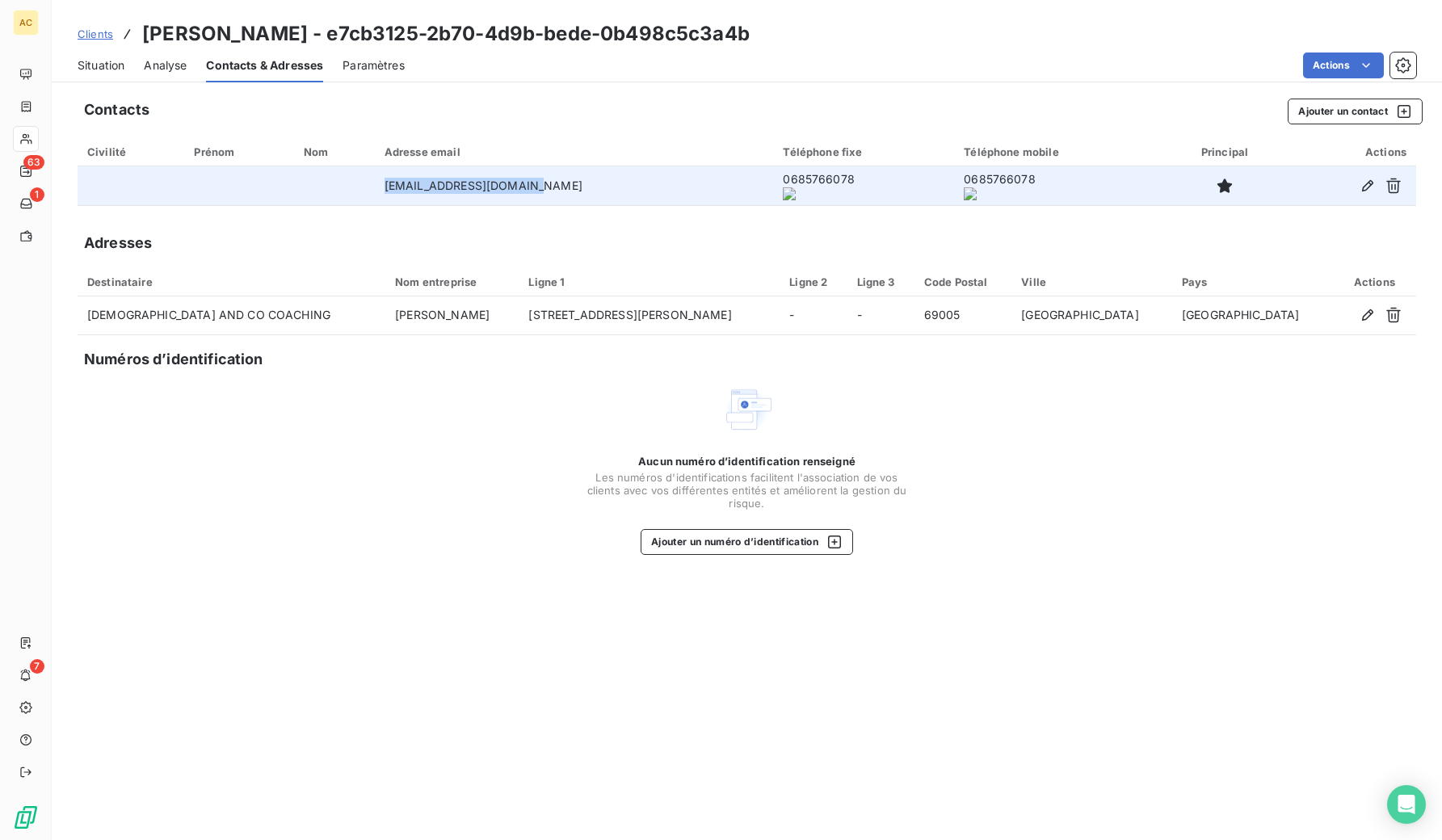
drag, startPoint x: 393, startPoint y: 180, endPoint x: 555, endPoint y: 181, distance: 162.0
click at [566, 181] on td "[EMAIL_ADDRESS][DOMAIN_NAME]" at bounding box center [575, 186] width 399 height 39
copy td "[EMAIL_ADDRESS][DOMAIN_NAME]"
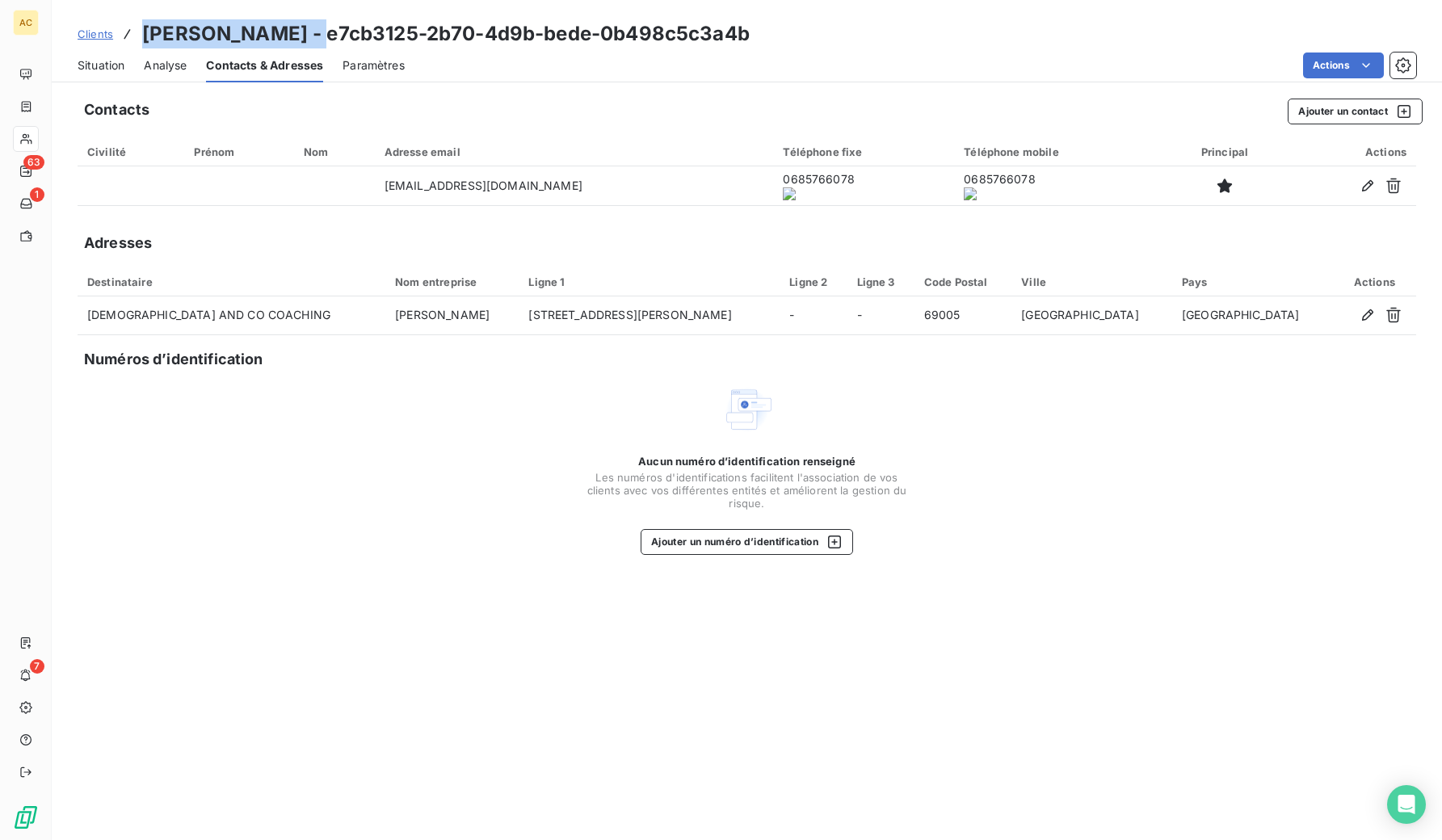
drag, startPoint x: 325, startPoint y: 33, endPoint x: 148, endPoint y: 31, distance: 177.0
click at [142, 31] on h3 "[PERSON_NAME] - e7cb3125-2b70-4d9b-bede-0b498c5c3a4b" at bounding box center [446, 33] width 608 height 29
copy h3 "[PERSON_NAME]"
click at [98, 36] on span "Clients" at bounding box center [95, 34] width 36 height 13
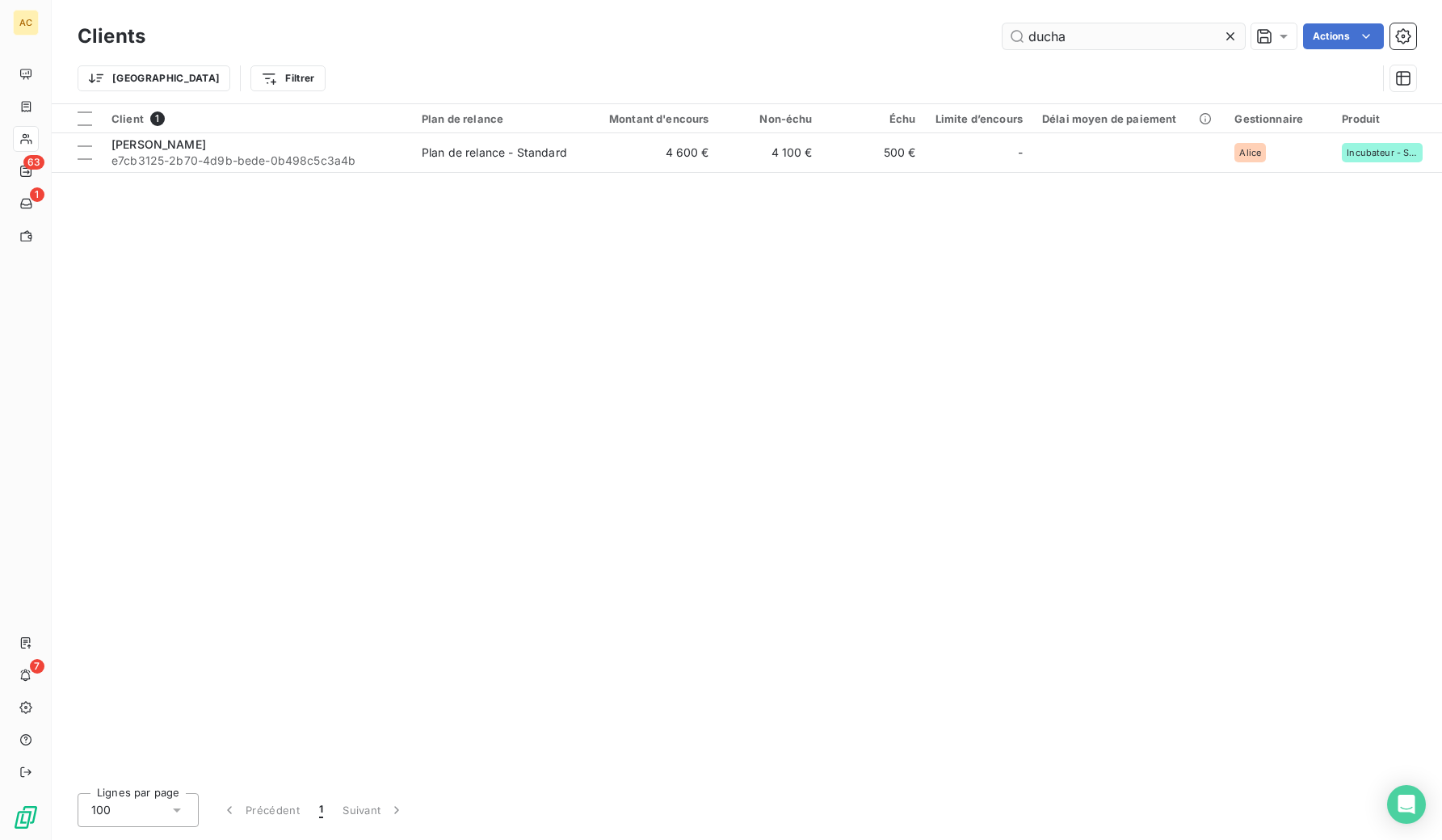
drag, startPoint x: 1103, startPoint y: 41, endPoint x: 1018, endPoint y: 39, distance: 85.0
click at [1018, 39] on input "ducha" at bounding box center [1123, 36] width 242 height 26
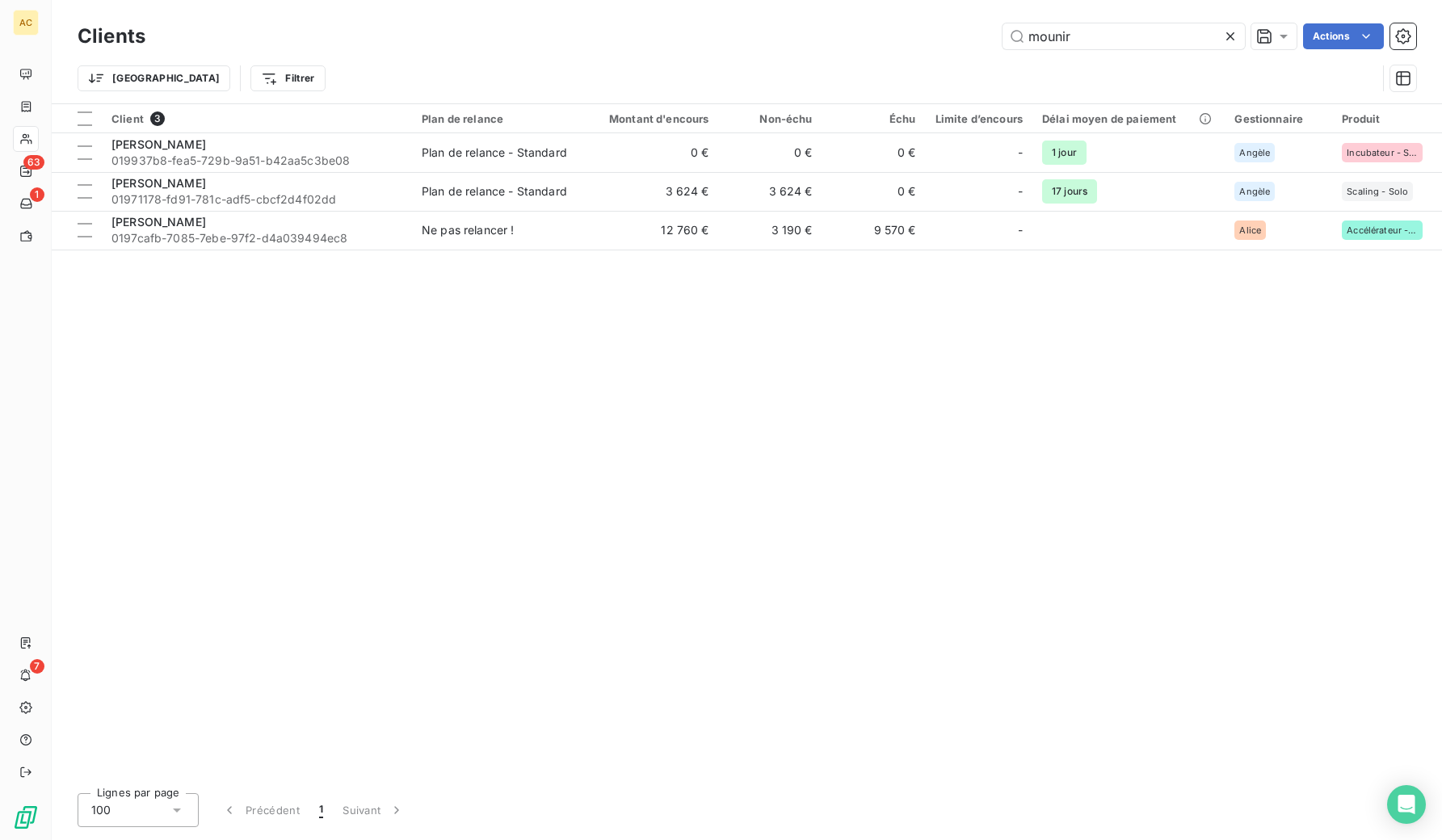
type input "mounir"
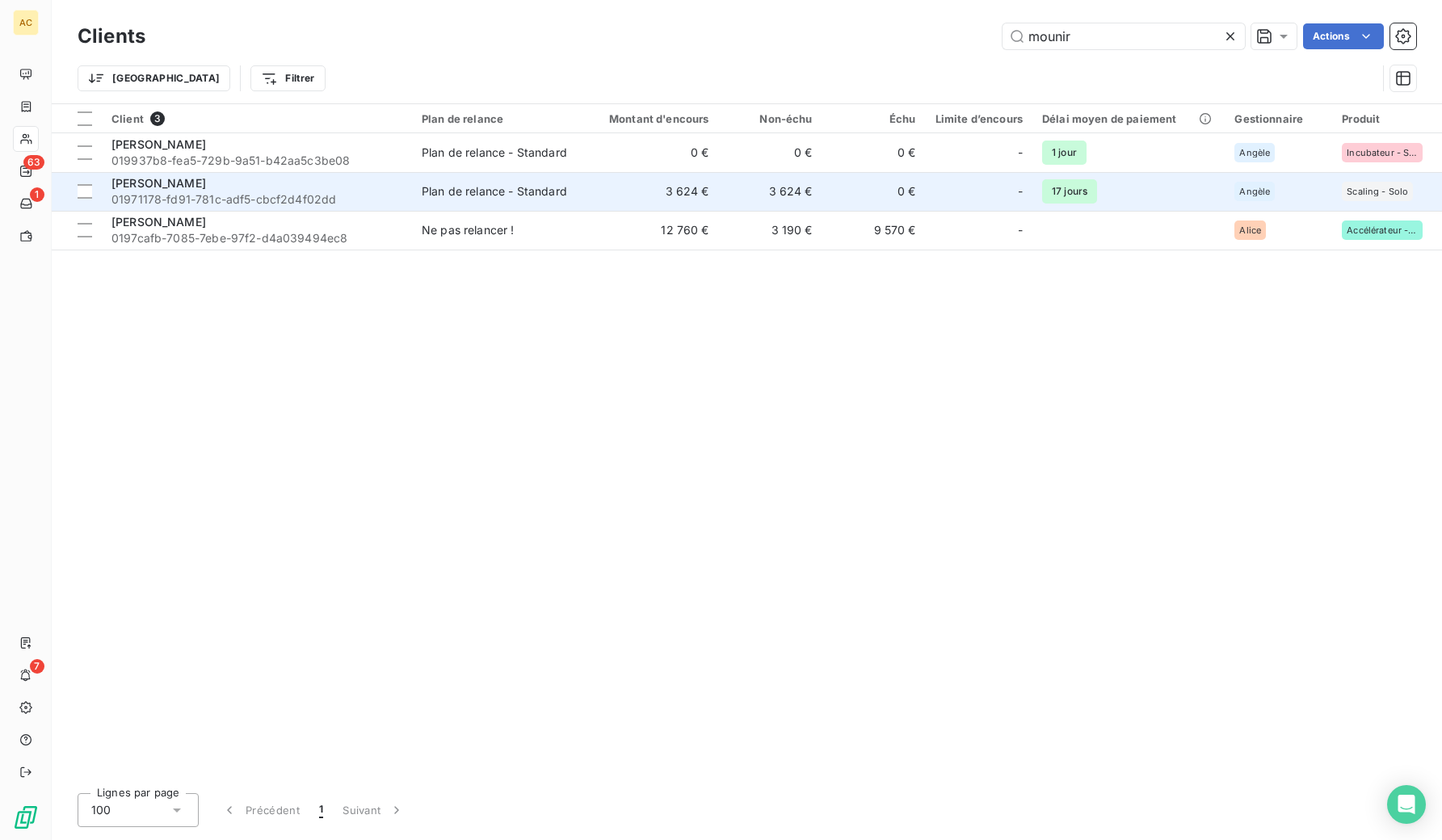
click at [138, 194] on span "01971178-fd91-781c-adf5-cbcf2d4f02dd" at bounding box center [256, 200] width 291 height 16
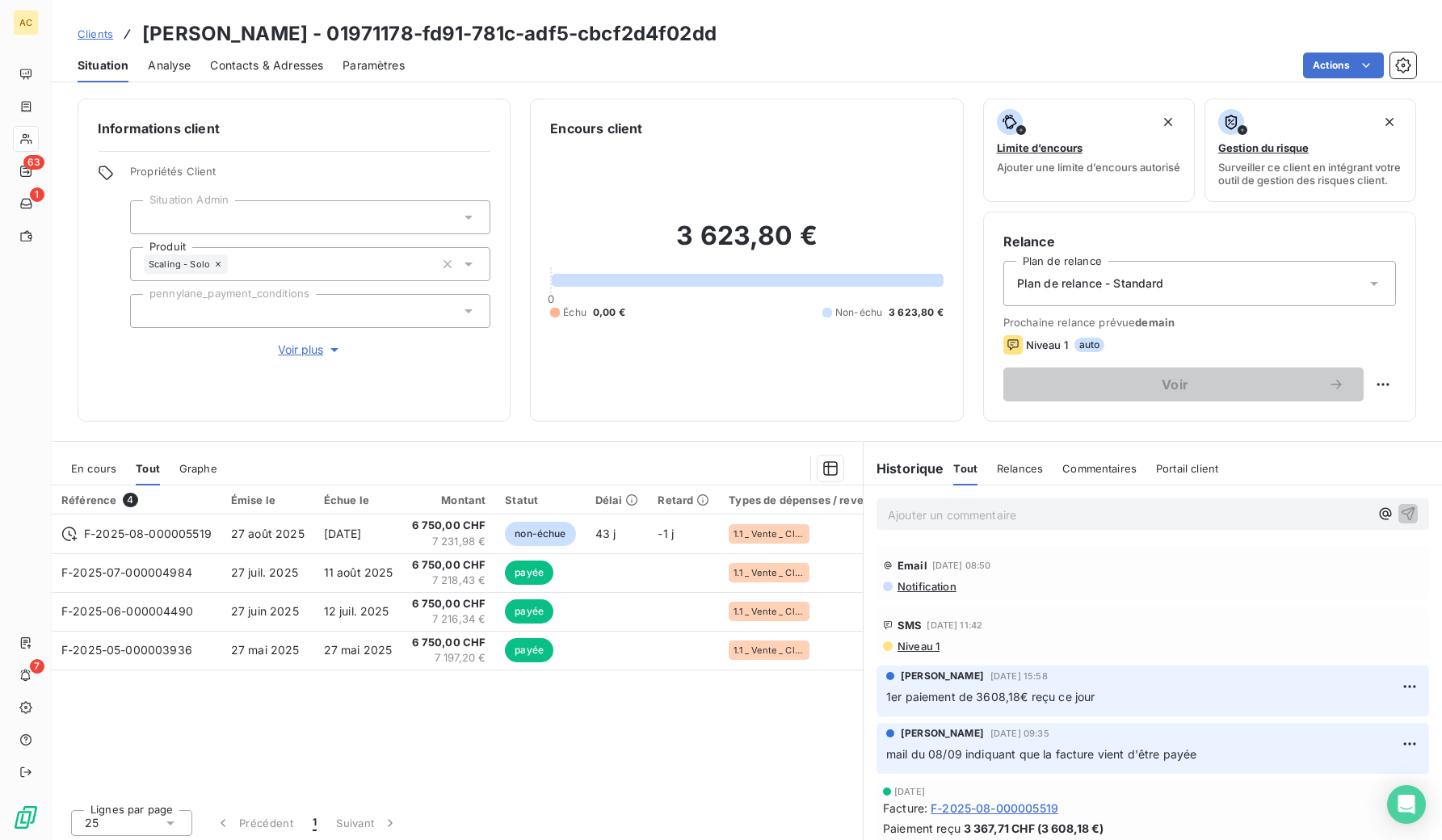
click at [127, 28] on icon at bounding box center [128, 34] width 16 height 16
drag, startPoint x: 142, startPoint y: 35, endPoint x: 303, endPoint y: 33, distance: 161.0
click at [303, 33] on h3 "[PERSON_NAME] - 01971178-fd91-781c-adf5-cbcf2d4f02dd" at bounding box center [430, 33] width 575 height 29
drag, startPoint x: 310, startPoint y: 33, endPoint x: 135, endPoint y: 25, distance: 175.2
click at [135, 25] on div "Clients [PERSON_NAME] - 01971178-fd91-781c-adf5-cbcf2d4f02dd" at bounding box center [397, 33] width 639 height 29
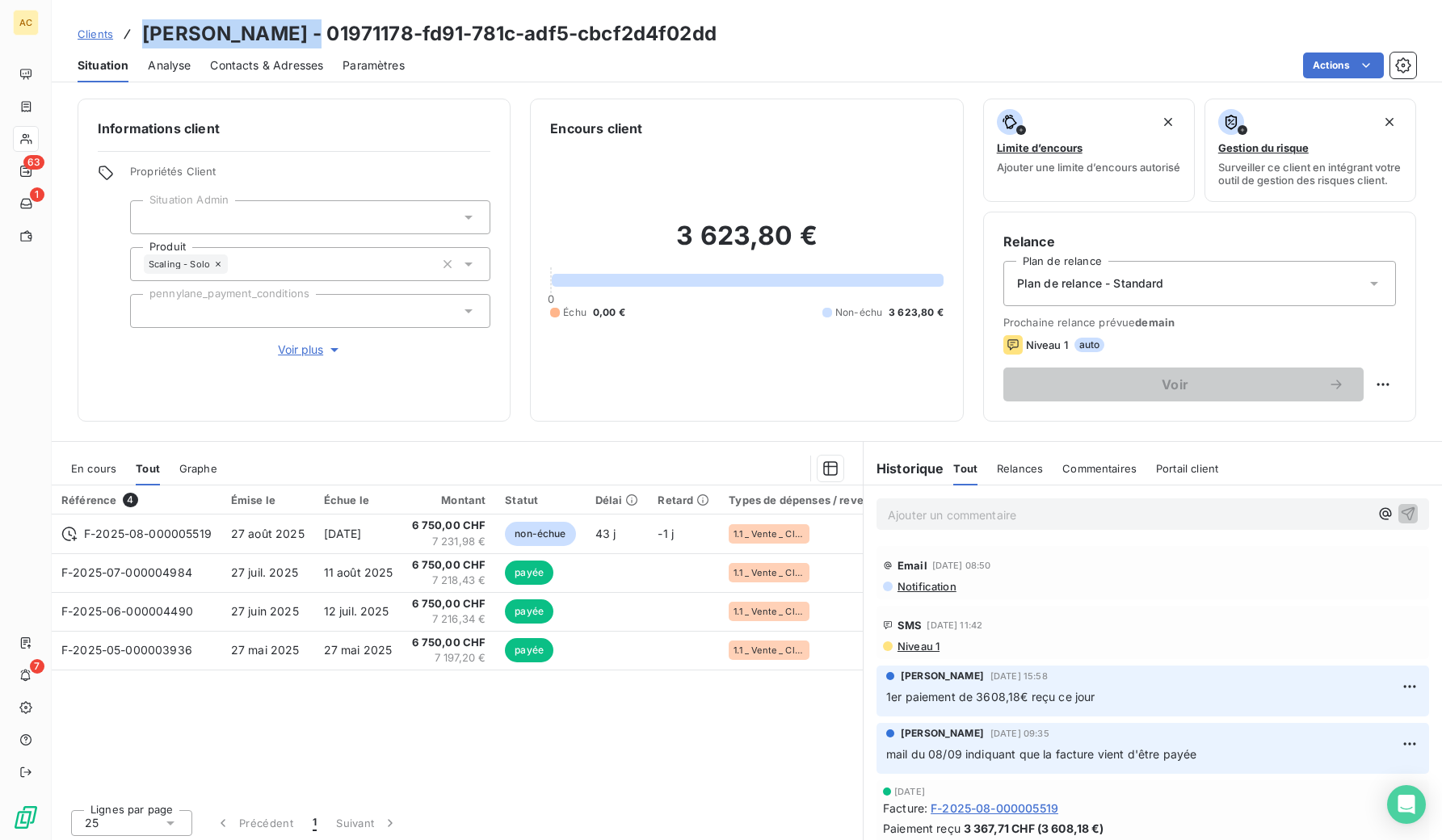
copy h3 "[PERSON_NAME]"
click at [305, 69] on span "Contacts & Adresses" at bounding box center [267, 65] width 113 height 16
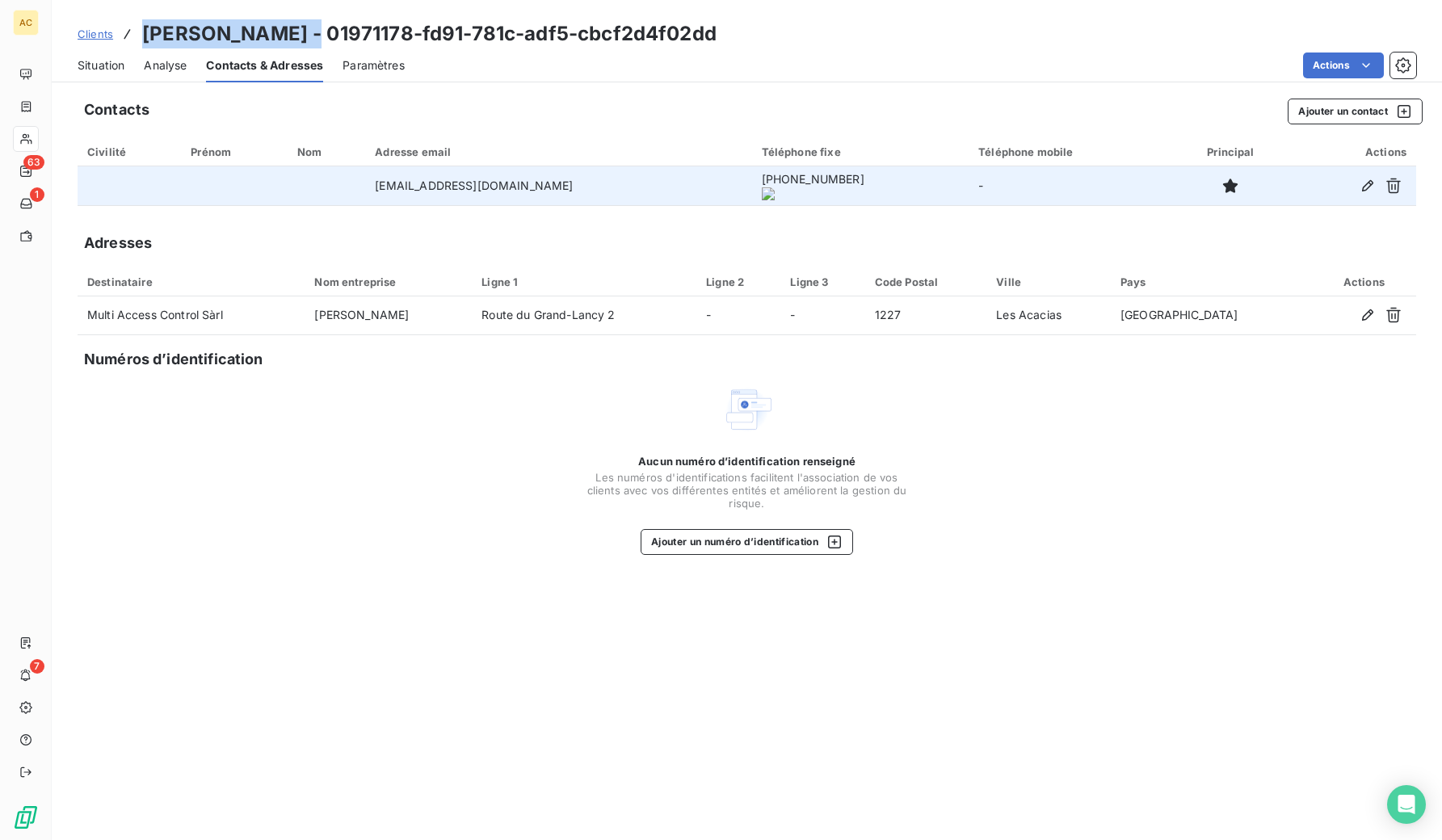
drag, startPoint x: 560, startPoint y: 189, endPoint x: 359, endPoint y: 186, distance: 201.0
click at [359, 186] on tr "[EMAIL_ADDRESS][DOMAIN_NAME] [PHONE_NUMBER] -" at bounding box center [747, 186] width 1339 height 39
copy tr "[EMAIL_ADDRESS][DOMAIN_NAME]"
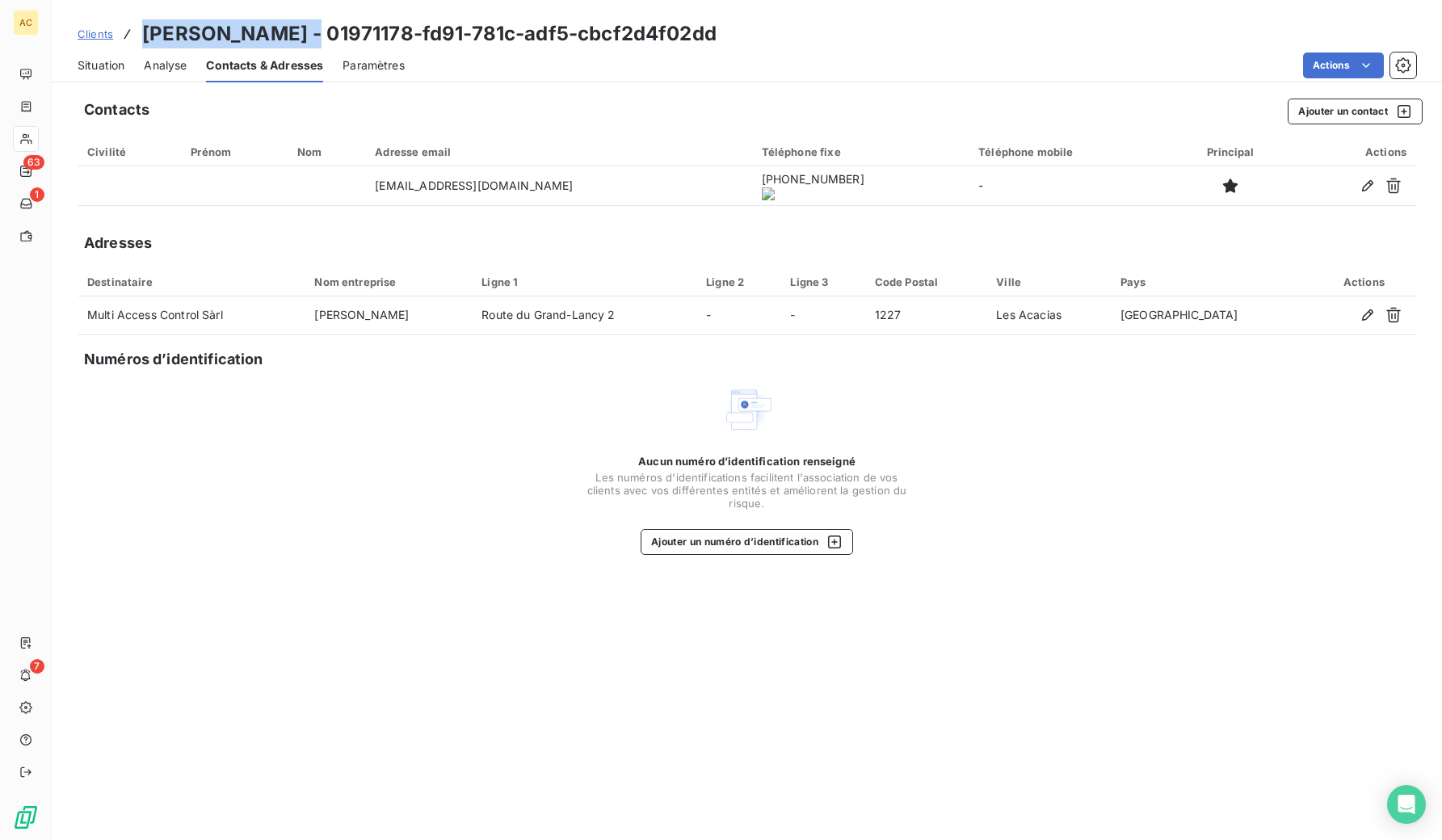
click at [104, 28] on span "Clients" at bounding box center [95, 34] width 36 height 13
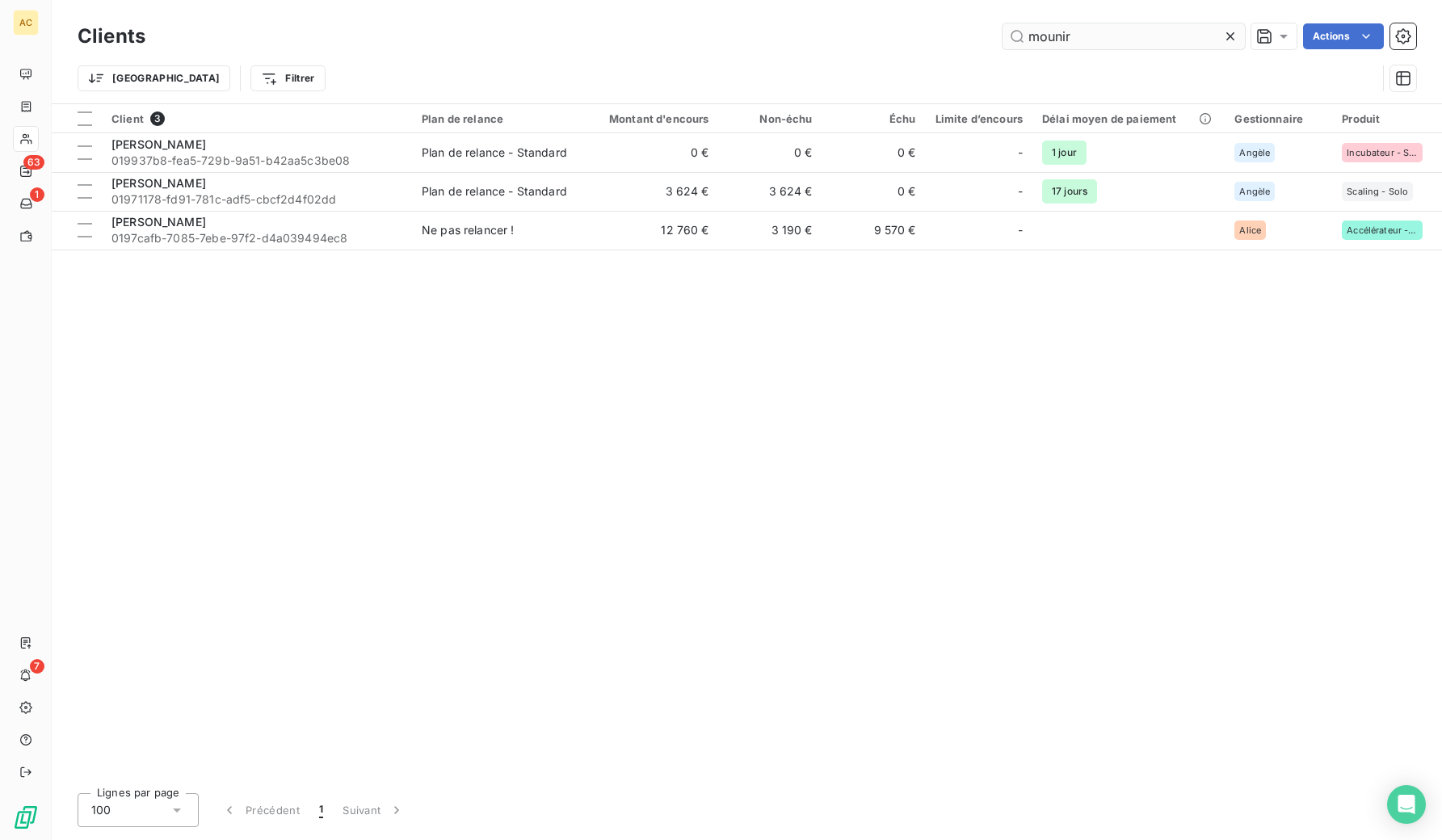
drag, startPoint x: 1079, startPoint y: 39, endPoint x: 1020, endPoint y: 36, distance: 59.1
click at [1020, 36] on input "mounir" at bounding box center [1123, 36] width 242 height 26
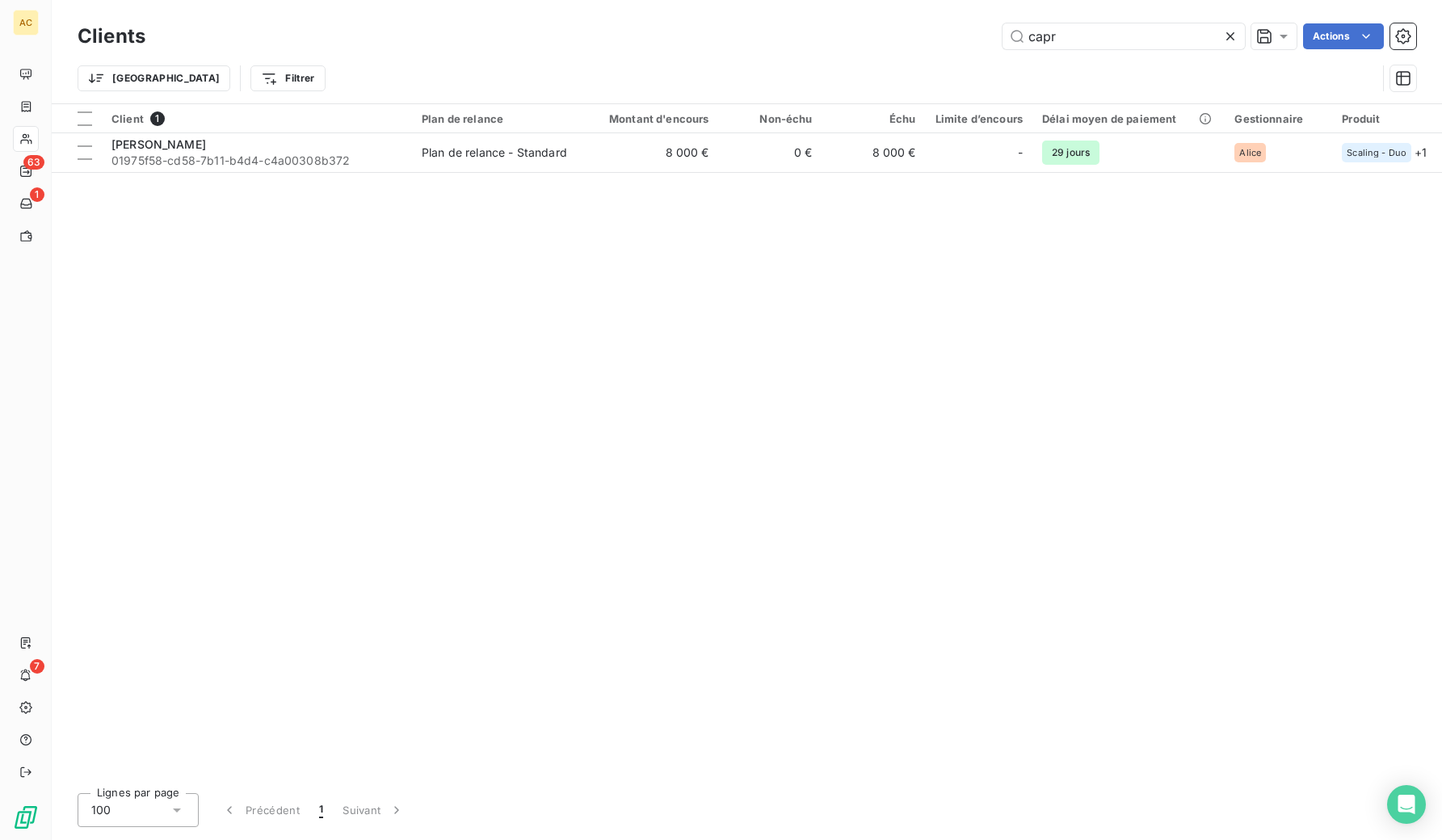
type input "capr"
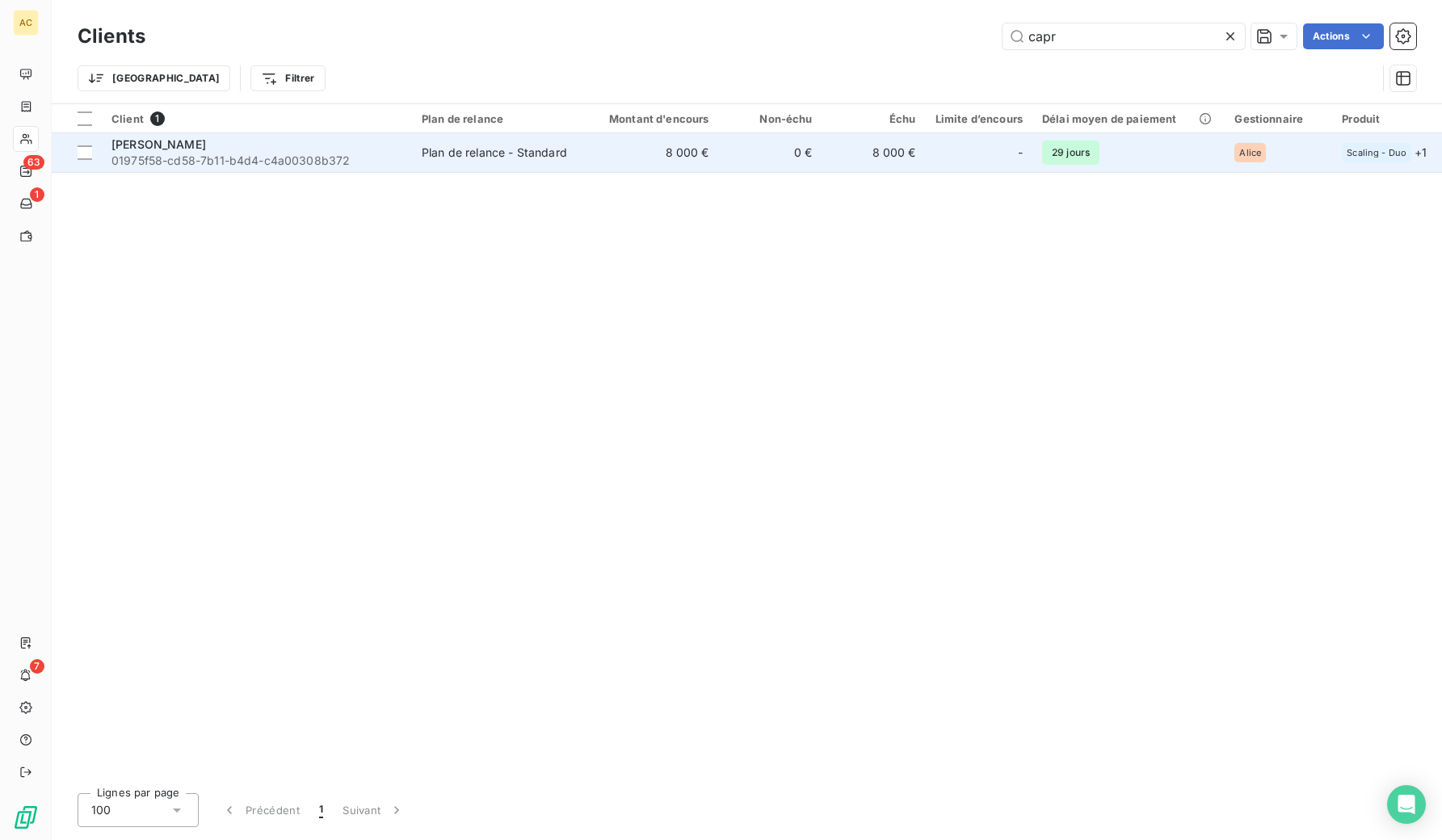
click at [214, 155] on span "01975f58-cd58-7b11-b4d4-c4a00308b372" at bounding box center [256, 161] width 291 height 16
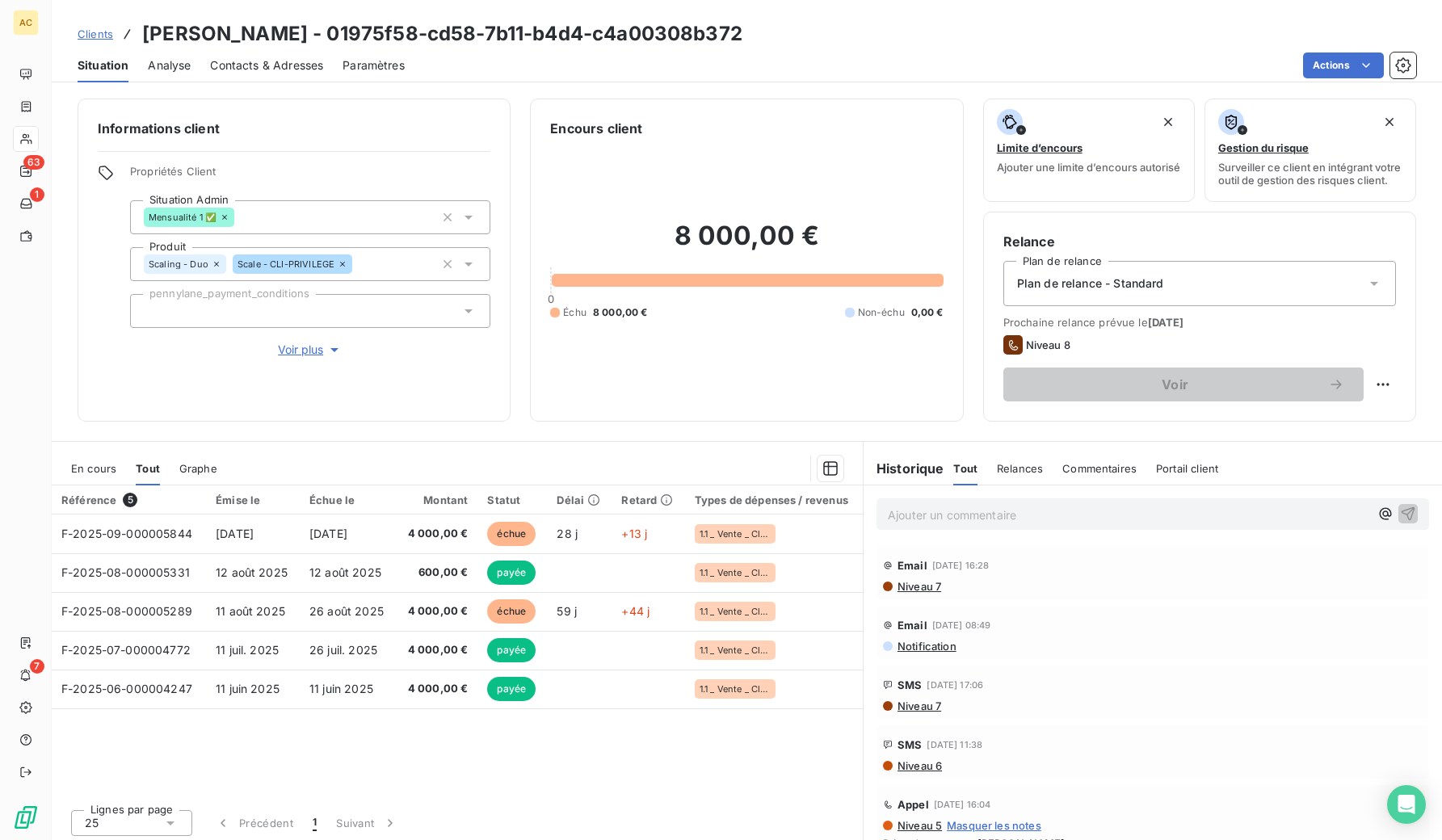
click at [237, 73] on div "Contacts & Adresses" at bounding box center [267, 65] width 113 height 34
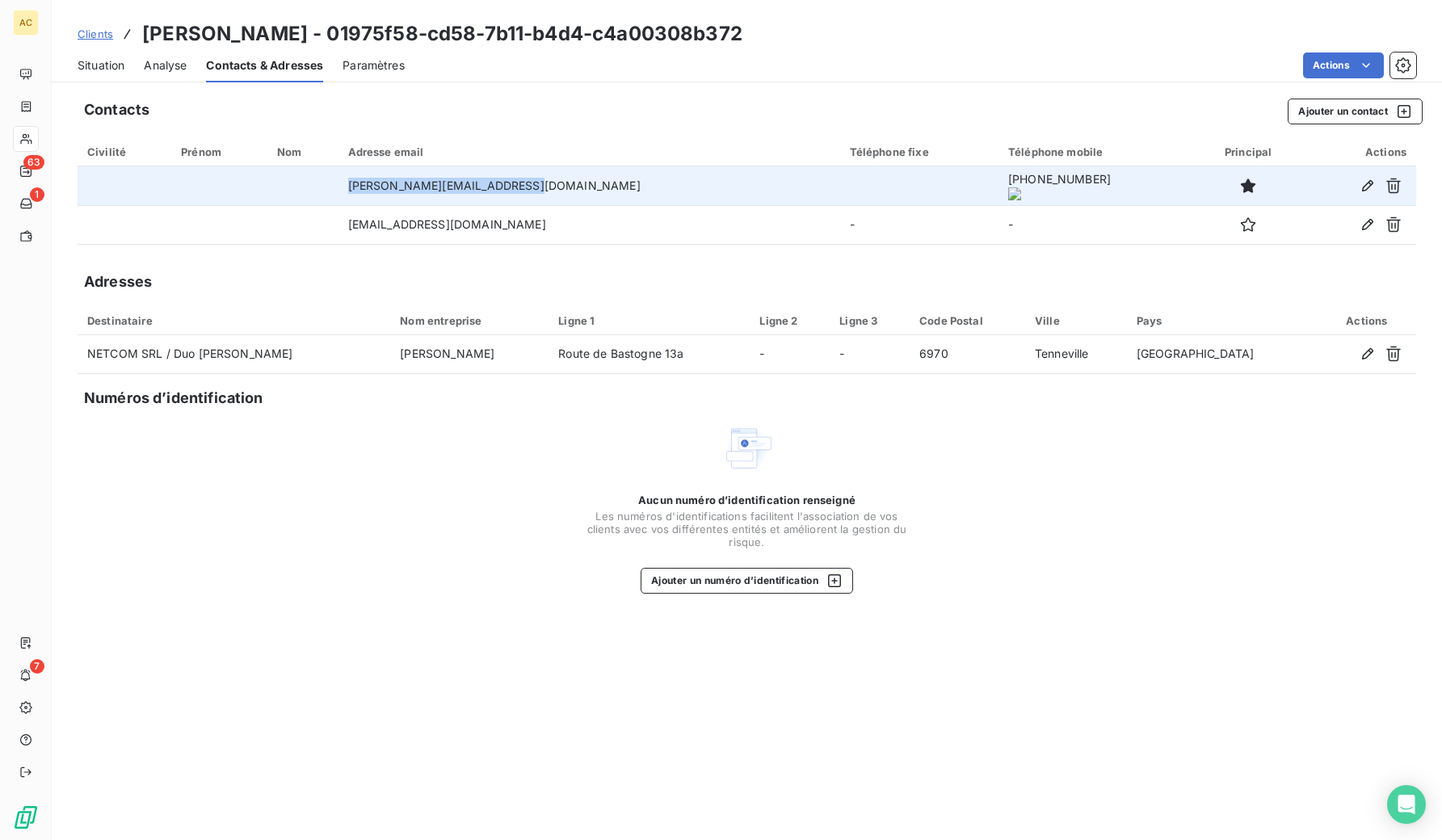
drag, startPoint x: 398, startPoint y: 186, endPoint x: 558, endPoint y: 187, distance: 160.0
click at [558, 187] on td "[PERSON_NAME][EMAIL_ADDRESS][DOMAIN_NAME]" at bounding box center [589, 186] width 502 height 39
copy td "[PERSON_NAME][EMAIL_ADDRESS][DOMAIN_NAME]"
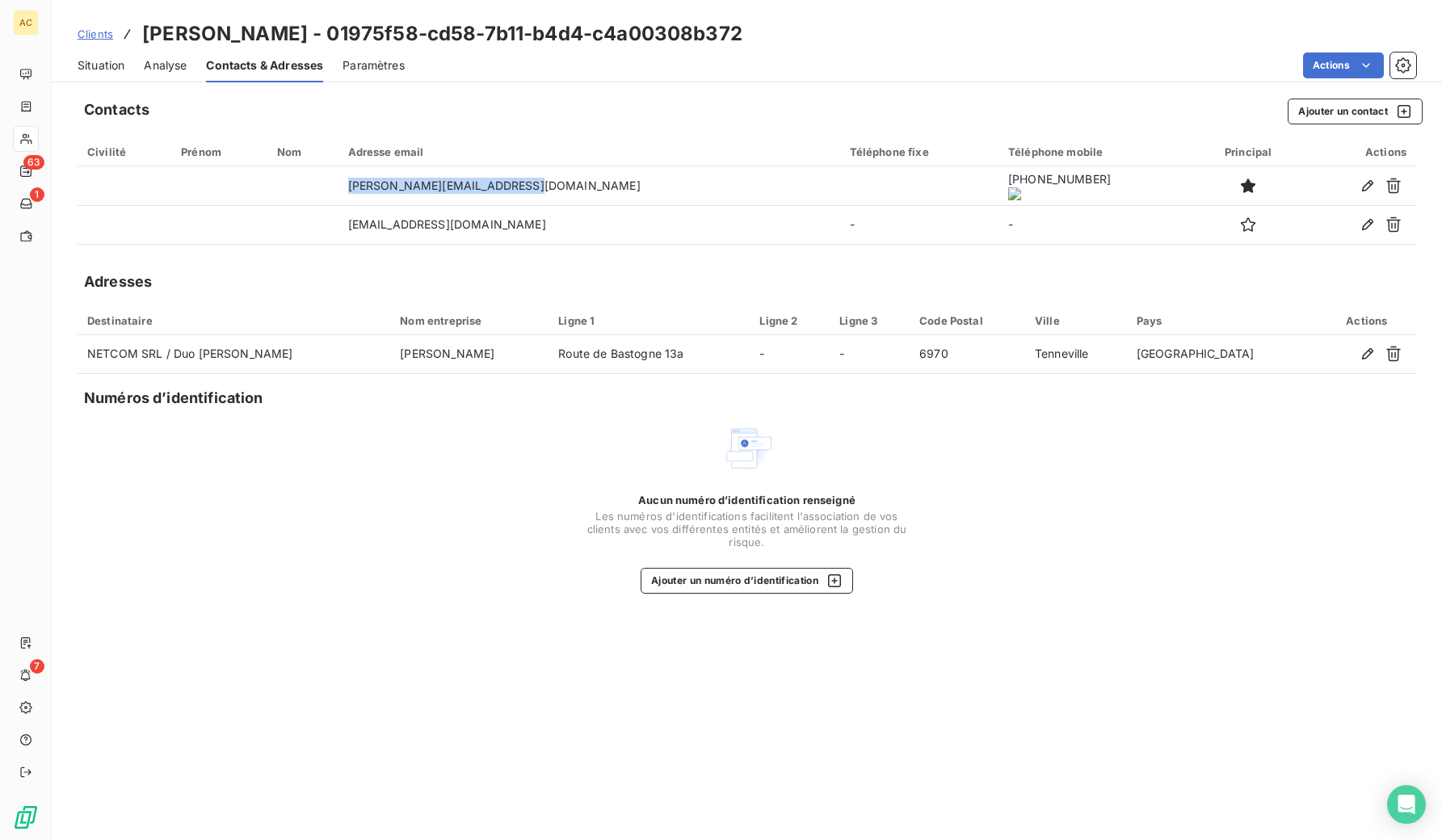
click at [102, 69] on span "Situation" at bounding box center [101, 65] width 47 height 16
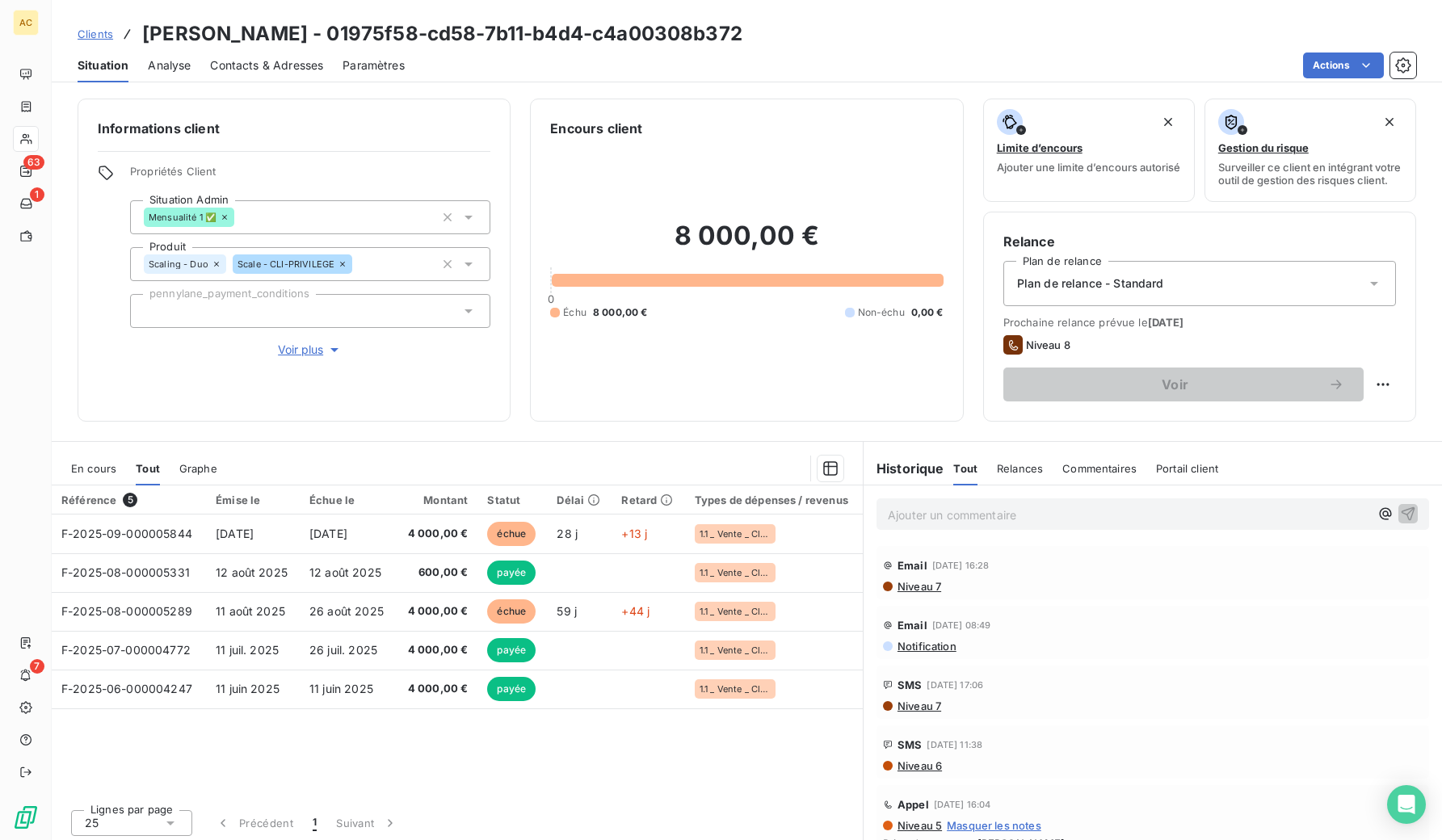
click at [278, 346] on span "Voir plus" at bounding box center [310, 350] width 64 height 16
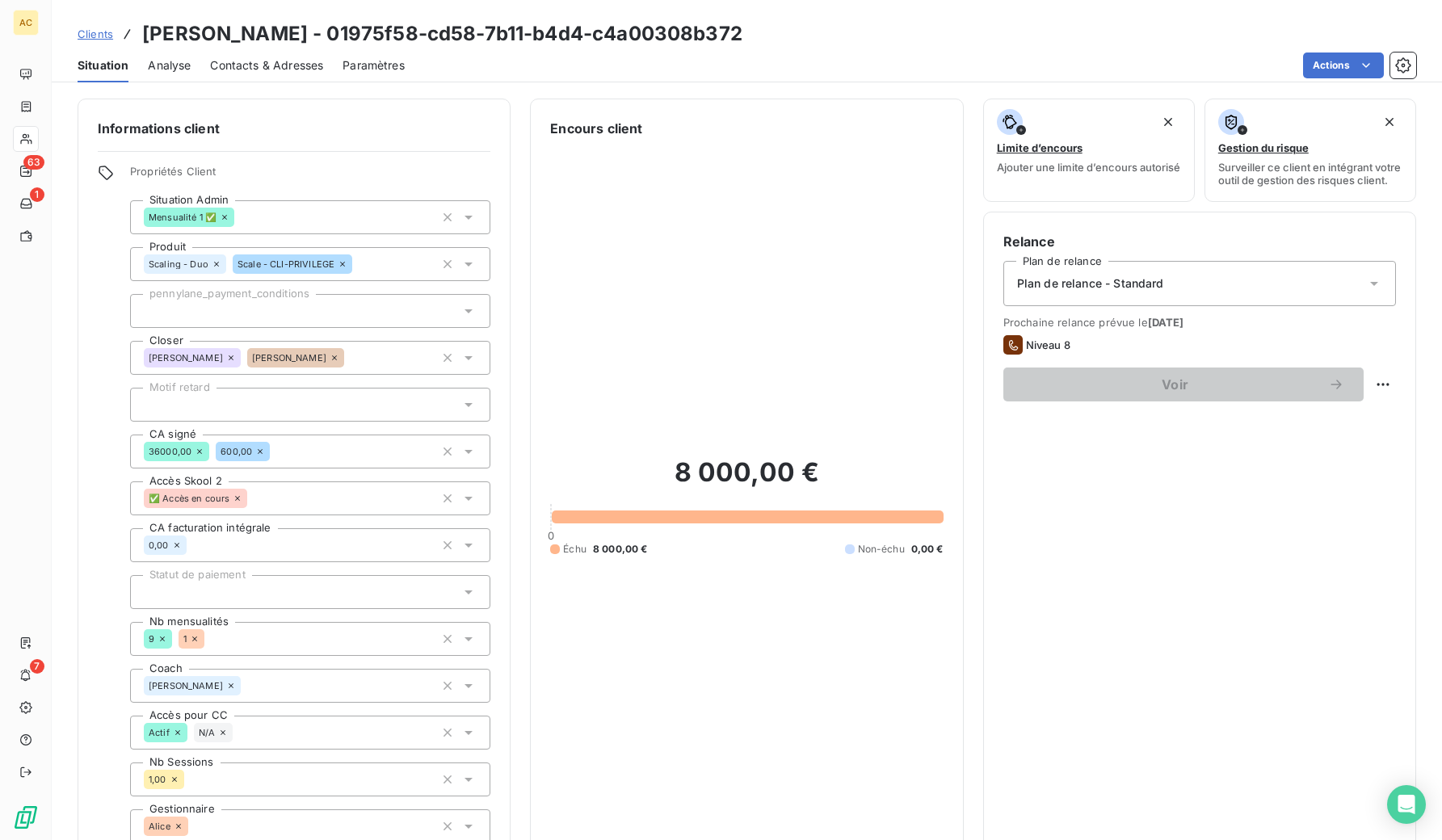
scroll to position [477, 0]
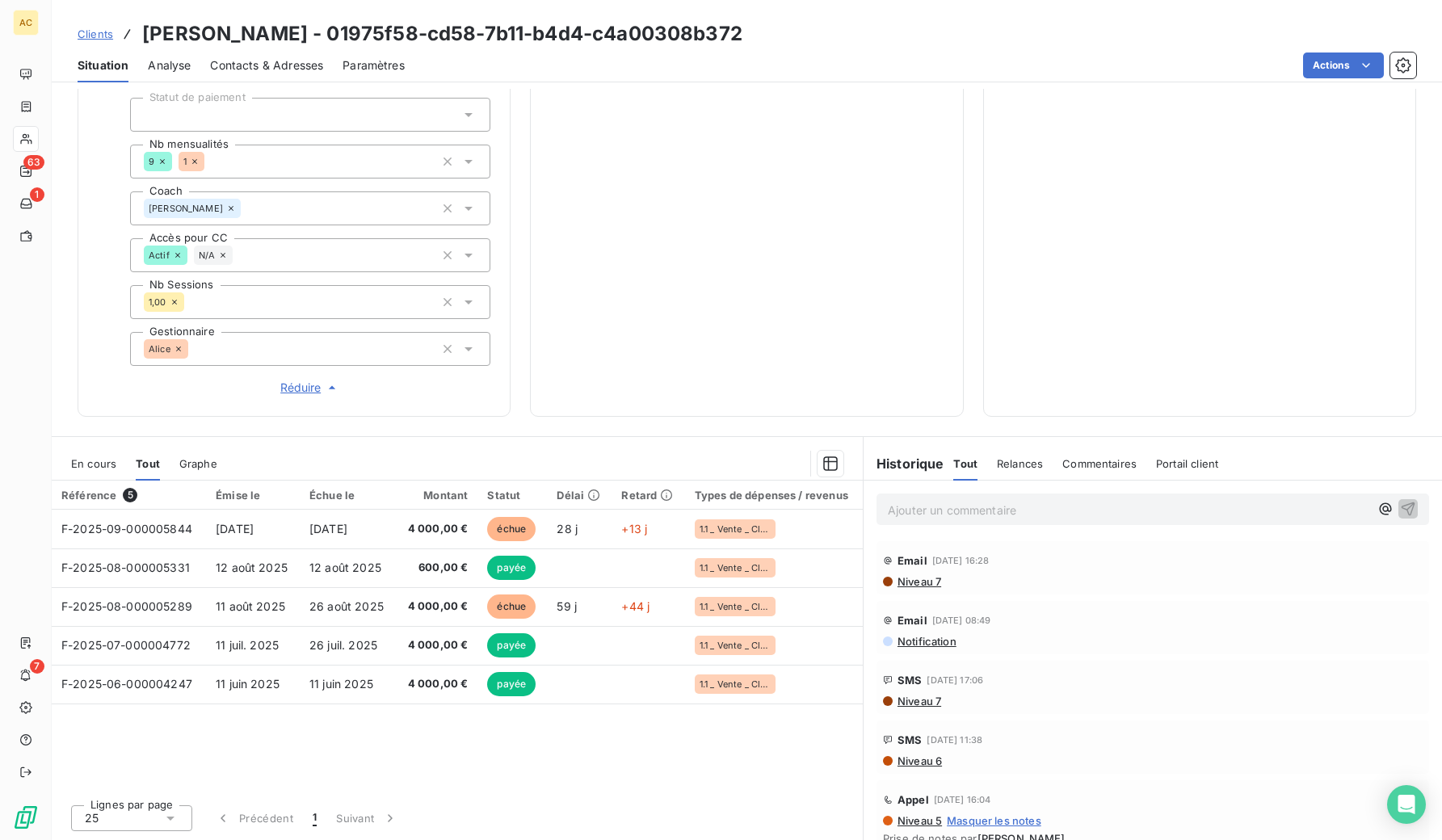
click at [156, 19] on h3 "[PERSON_NAME] - 01975f58-cd58-7b11-b4d4-c4a00308b372" at bounding box center [442, 33] width 600 height 29
drag, startPoint x: 142, startPoint y: 38, endPoint x: 311, endPoint y: 33, distance: 169.1
click at [311, 33] on h3 "[PERSON_NAME] - 01975f58-cd58-7b11-b4d4-c4a00308b372" at bounding box center [442, 33] width 600 height 29
copy h3 "[PERSON_NAME]"
click at [95, 36] on span "Clients" at bounding box center [95, 34] width 36 height 13
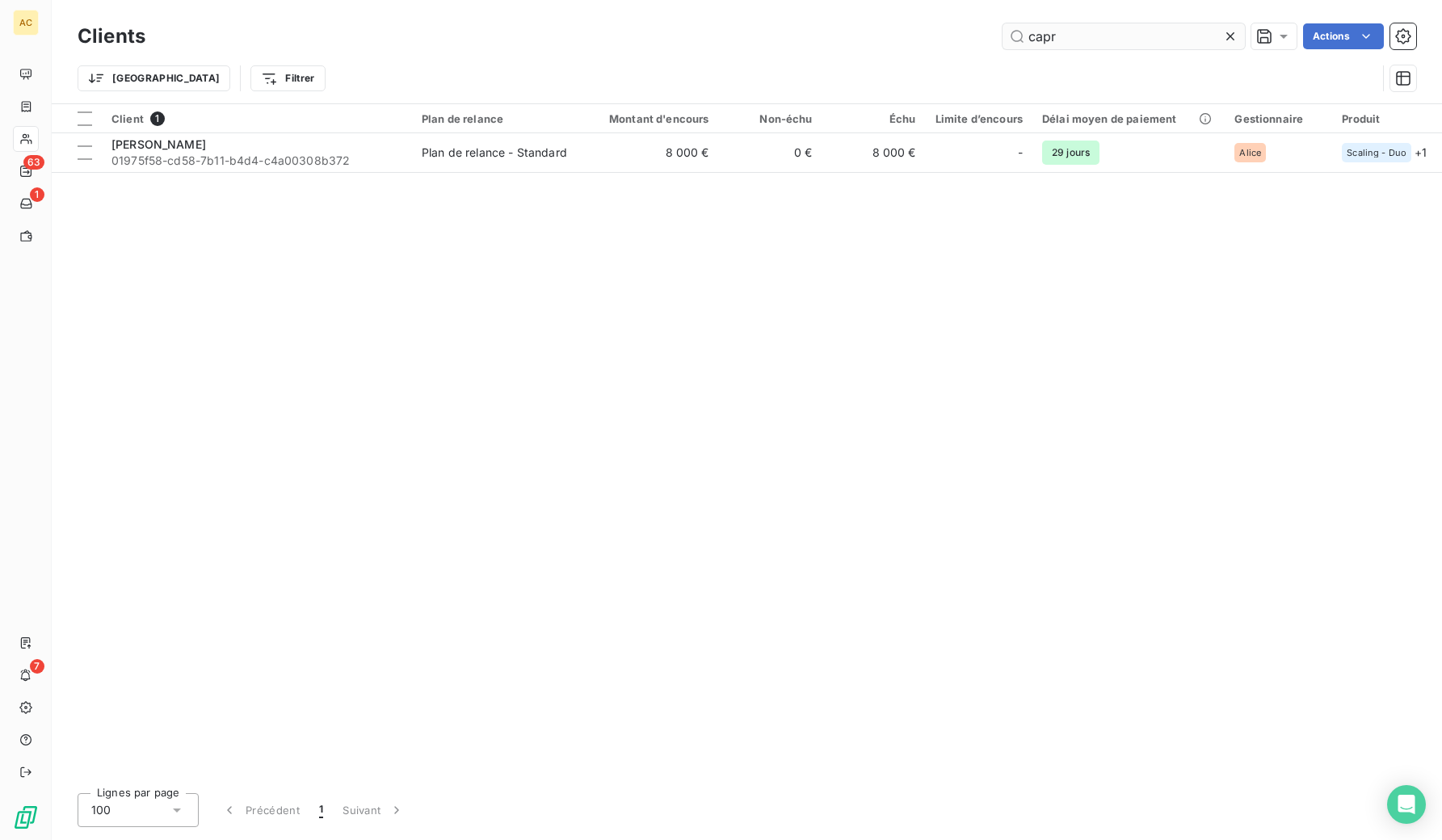
drag, startPoint x: 1069, startPoint y: 29, endPoint x: 1036, endPoint y: 27, distance: 33.1
click at [1036, 27] on input "capr" at bounding box center [1123, 36] width 242 height 26
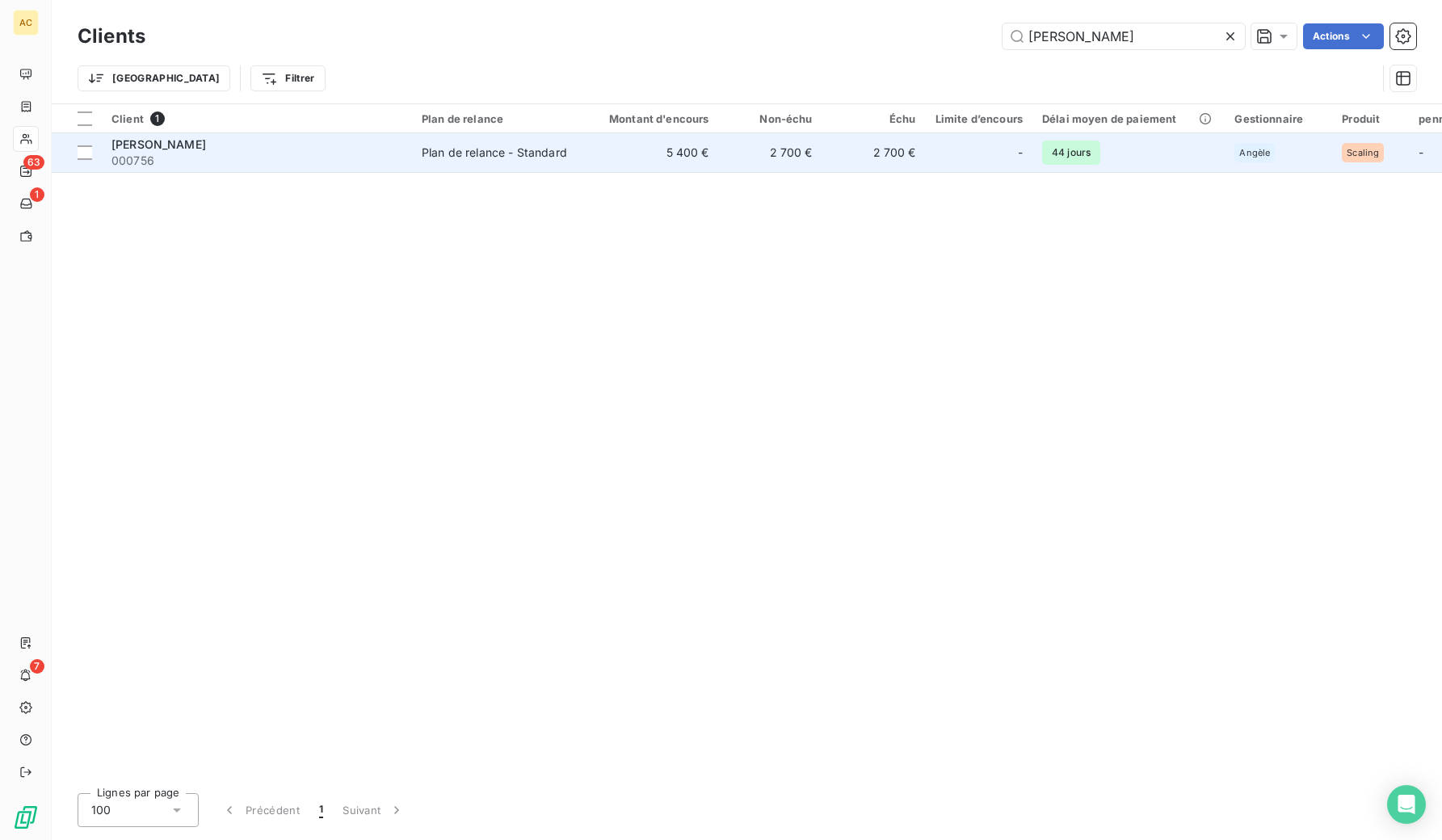
type input "[PERSON_NAME]"
click at [517, 160] on div "Plan de relance - Standard" at bounding box center [494, 153] width 145 height 16
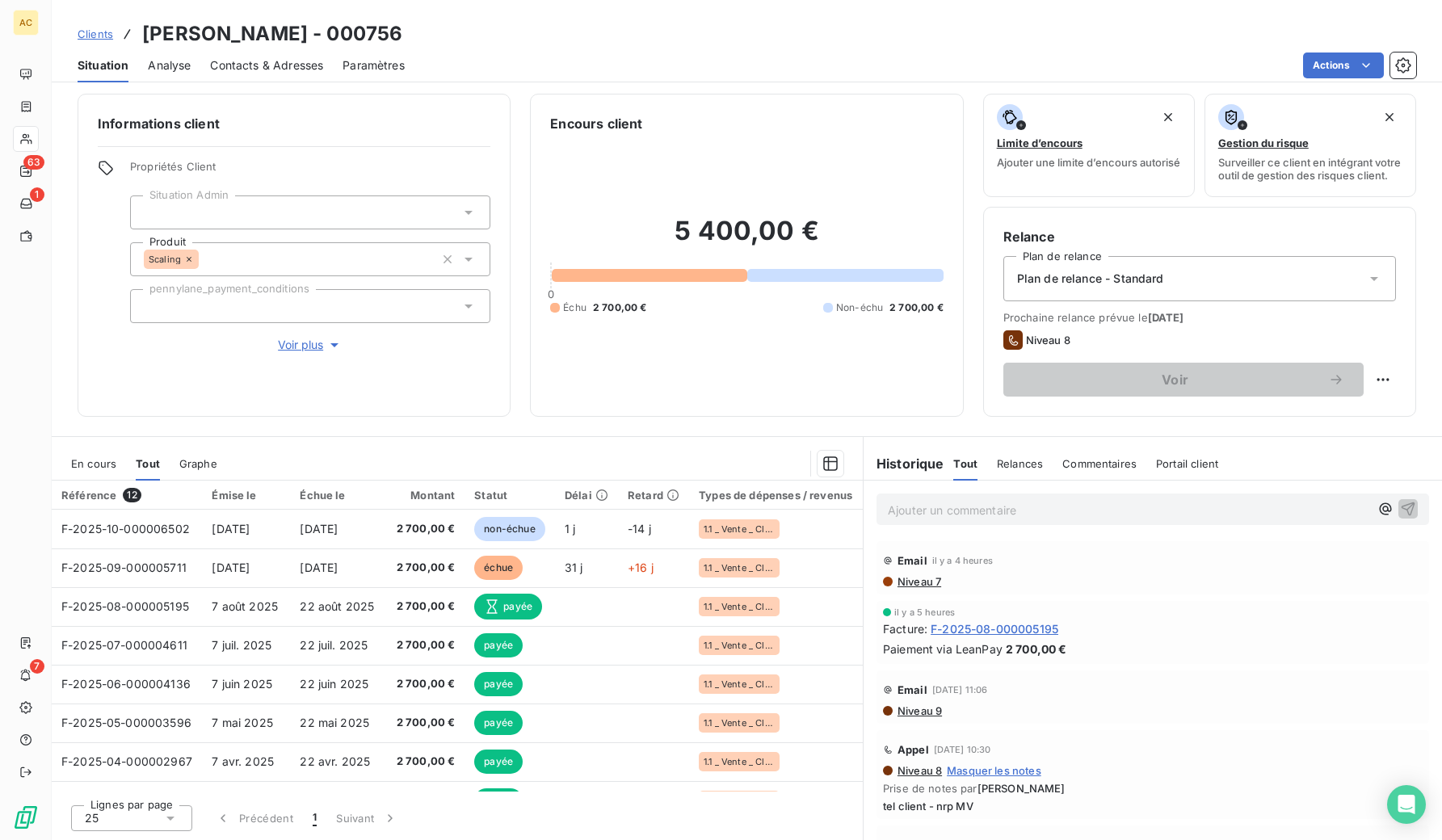
scroll to position [13, 0]
drag, startPoint x: 142, startPoint y: 38, endPoint x: 282, endPoint y: 29, distance: 140.3
click at [282, 29] on h3 "[PERSON_NAME] - 000756" at bounding box center [273, 33] width 260 height 29
copy h3 "[PERSON_NAME]"
click at [249, 65] on span "Contacts & Adresses" at bounding box center [267, 65] width 113 height 16
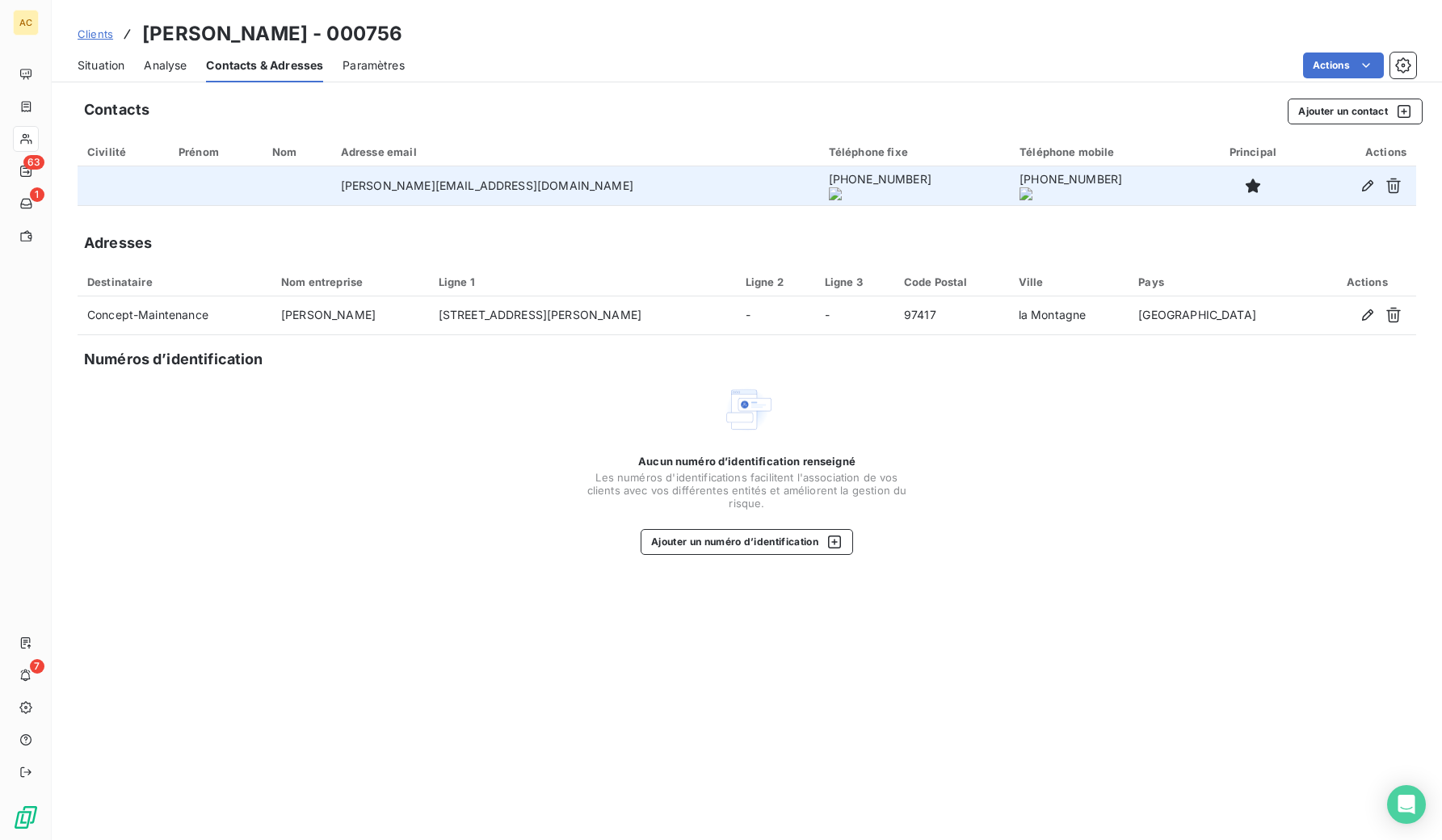
click at [426, 191] on td "[PERSON_NAME][EMAIL_ADDRESS][DOMAIN_NAME]" at bounding box center [575, 186] width 488 height 39
copy td "[PERSON_NAME][EMAIL_ADDRESS][DOMAIN_NAME]"
